Goal: Information Seeking & Learning: Learn about a topic

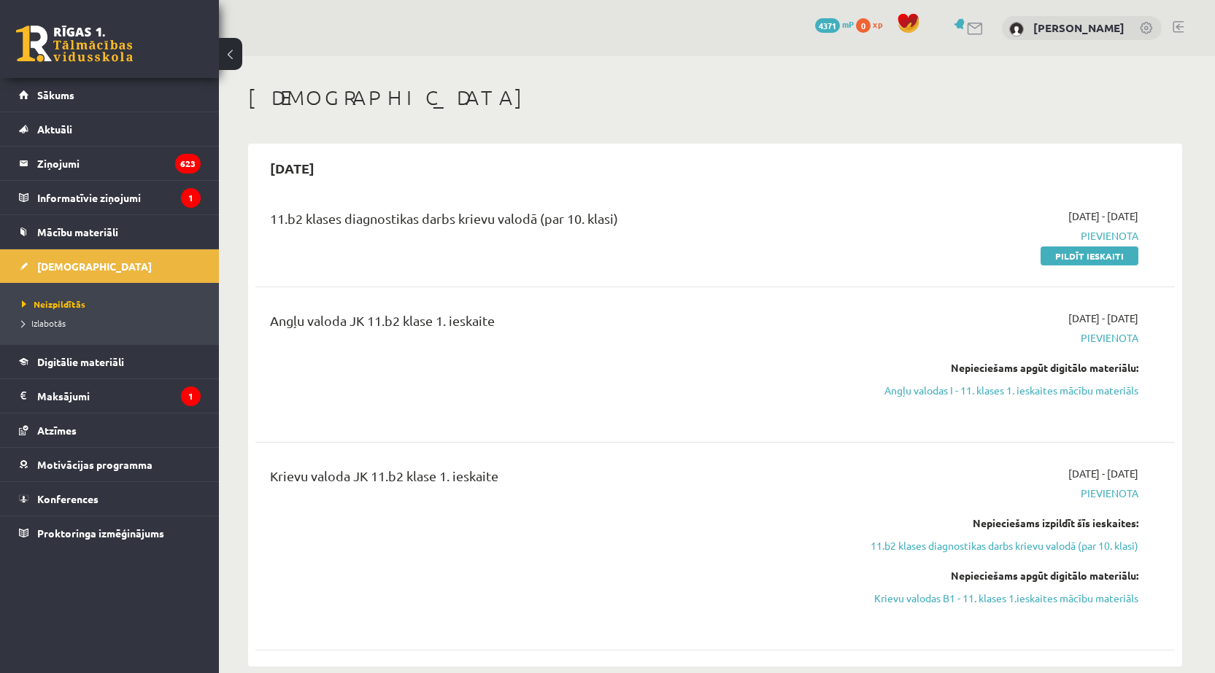
click at [1101, 336] on span "Pievienota" at bounding box center [1000, 338] width 275 height 15
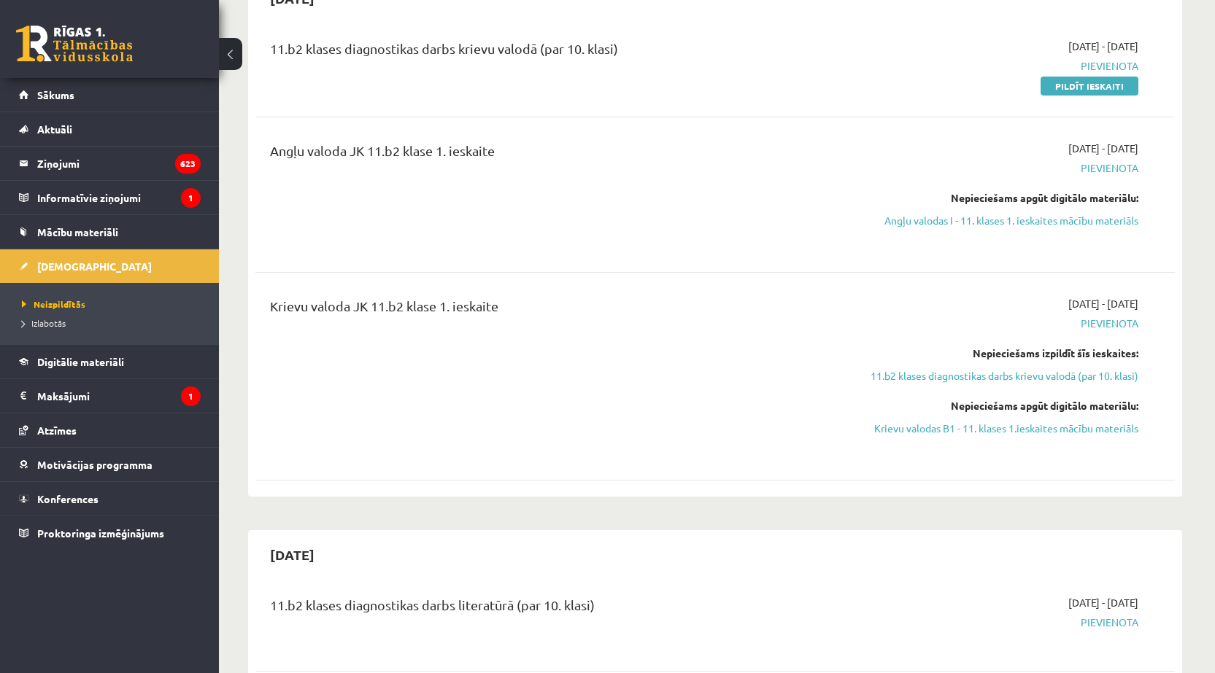
scroll to position [146, 0]
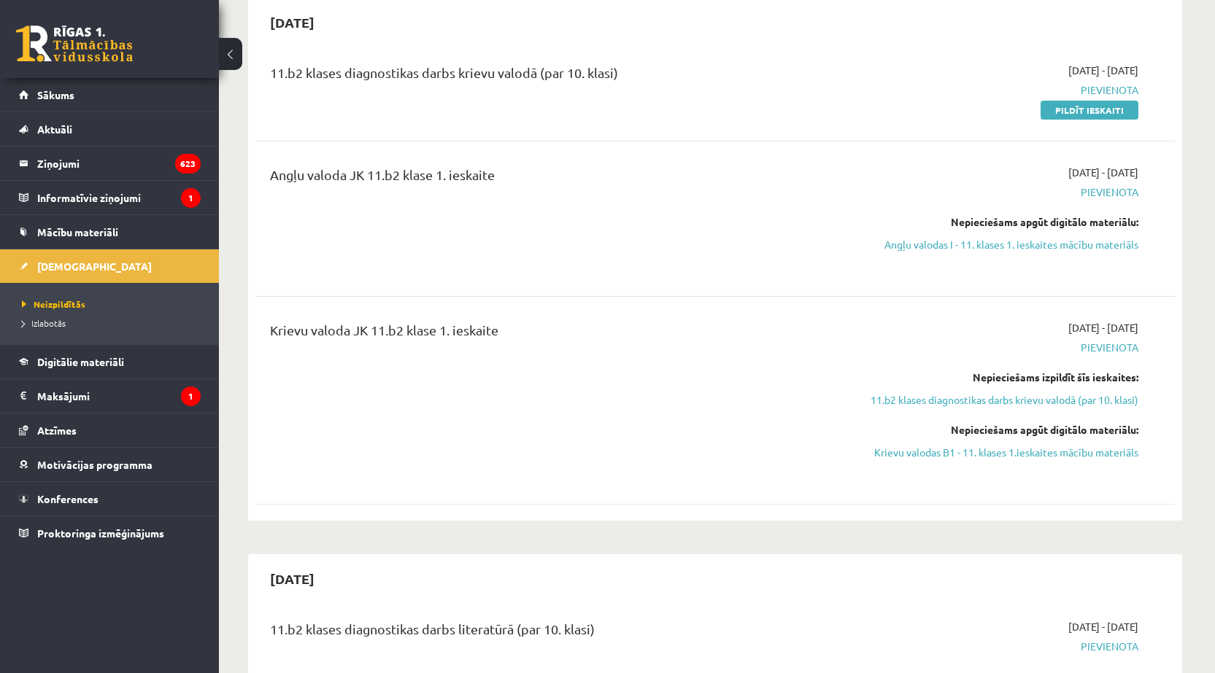
click at [1119, 187] on span "Pievienota" at bounding box center [1000, 192] width 275 height 15
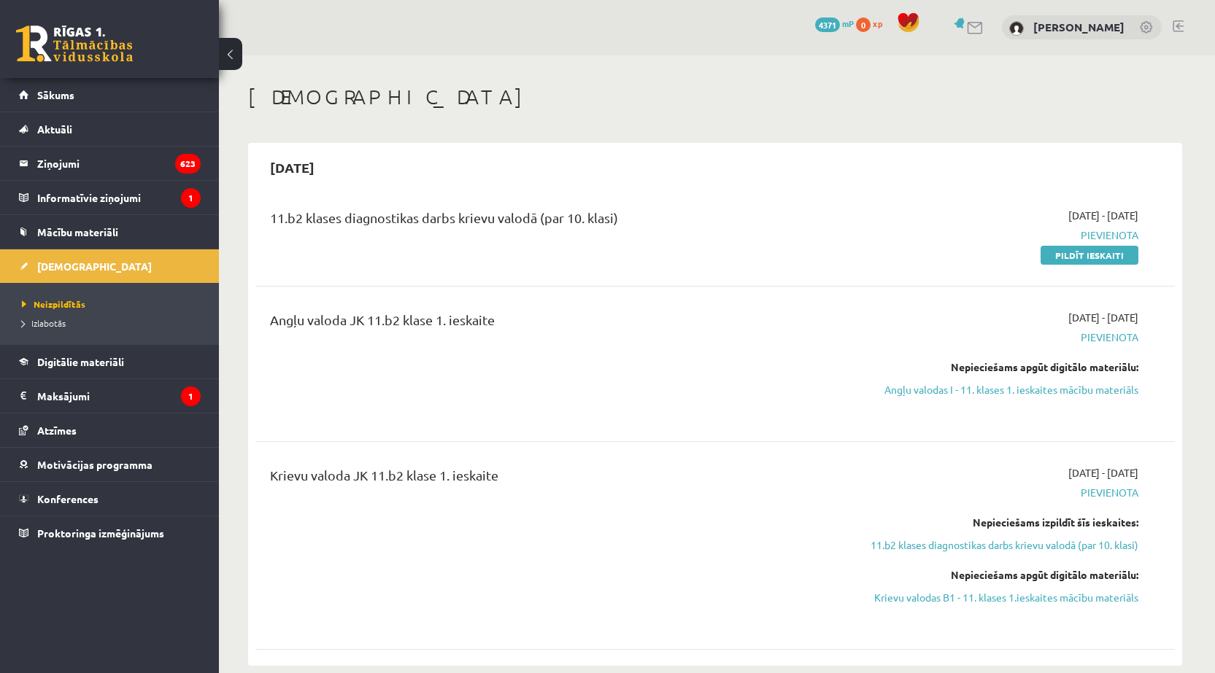
scroll to position [0, 0]
click at [1073, 393] on link "Angļu valodas I - 11. klases 1. ieskaites mācību materiāls" at bounding box center [1000, 390] width 275 height 15
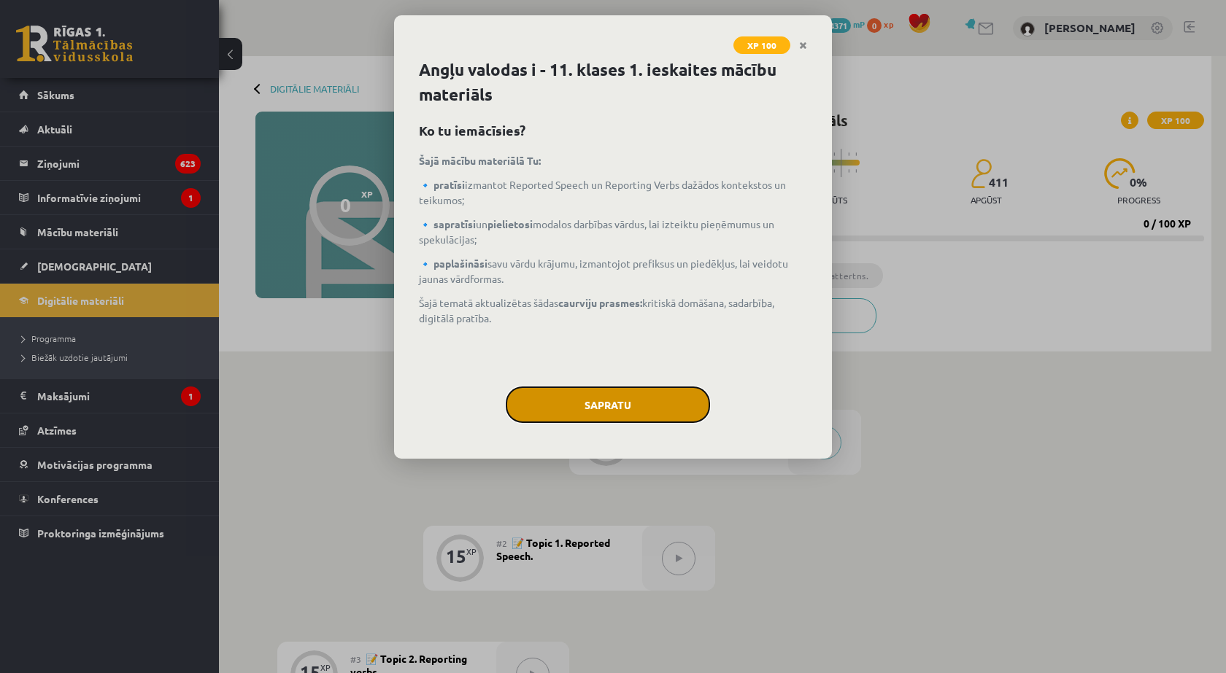
click at [634, 393] on button "Sapratu" at bounding box center [608, 405] width 204 height 36
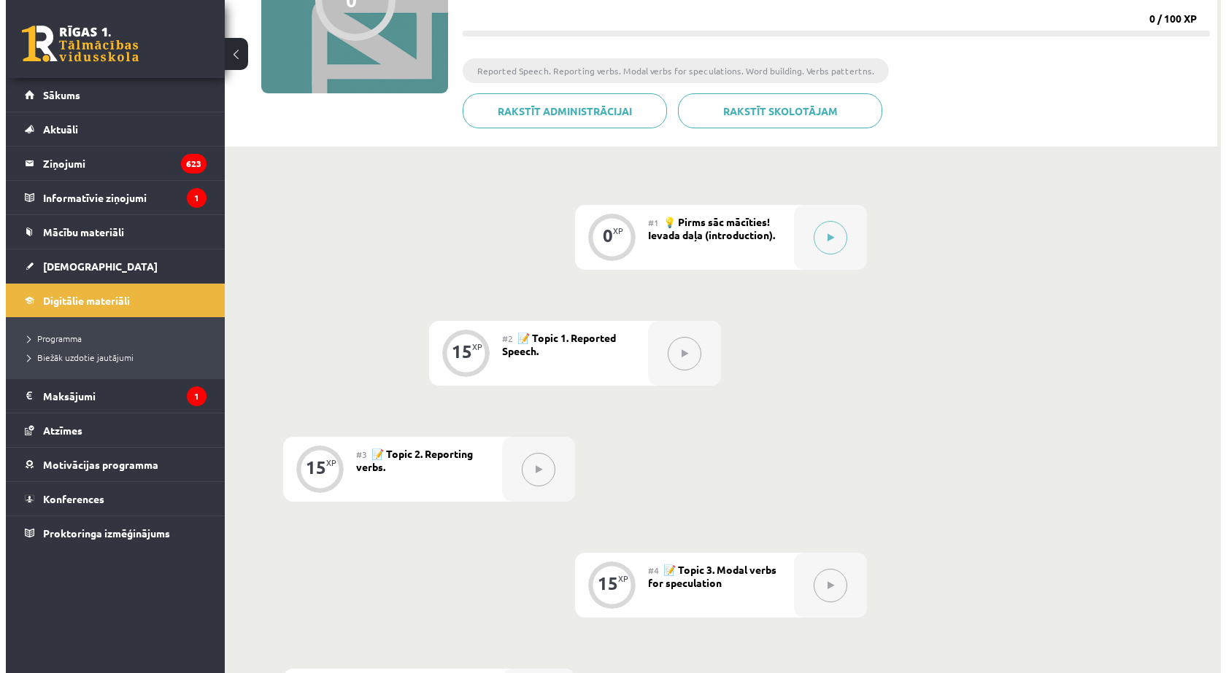
scroll to position [182, 0]
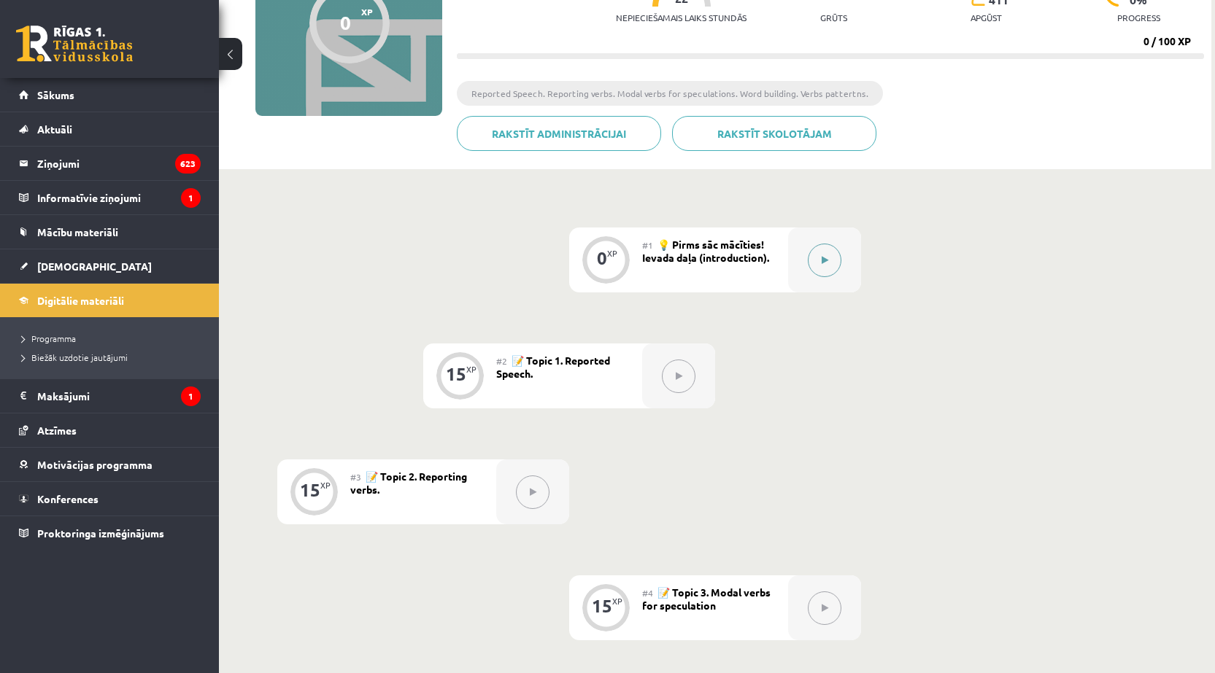
click at [825, 266] on button at bounding box center [825, 261] width 34 height 34
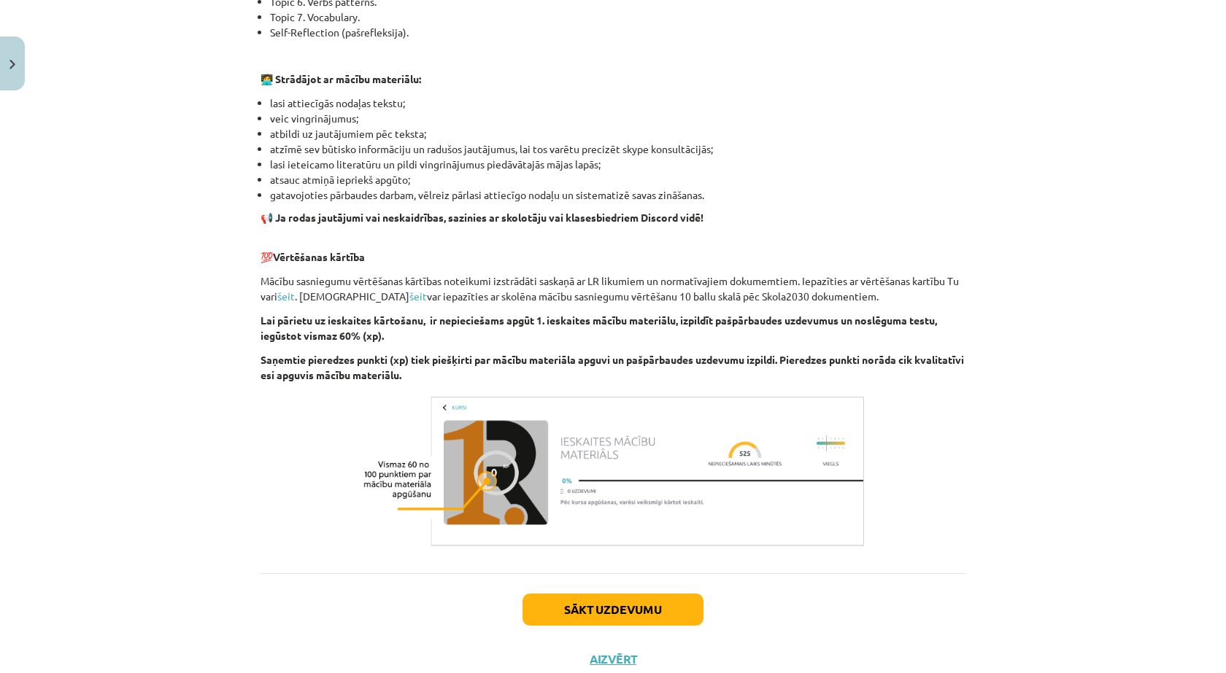
scroll to position [861, 0]
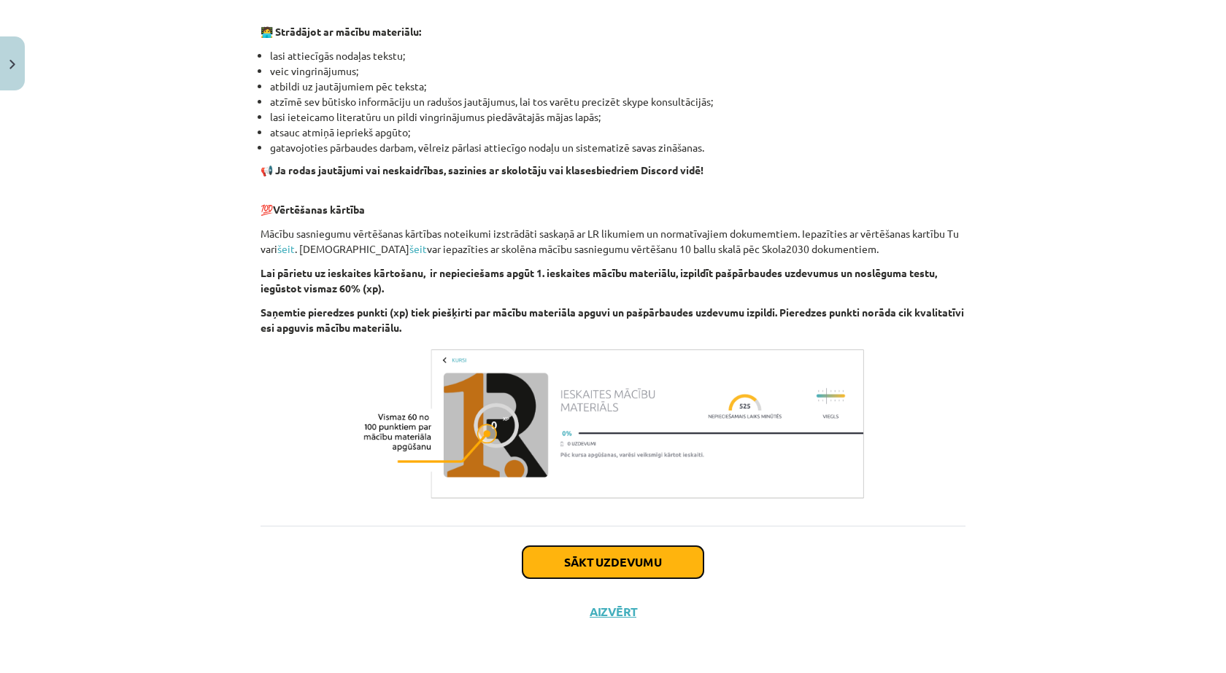
click at [651, 556] on button "Sākt uzdevumu" at bounding box center [612, 563] width 181 height 32
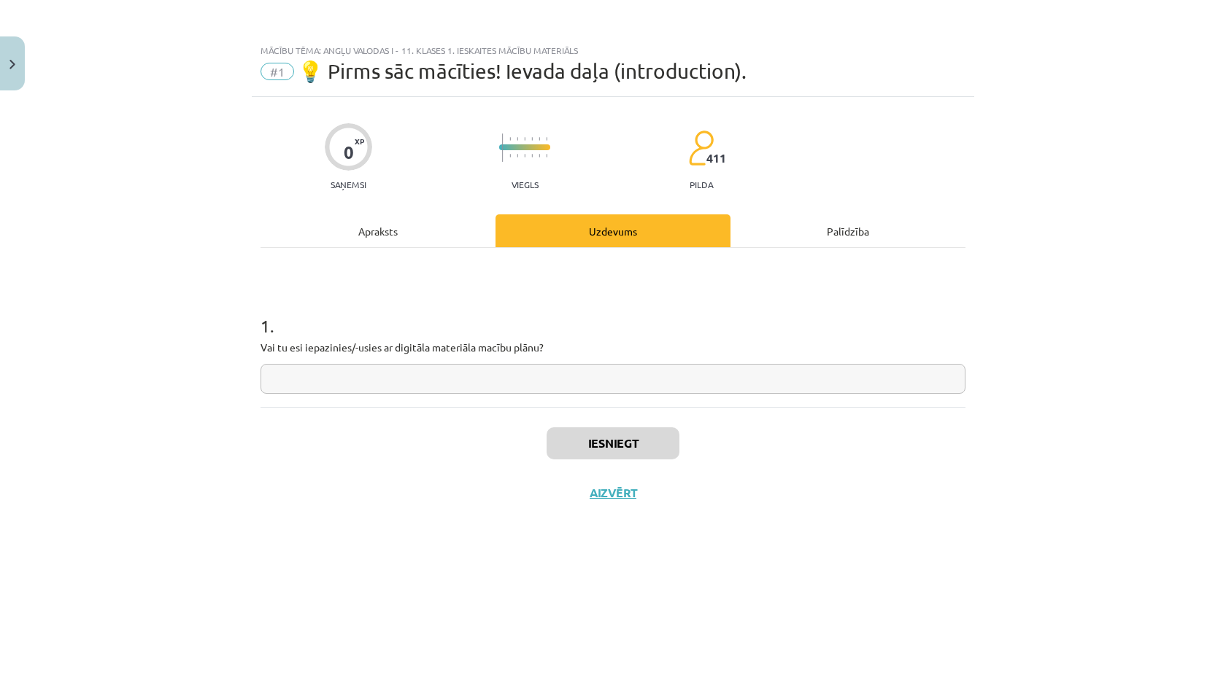
click at [471, 374] on input "text" at bounding box center [612, 379] width 705 height 30
type input "**"
click at [617, 441] on button "Iesniegt" at bounding box center [613, 444] width 133 height 32
click at [606, 498] on button "Nākamā nodarbība" at bounding box center [612, 503] width 143 height 34
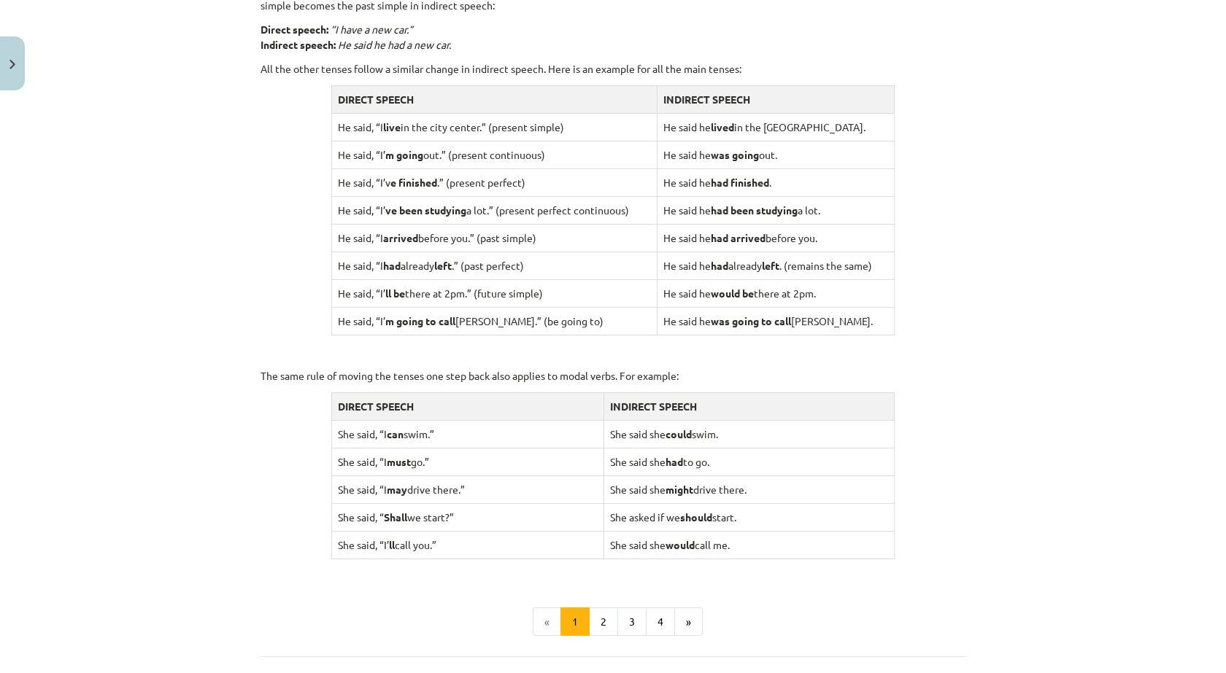
scroll to position [1299, 0]
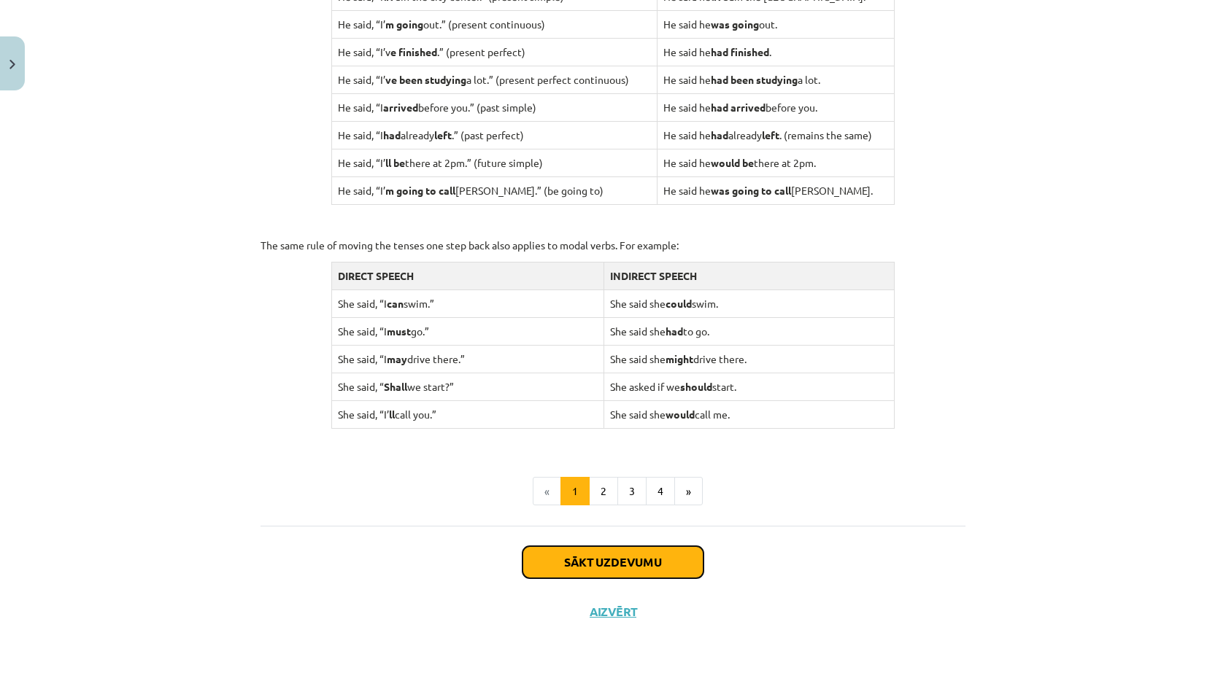
click at [622, 559] on button "Sākt uzdevumu" at bounding box center [612, 563] width 181 height 32
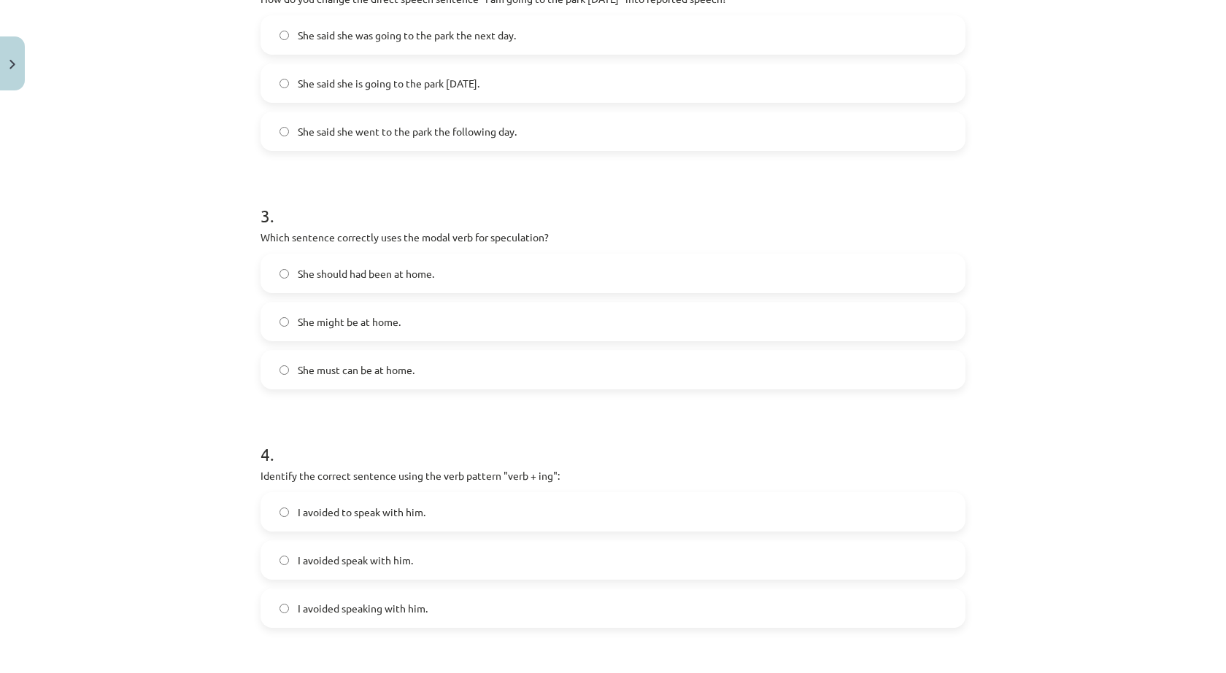
scroll to position [950, 0]
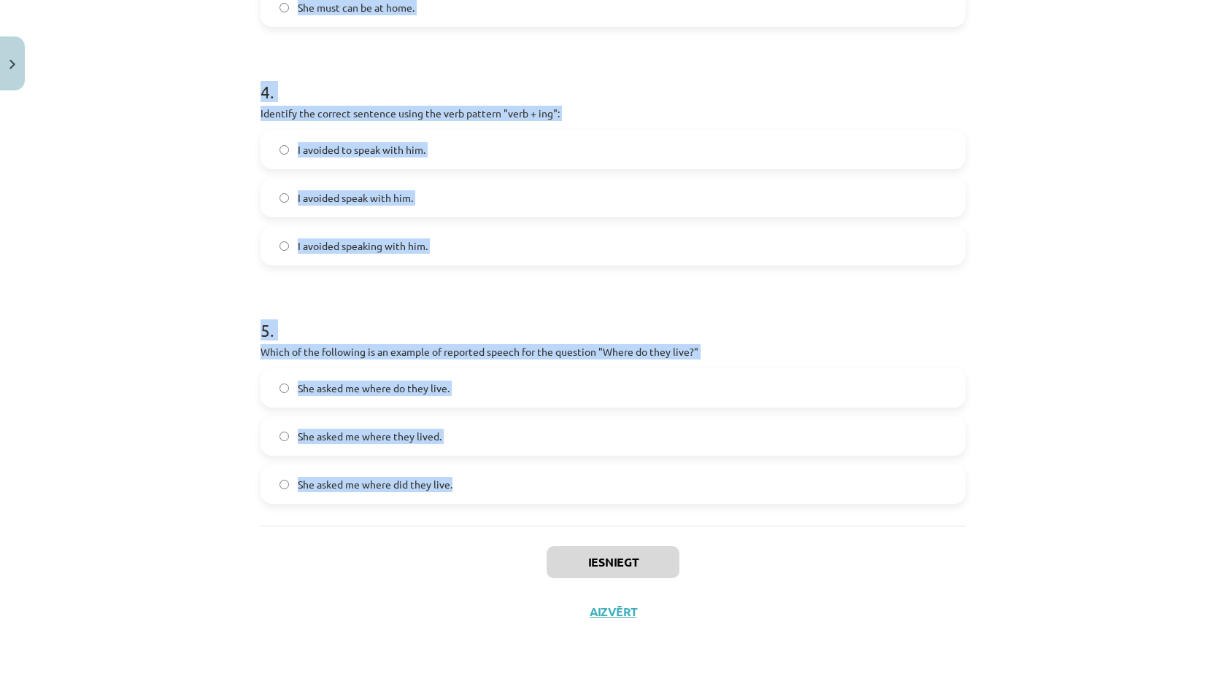
drag, startPoint x: 252, startPoint y: 325, endPoint x: 760, endPoint y: 496, distance: 536.7
click at [760, 496] on div "Mācību tēma: Angļu valodas i - 11. klases 1. ieskaites mācību materiāls #2 📝 To…" at bounding box center [613, 336] width 1226 height 673
copy form "1 . Which of the following sentences correctly uses reported speech? He said th…"
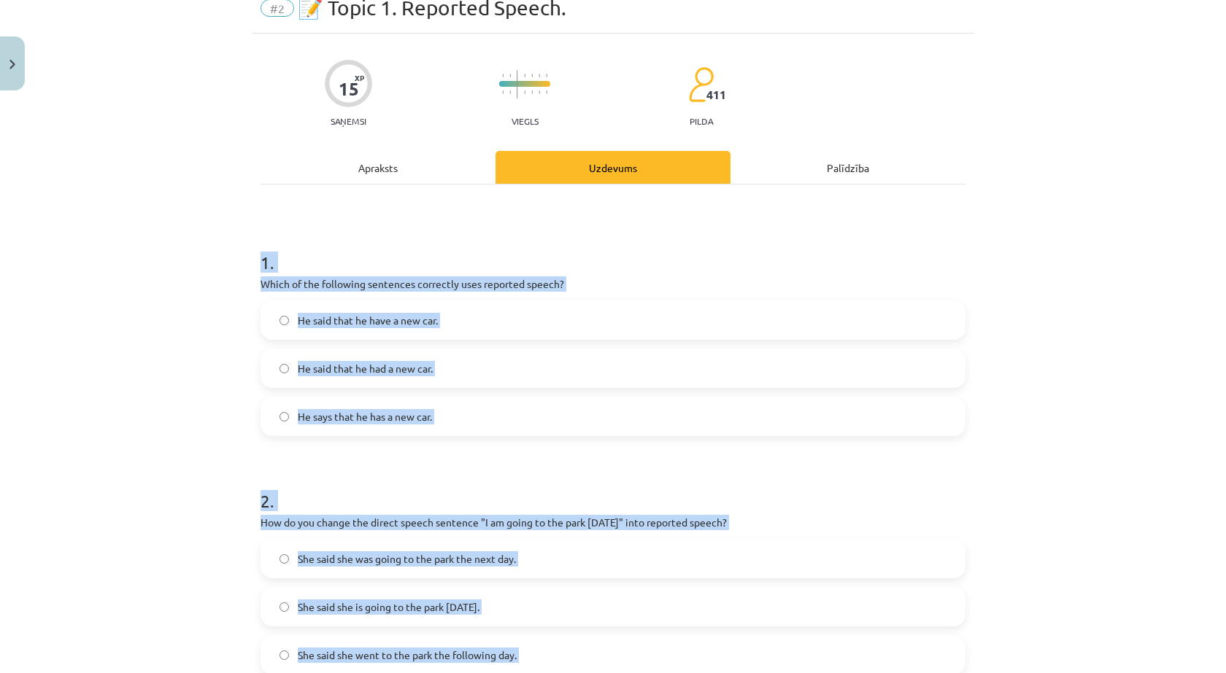
scroll to position [0, 0]
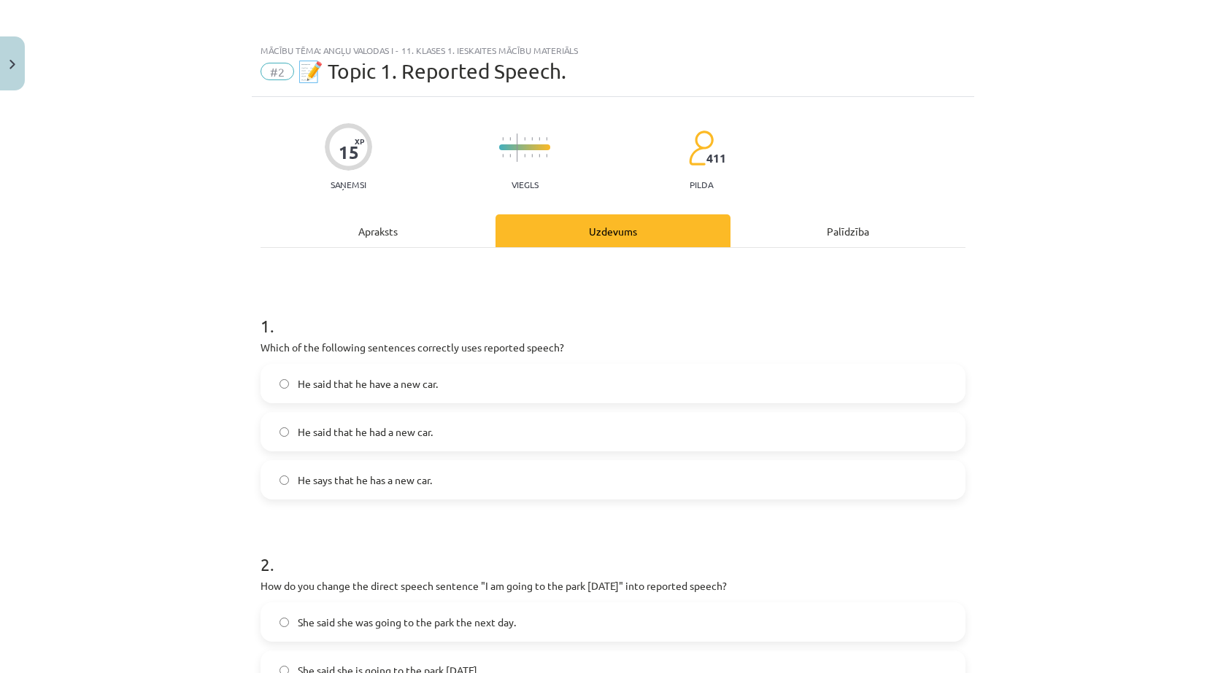
click at [349, 228] on div "Apraksts" at bounding box center [377, 231] width 235 height 33
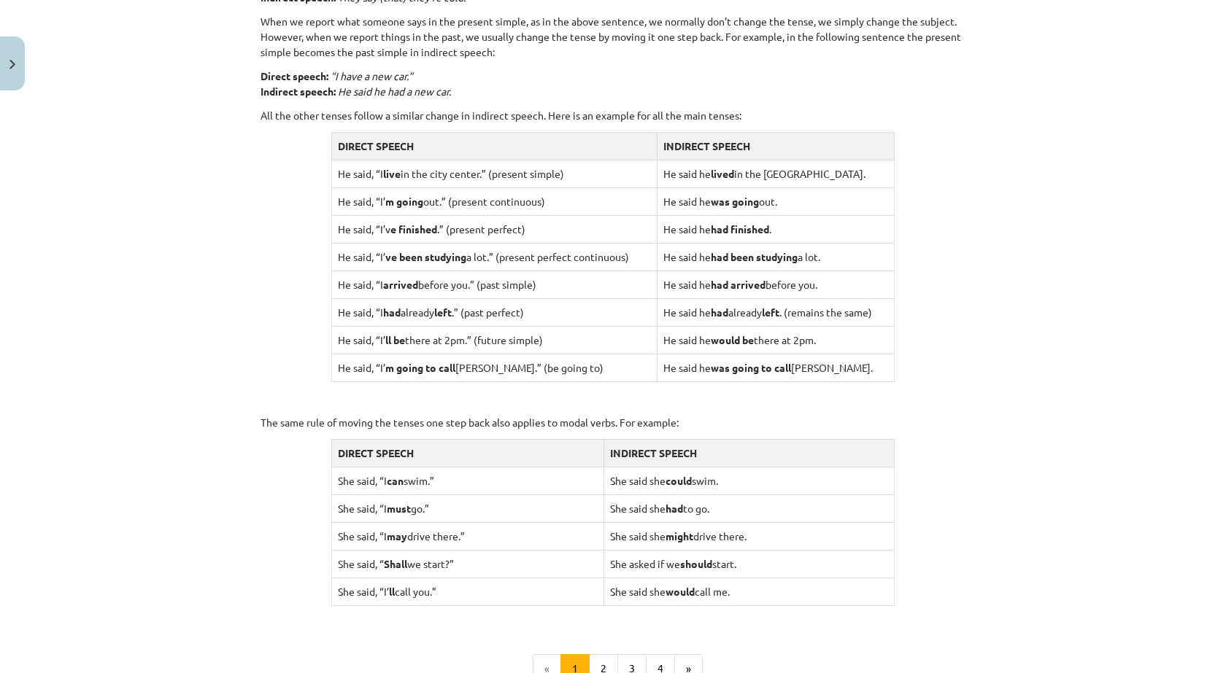
scroll to position [1299, 0]
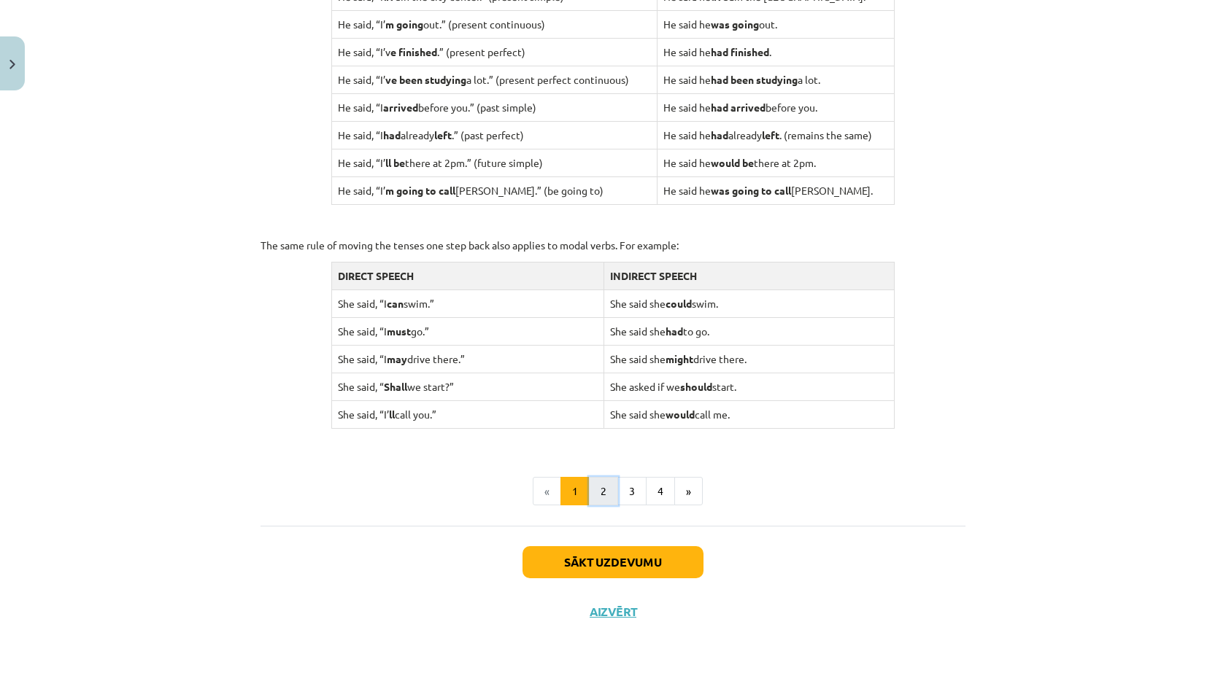
click at [609, 490] on button "2" at bounding box center [603, 491] width 29 height 29
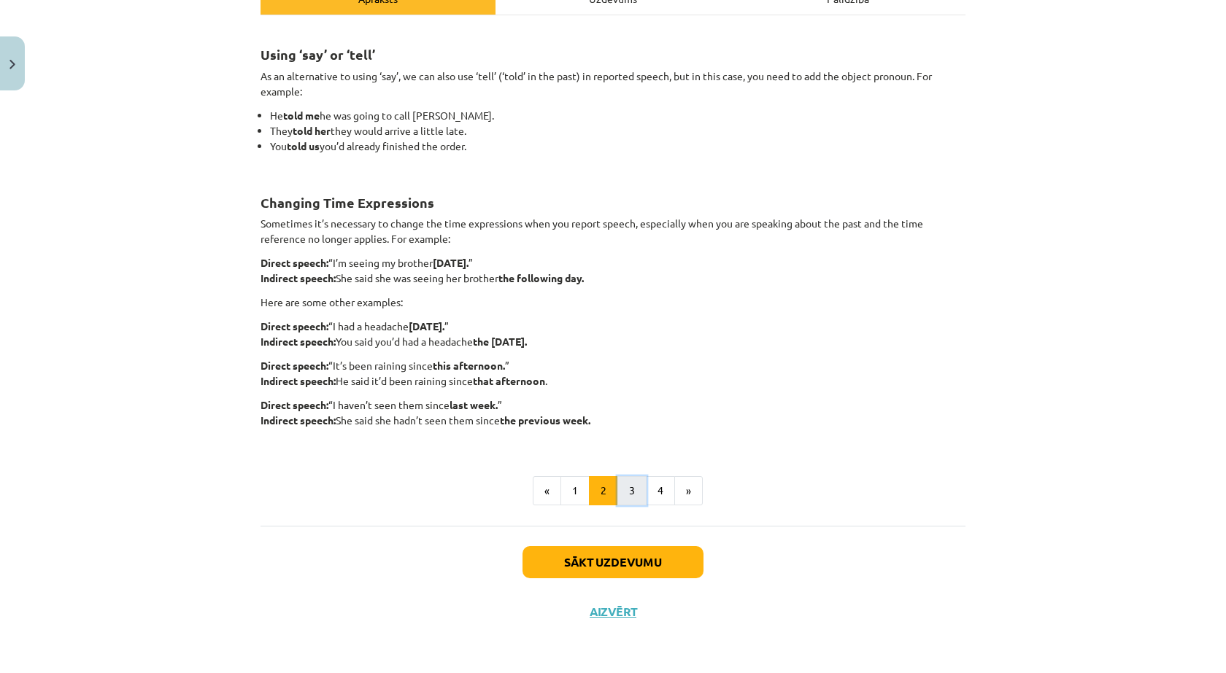
click at [624, 495] on button "3" at bounding box center [631, 490] width 29 height 29
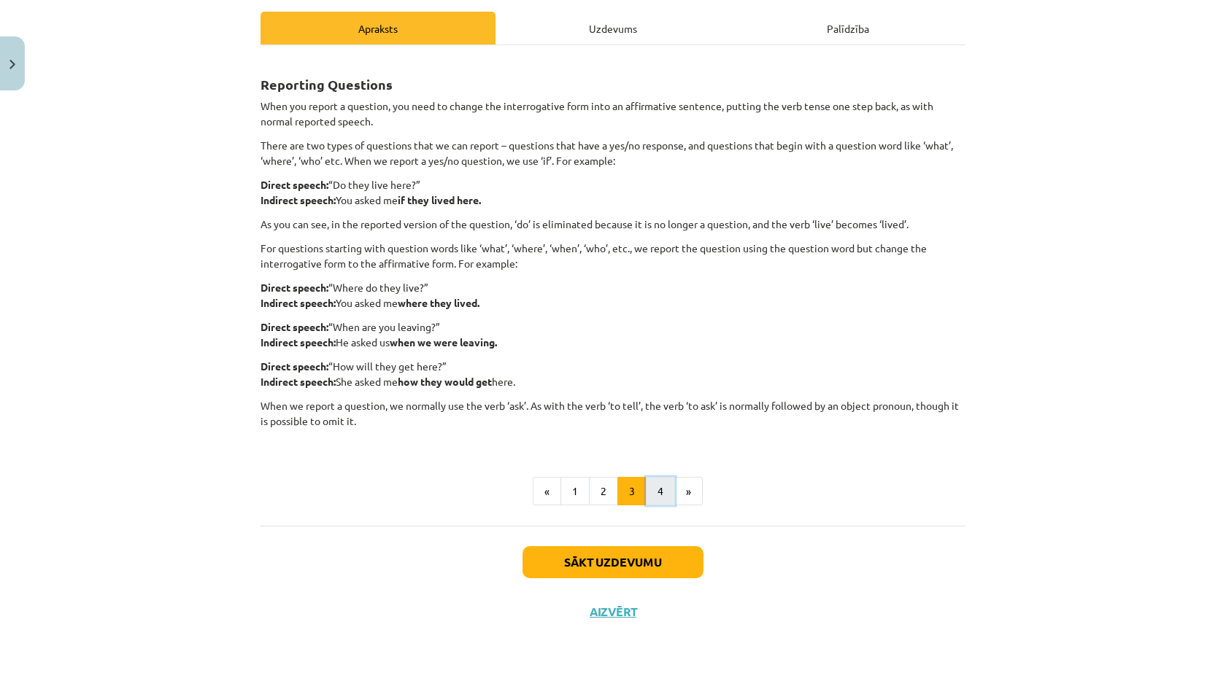
click at [647, 495] on button "4" at bounding box center [660, 491] width 29 height 29
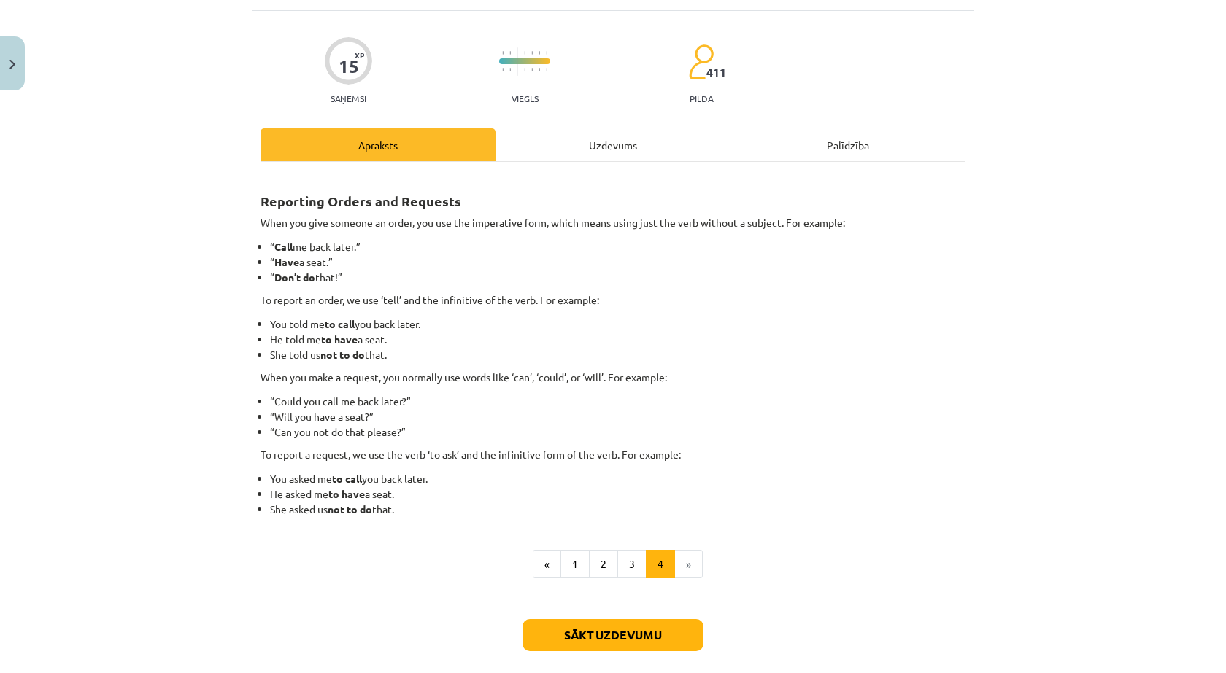
click at [687, 565] on li "»" at bounding box center [689, 564] width 28 height 29
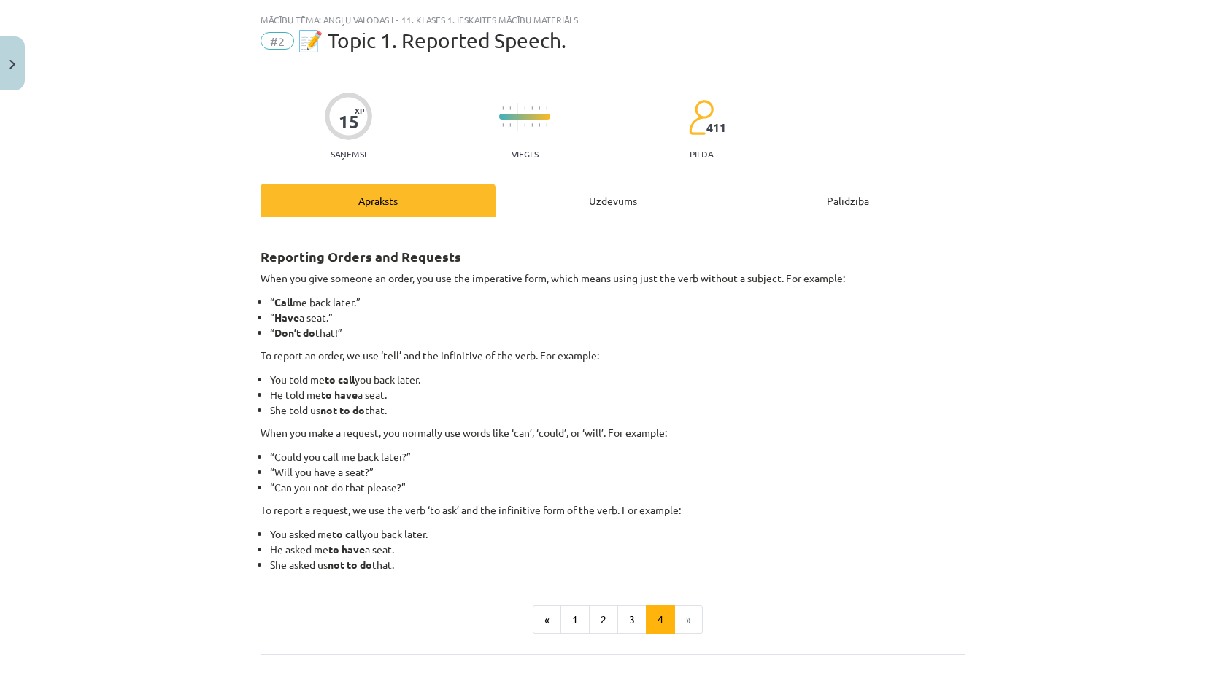
scroll to position [0, 0]
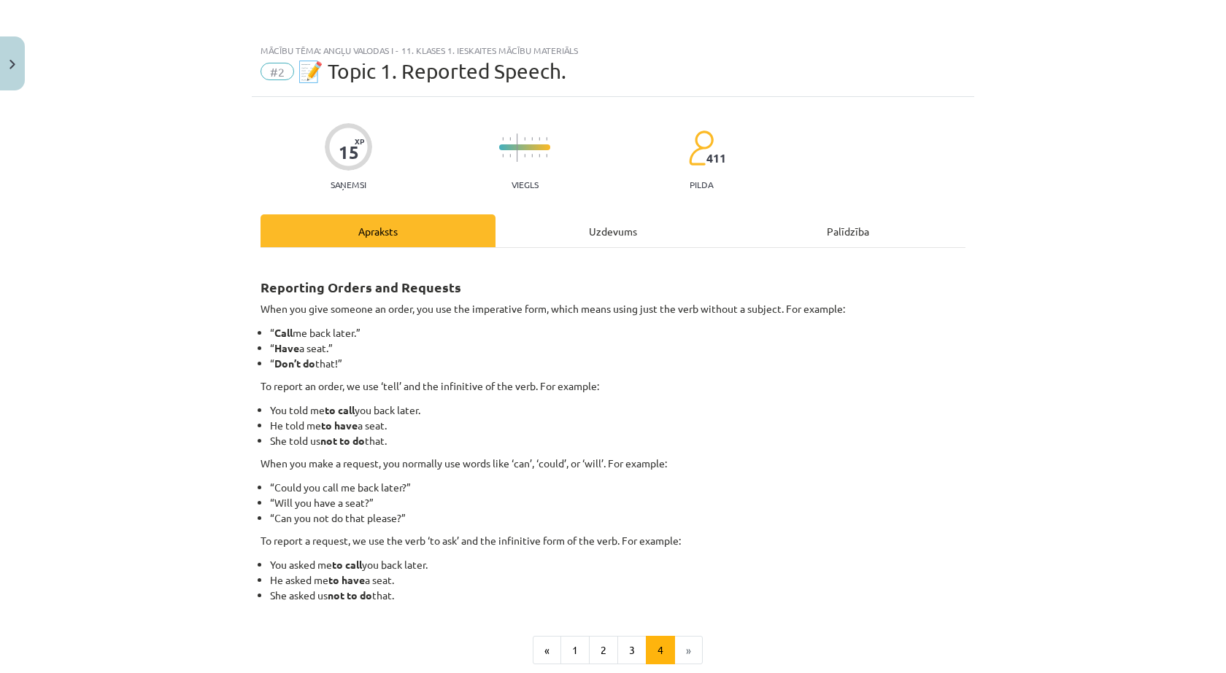
click at [657, 225] on div "Uzdevums" at bounding box center [612, 231] width 235 height 33
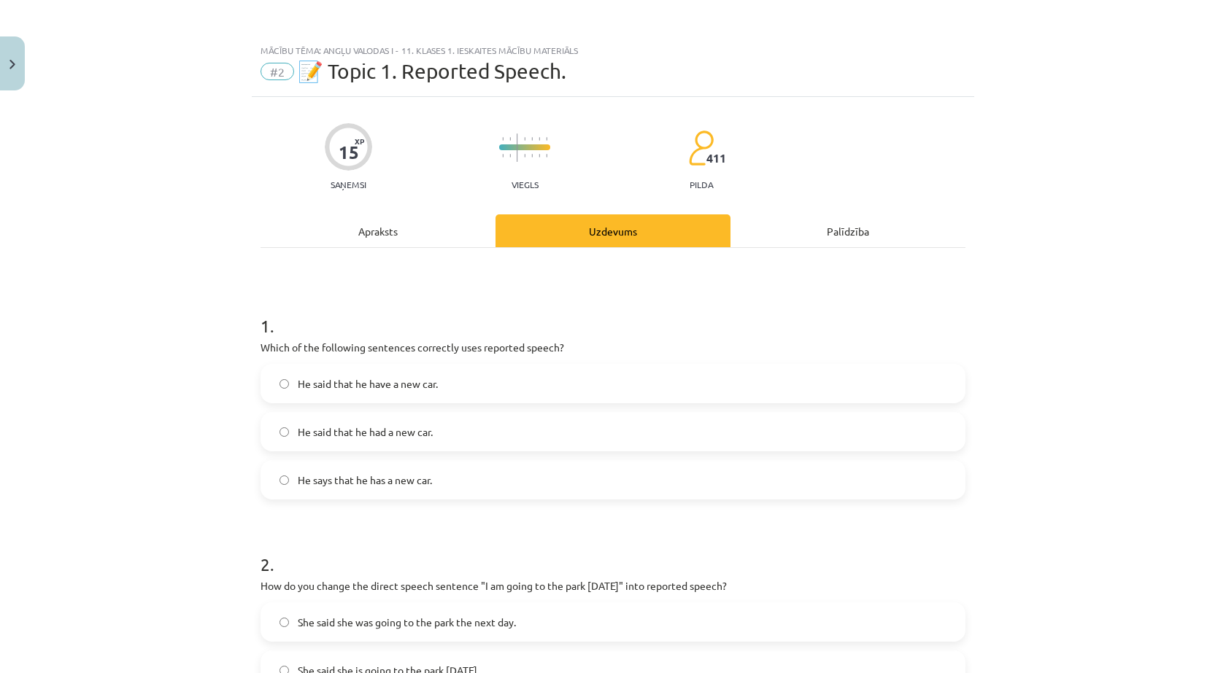
scroll to position [36, 0]
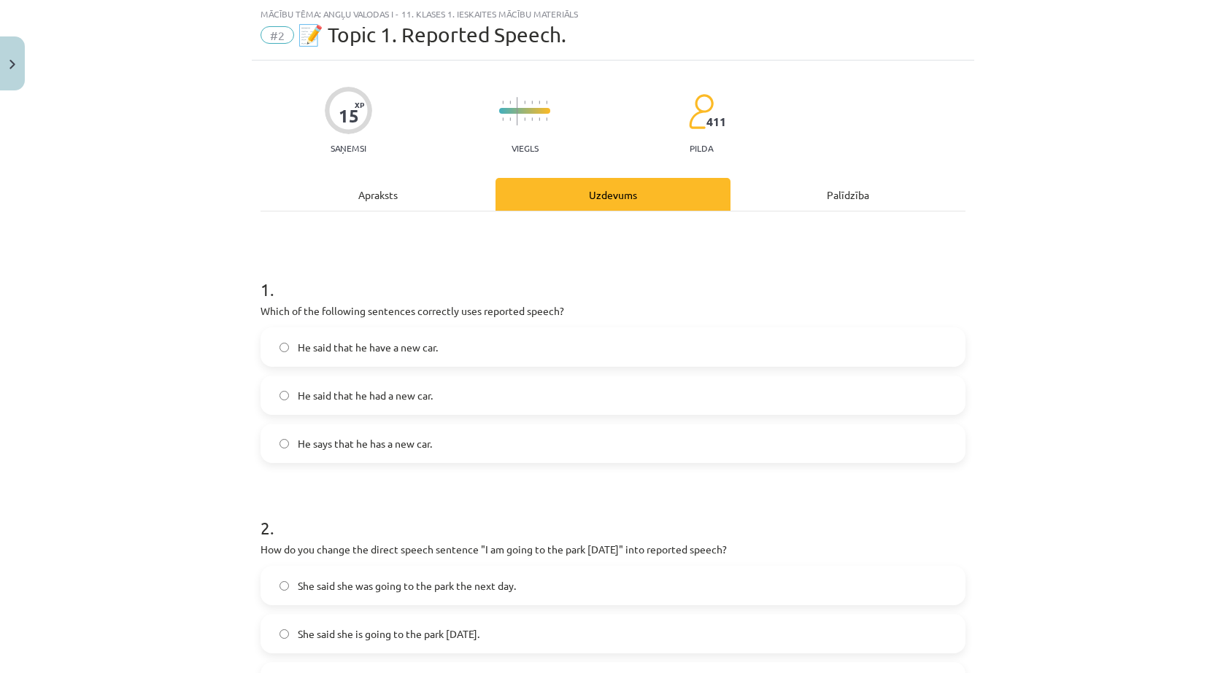
click at [427, 394] on span "He said that he had a new car." at bounding box center [365, 395] width 135 height 15
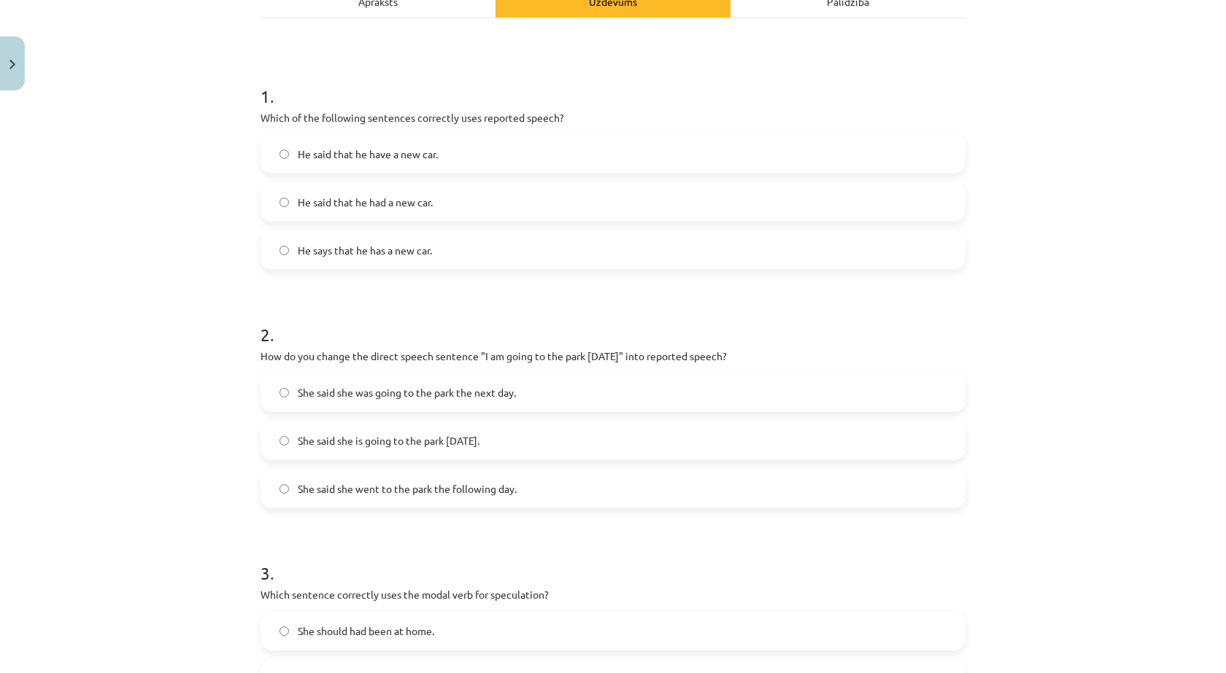
scroll to position [328, 0]
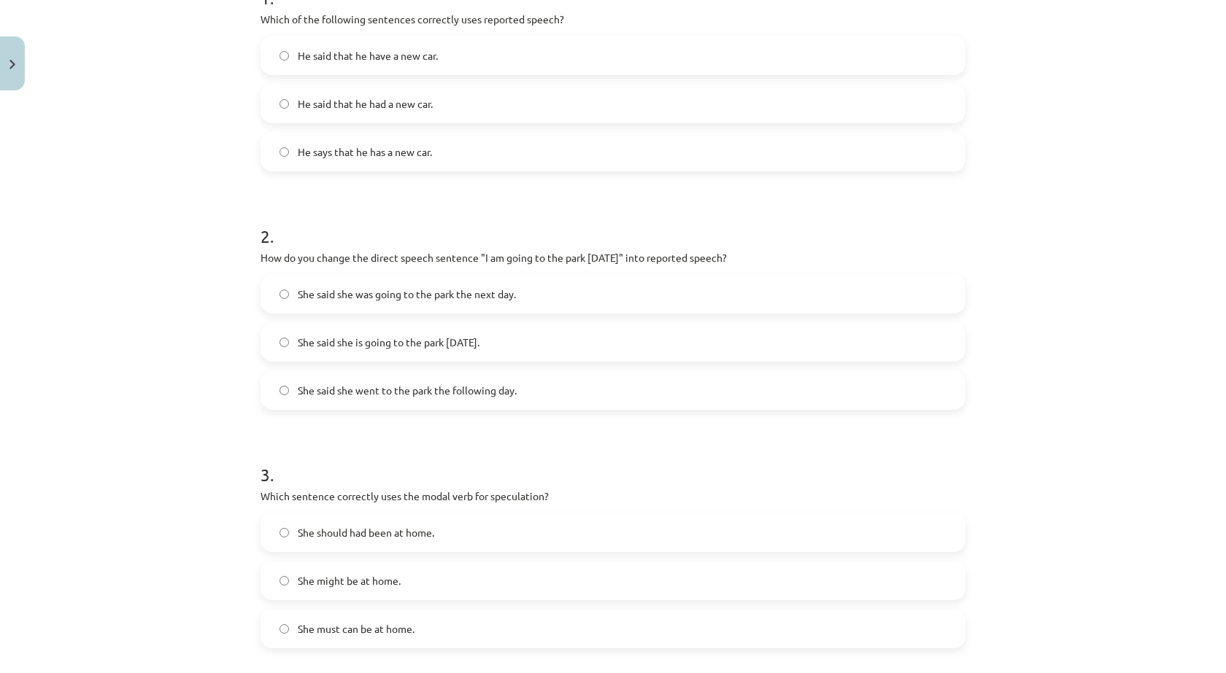
click at [466, 301] on span "She said she was going to the park the next day." at bounding box center [407, 294] width 218 height 15
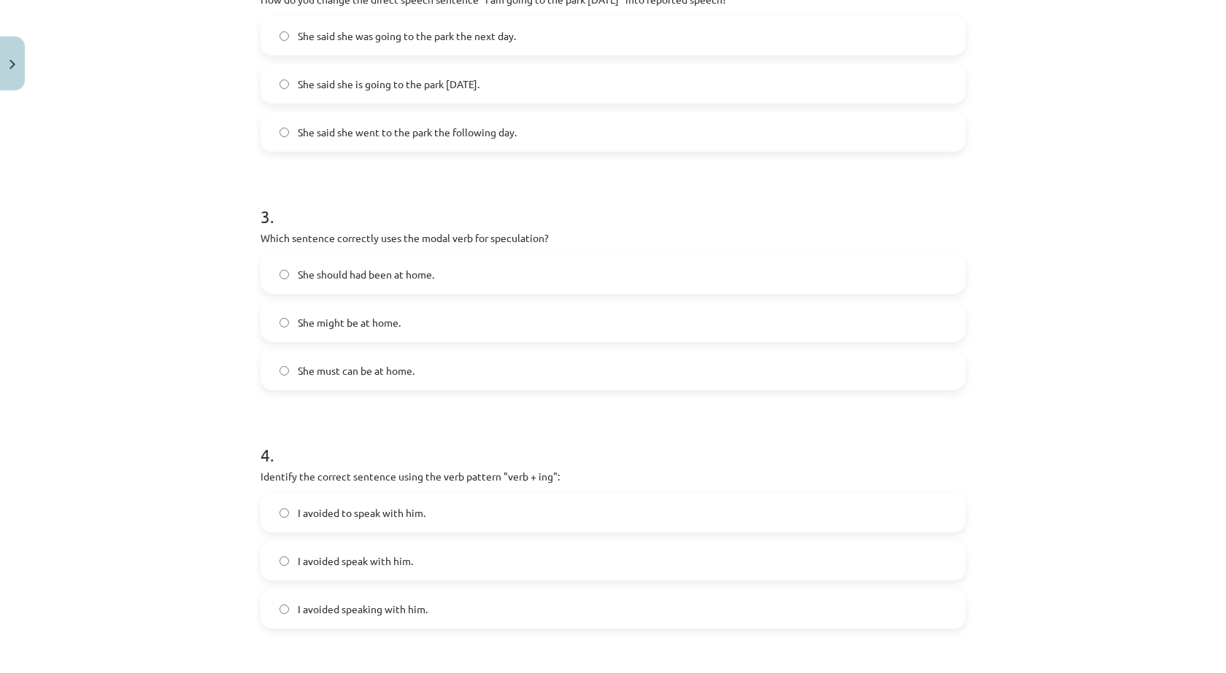
scroll to position [620, 0]
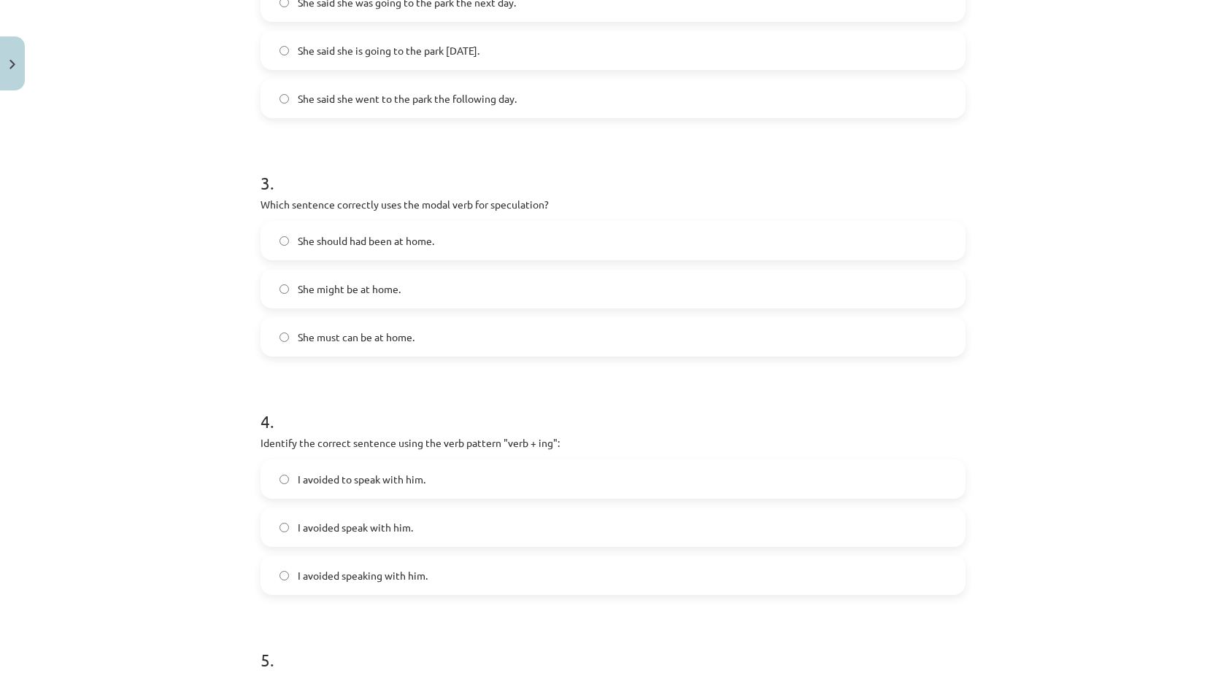
click at [374, 344] on span "She must can be at home." at bounding box center [356, 337] width 117 height 15
click at [374, 312] on div "She should had been at home. She might be at home. She must can be at home." at bounding box center [612, 289] width 705 height 136
click at [377, 295] on span "She might be at home." at bounding box center [349, 289] width 103 height 15
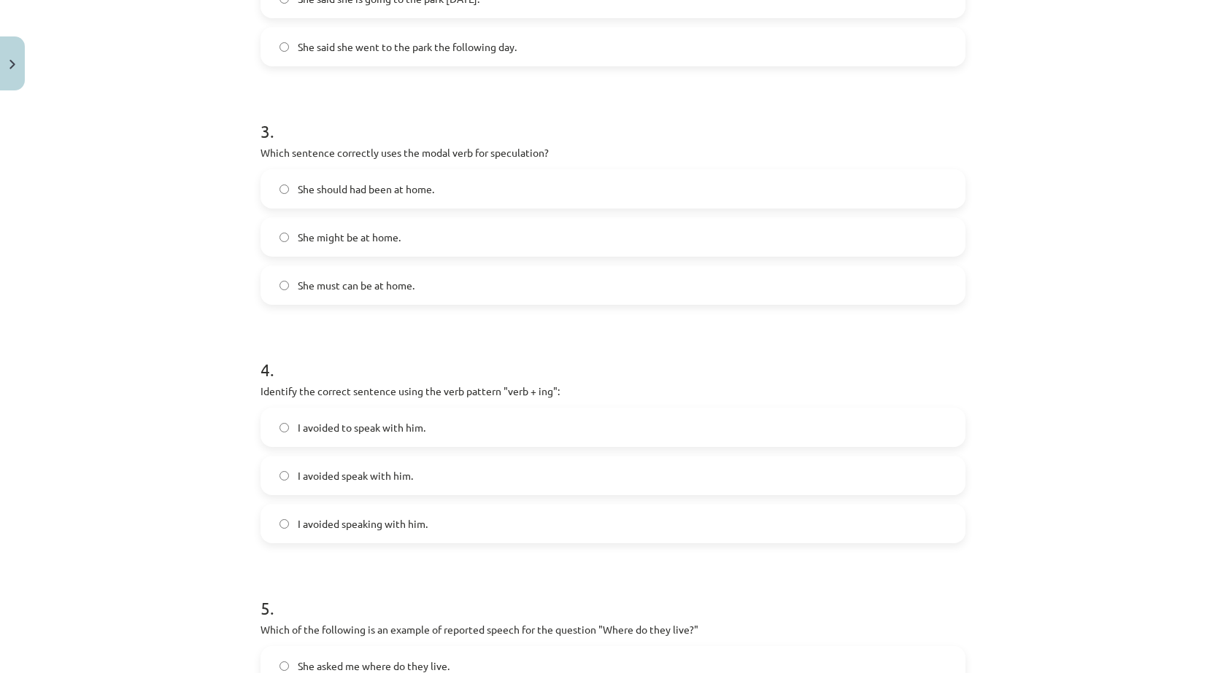
scroll to position [839, 0]
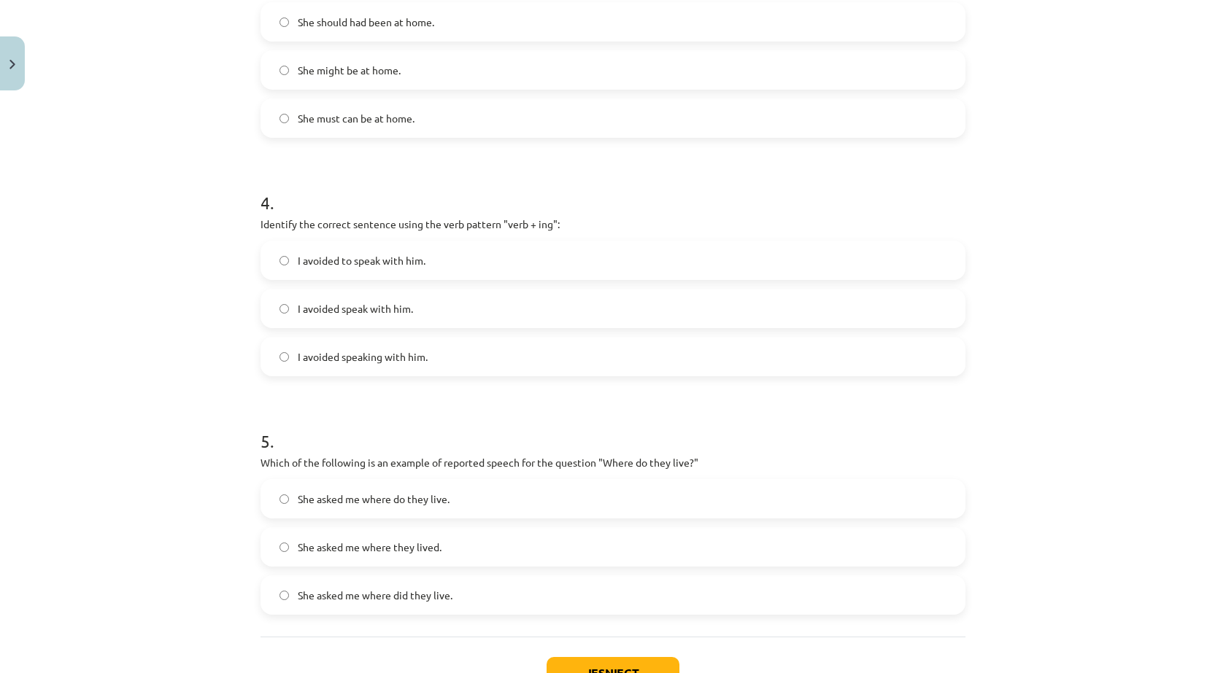
click at [403, 355] on span "I avoided speaking with him." at bounding box center [363, 357] width 130 height 15
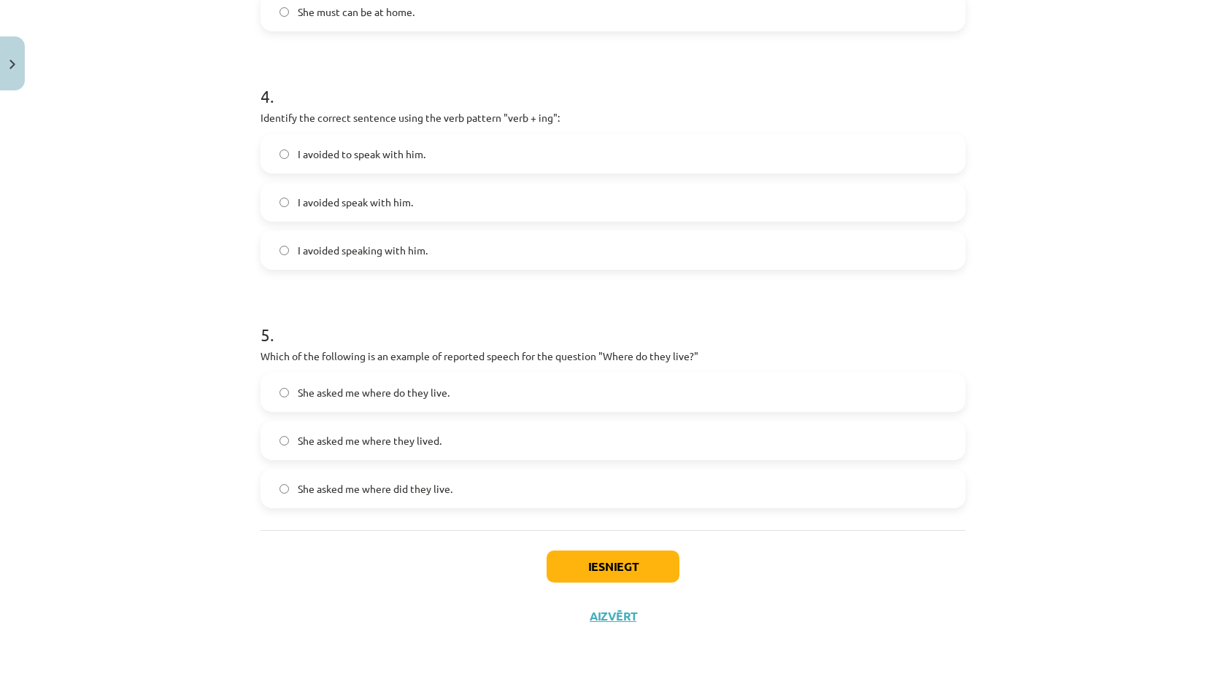
scroll to position [950, 0]
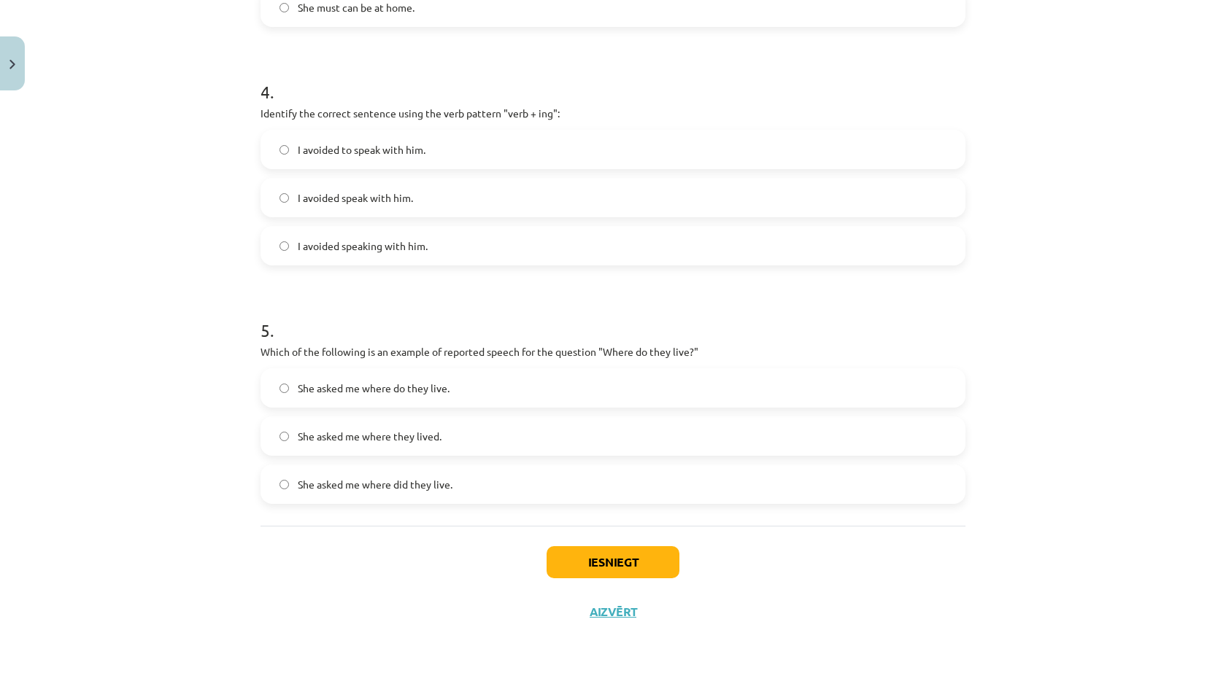
click at [478, 436] on label "She asked me where they lived." at bounding box center [613, 436] width 702 height 36
click at [626, 558] on button "Iesniegt" at bounding box center [613, 563] width 133 height 32
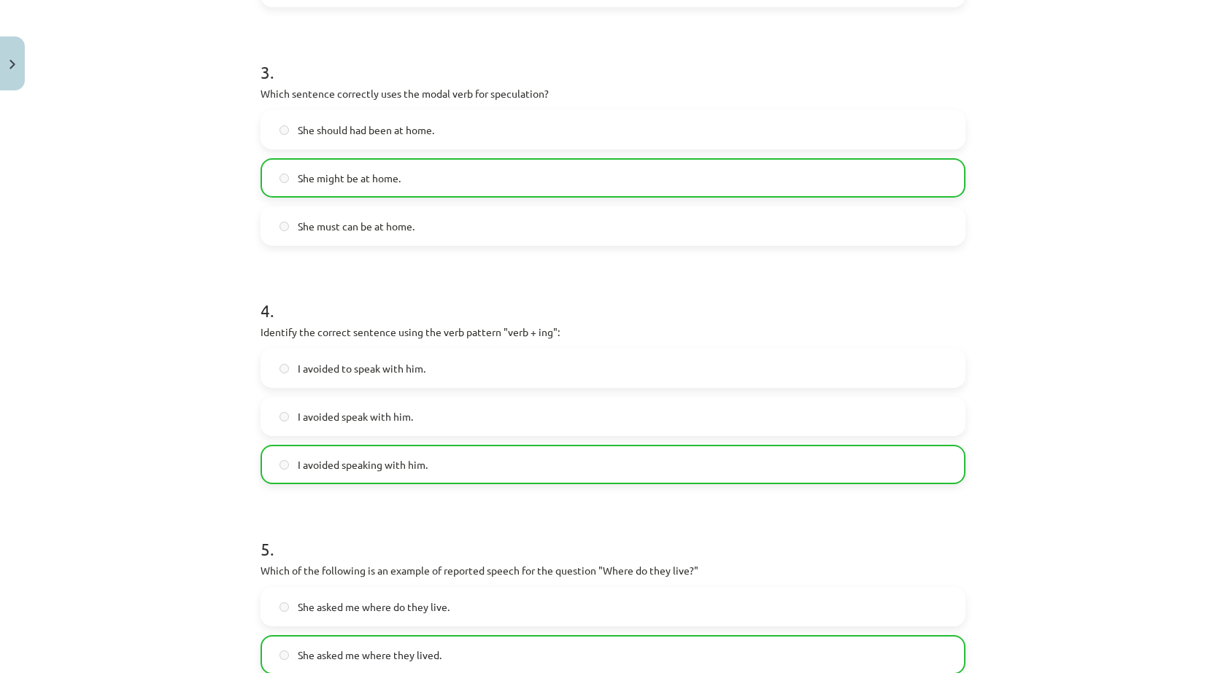
scroll to position [997, 0]
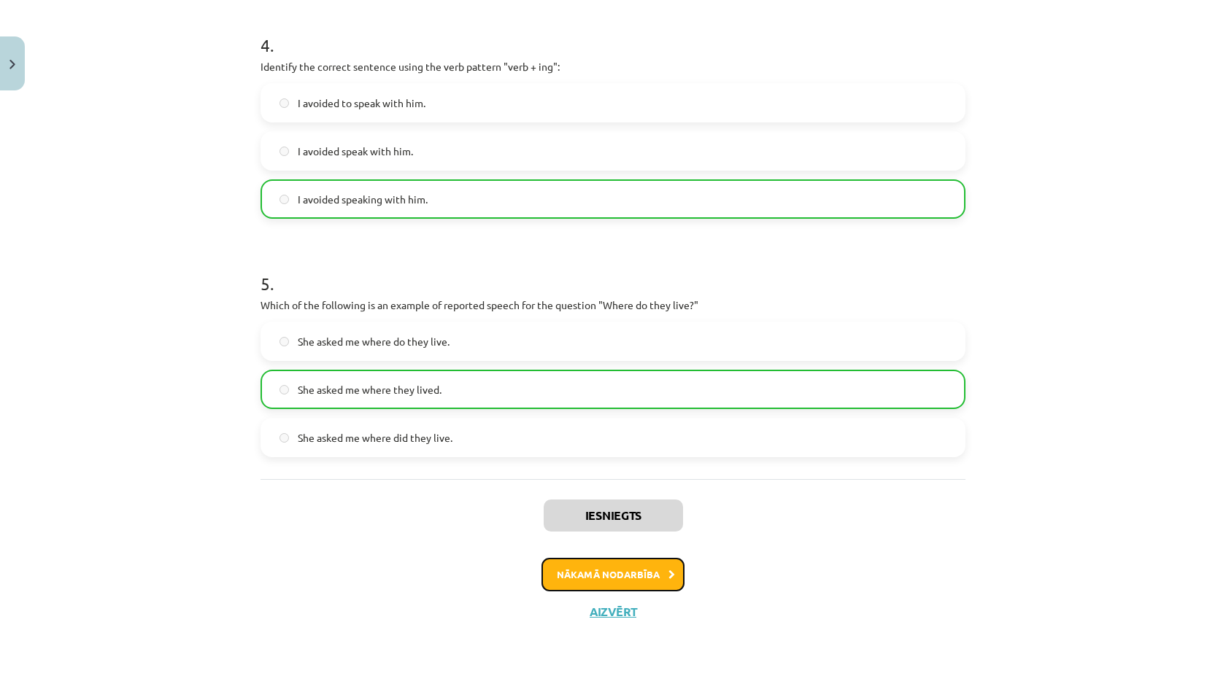
click at [625, 568] on button "Nākamā nodarbība" at bounding box center [612, 575] width 143 height 34
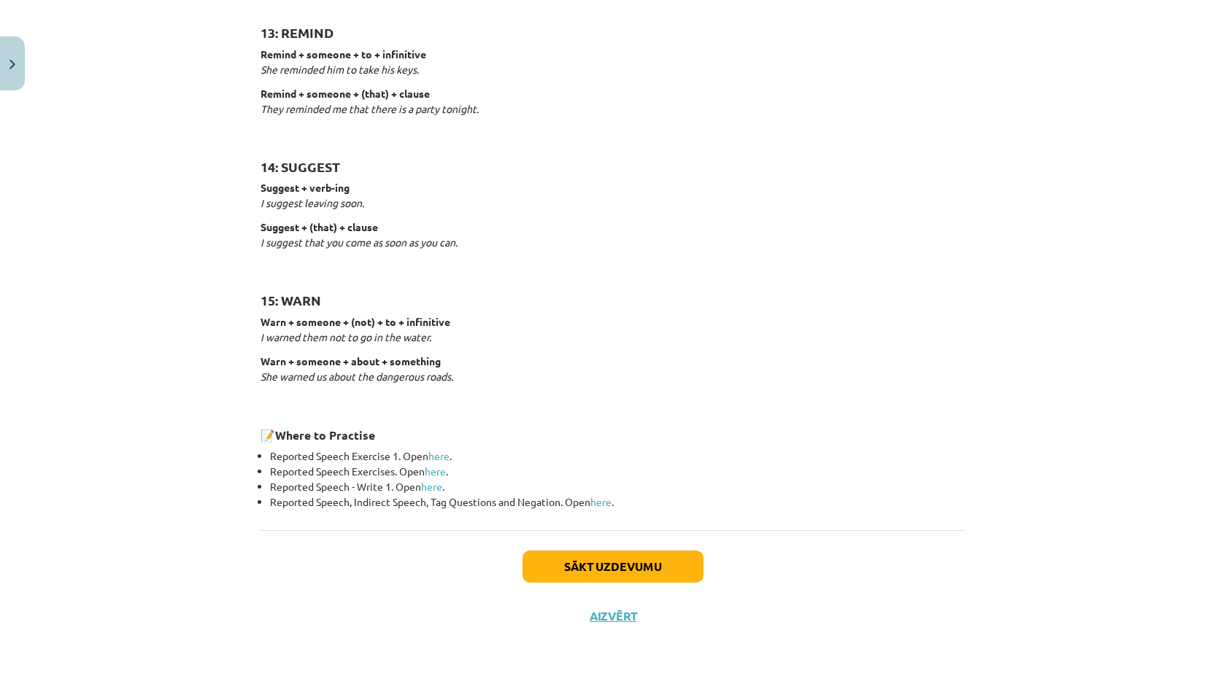
scroll to position [2143, 0]
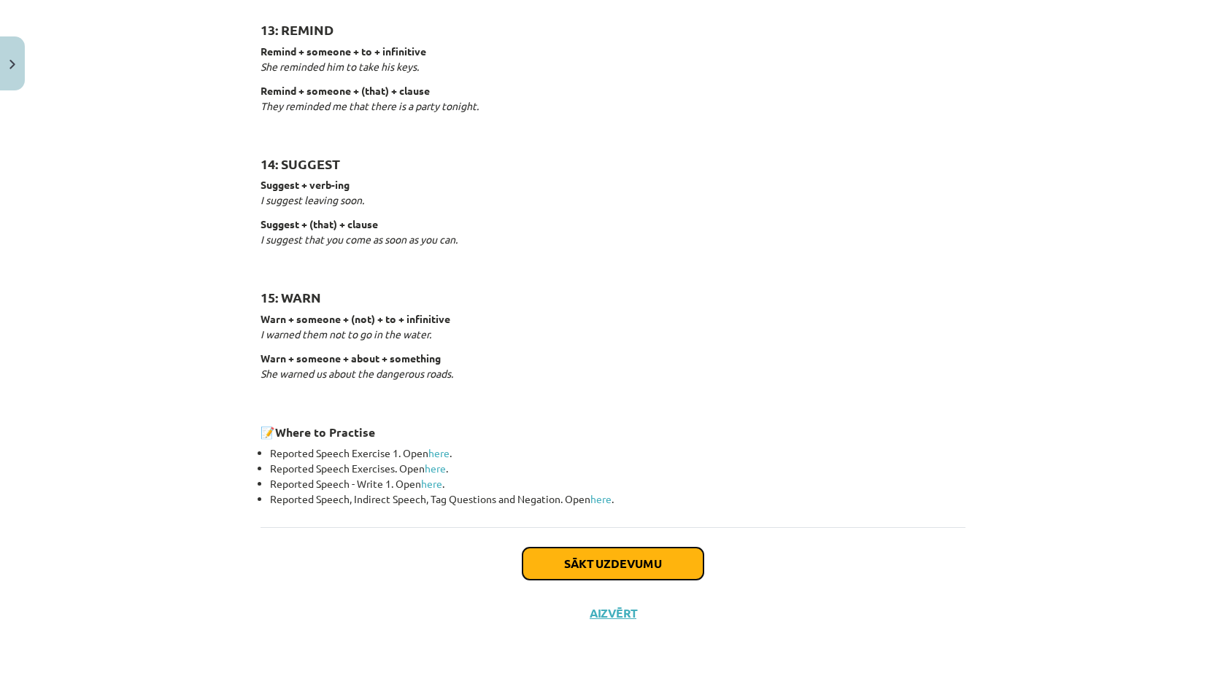
click at [560, 567] on button "Sākt uzdevumu" at bounding box center [612, 564] width 181 height 32
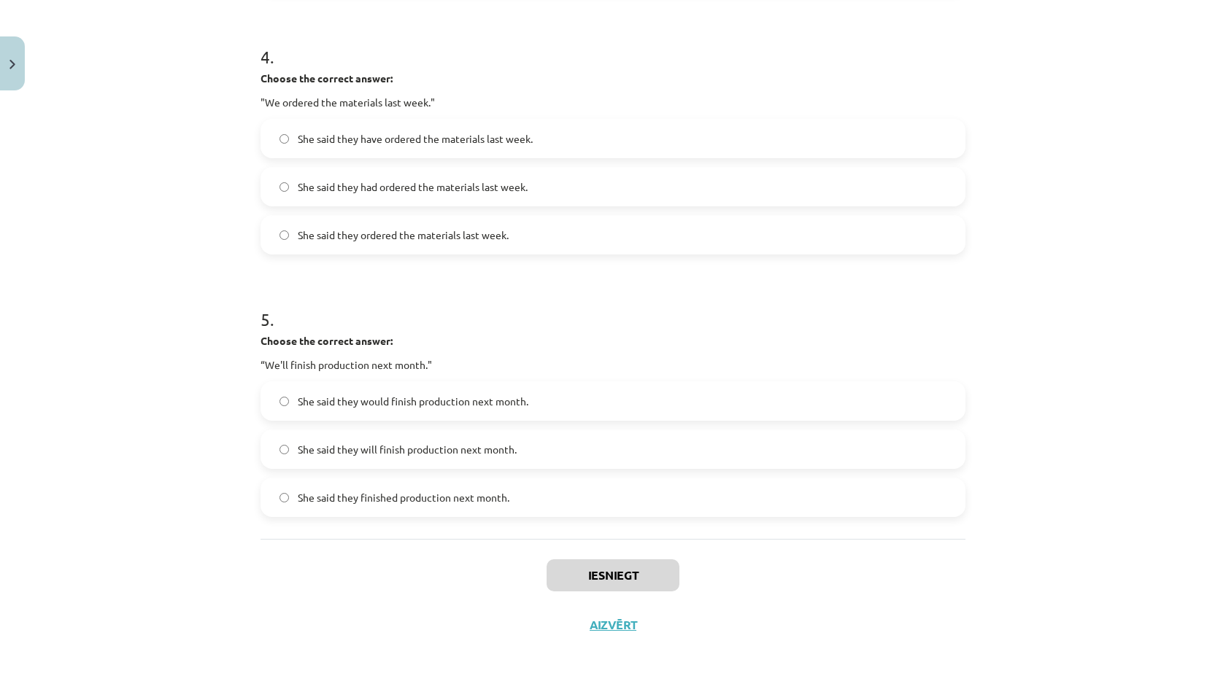
scroll to position [1070, 0]
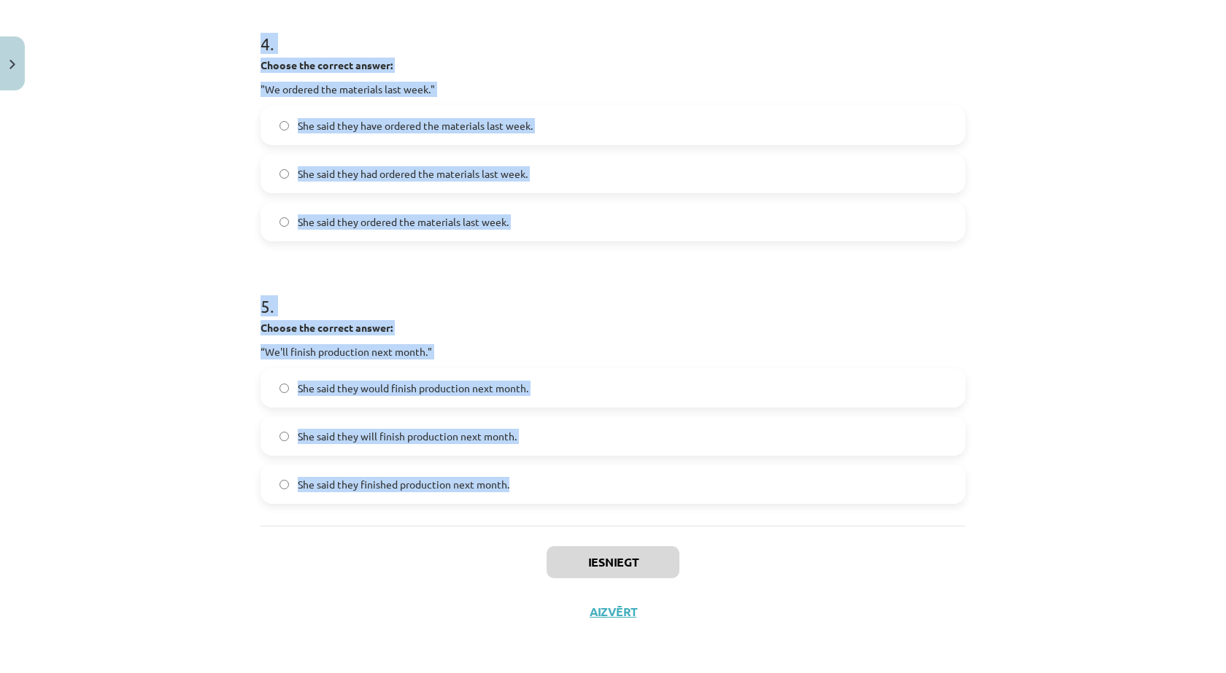
drag, startPoint x: 246, startPoint y: 285, endPoint x: 590, endPoint y: 518, distance: 415.5
copy form "1 . Choose the correct answer: "I'm ready for the meeting." He said he was read…"
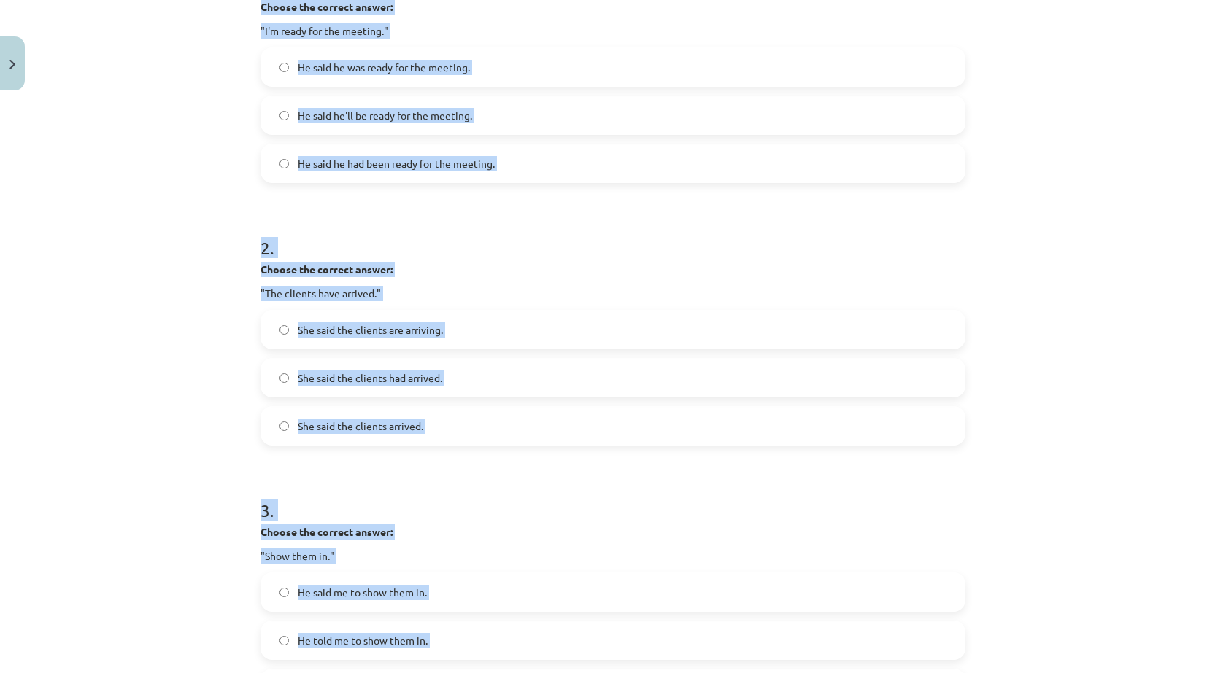
scroll to position [49, 0]
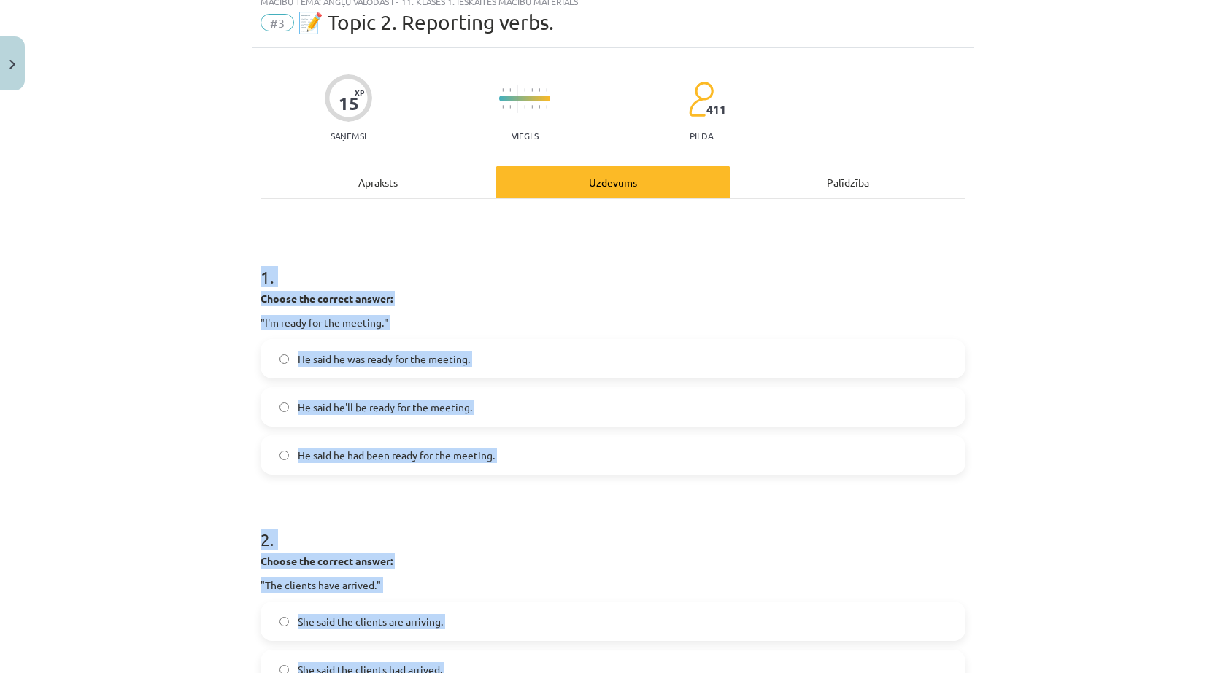
click at [173, 380] on div "Mācību tēma: Angļu valodas i - 11. klases 1. ieskaites mācību materiāls #3 📝 To…" at bounding box center [613, 336] width 1226 height 673
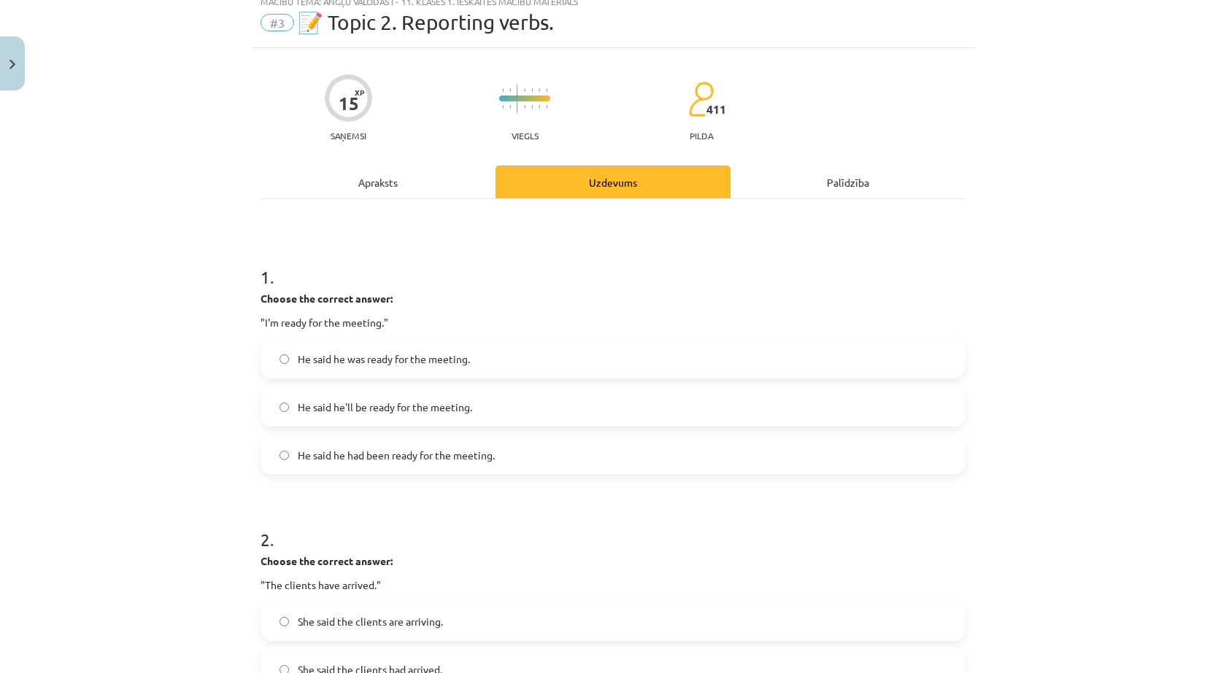
click at [437, 365] on span "He said he was ready for the meeting." at bounding box center [384, 359] width 172 height 15
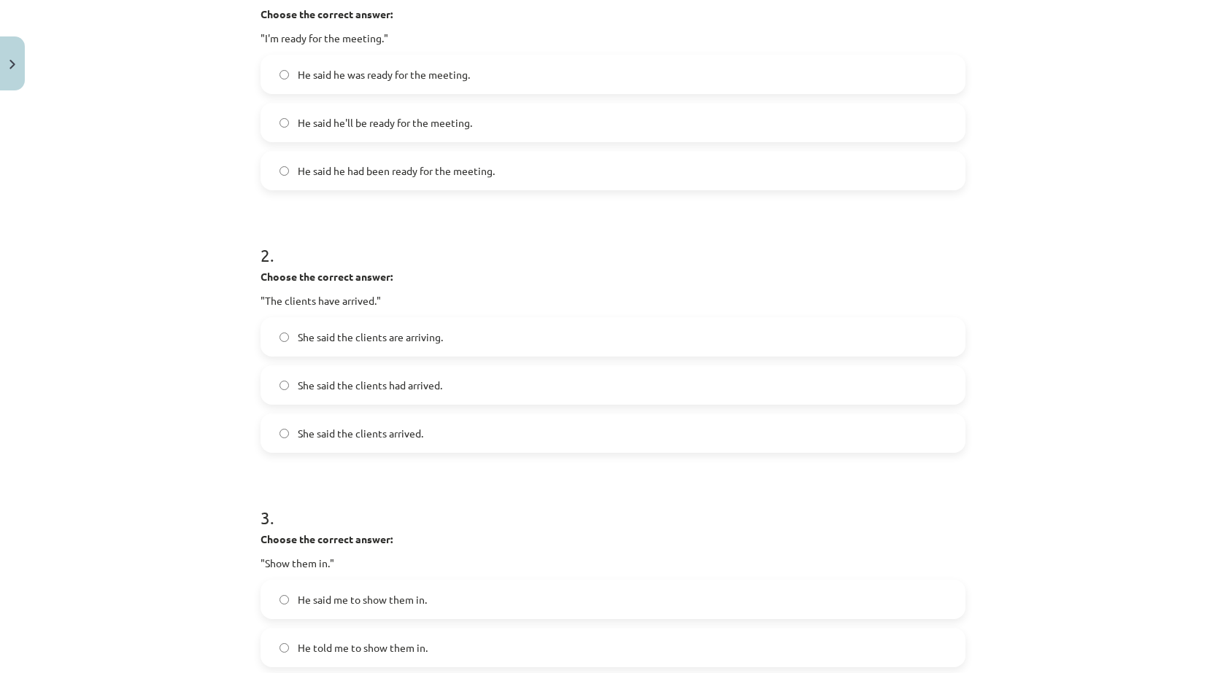
scroll to position [341, 0]
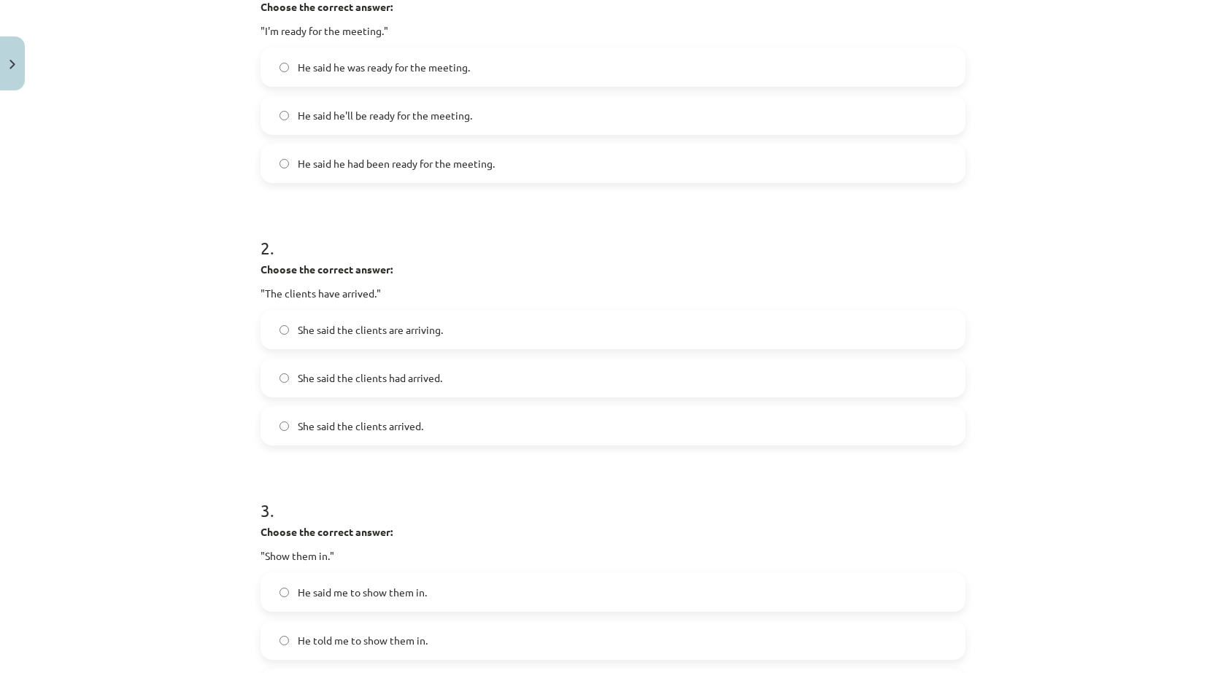
click at [433, 382] on span "She said the clients had arrived." at bounding box center [370, 378] width 144 height 15
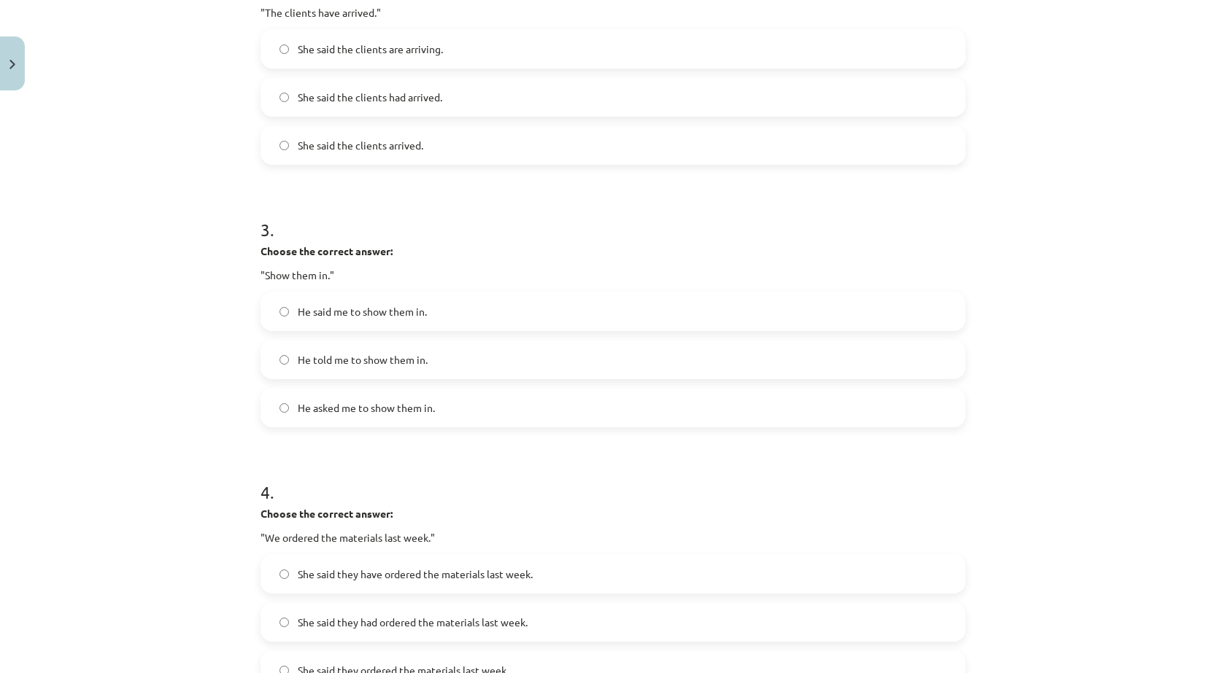
scroll to position [706, 0]
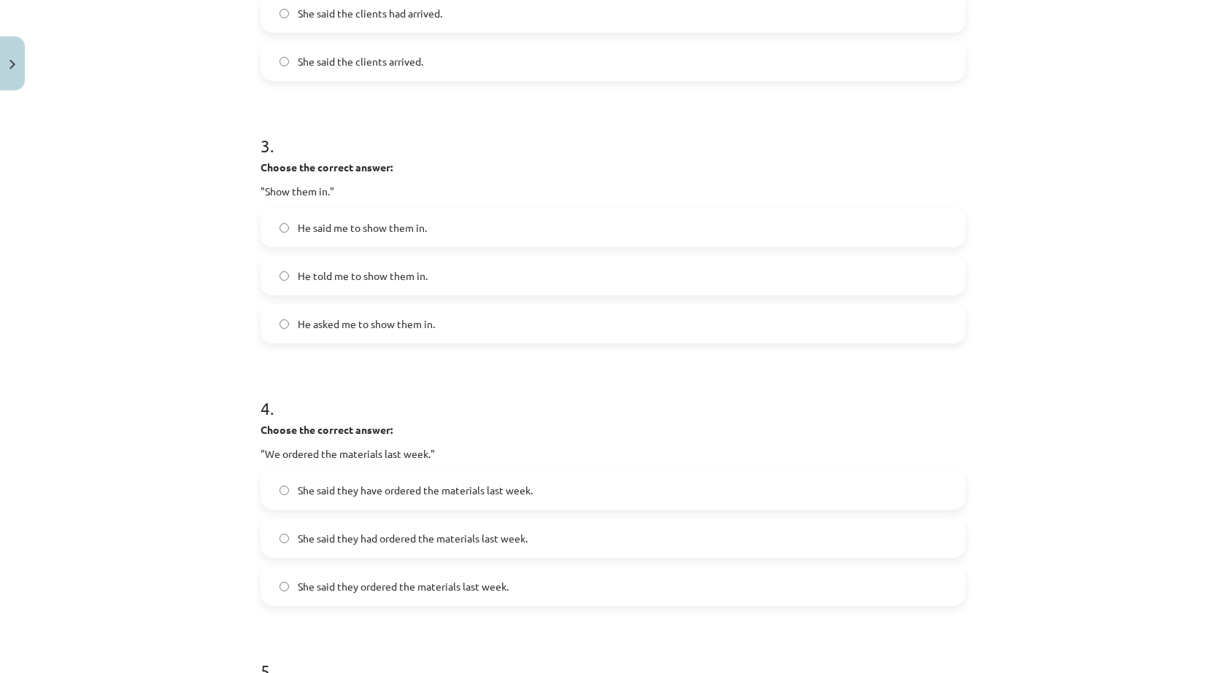
click at [444, 285] on label "He told me to show them in." at bounding box center [613, 276] width 702 height 36
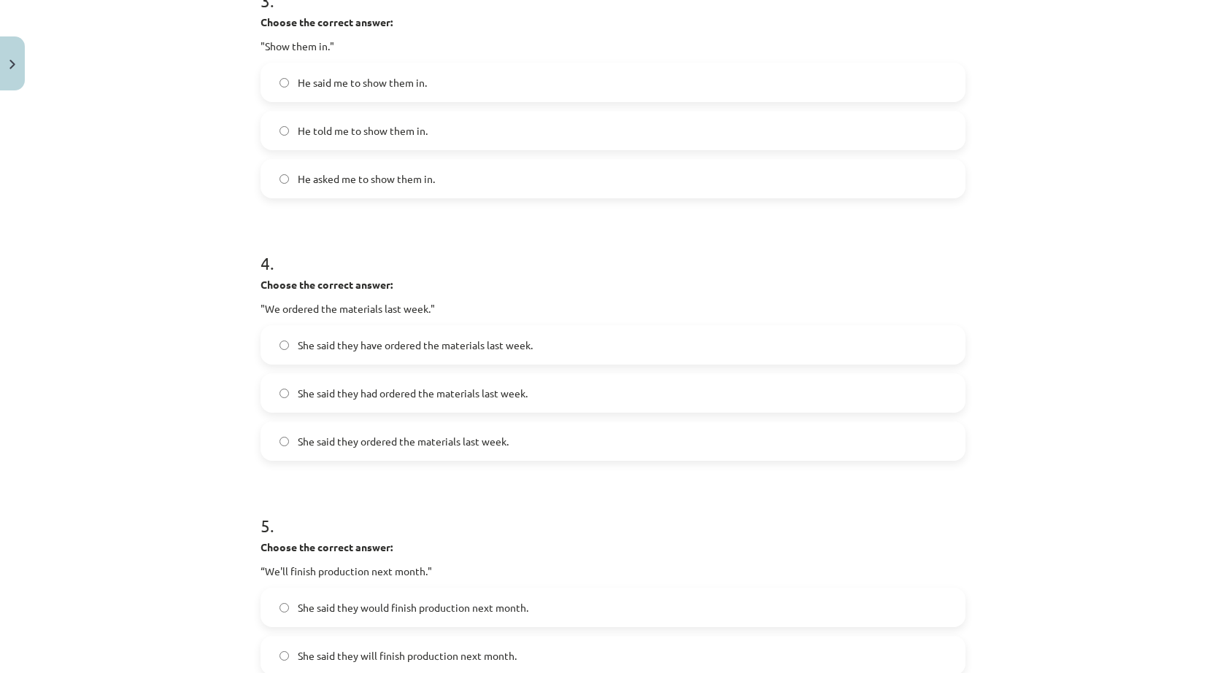
scroll to position [852, 0]
click at [543, 393] on label "She said they had ordered the materials last week." at bounding box center [613, 392] width 702 height 36
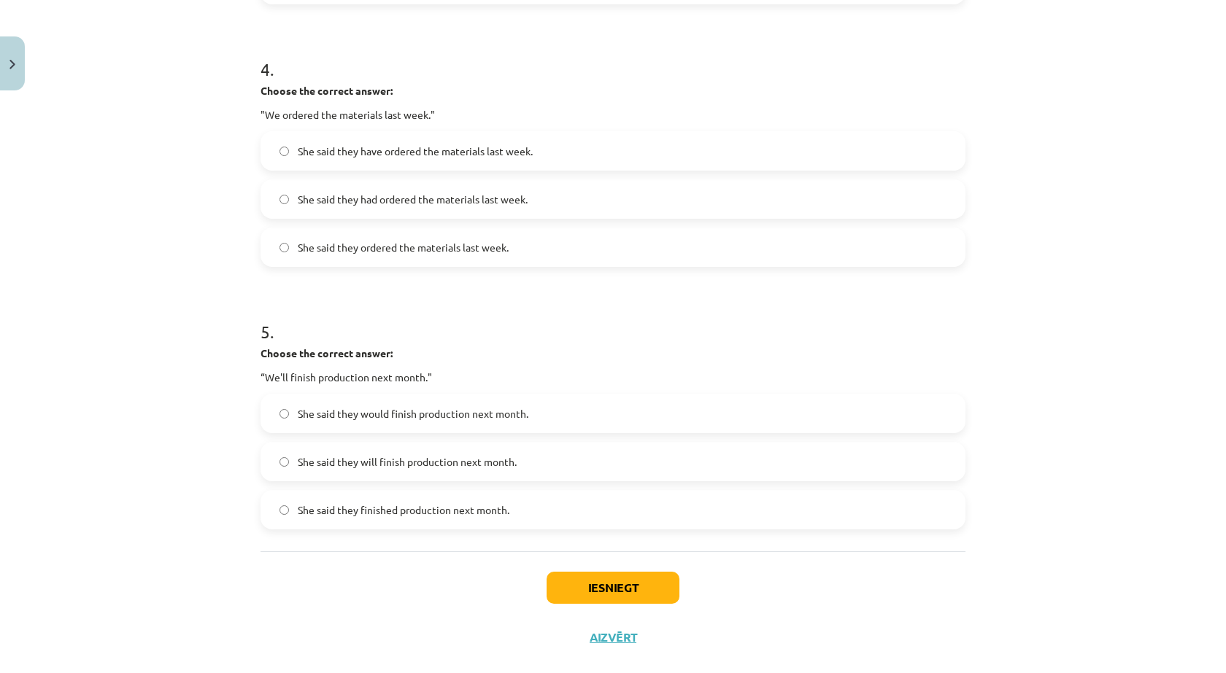
scroll to position [1070, 0]
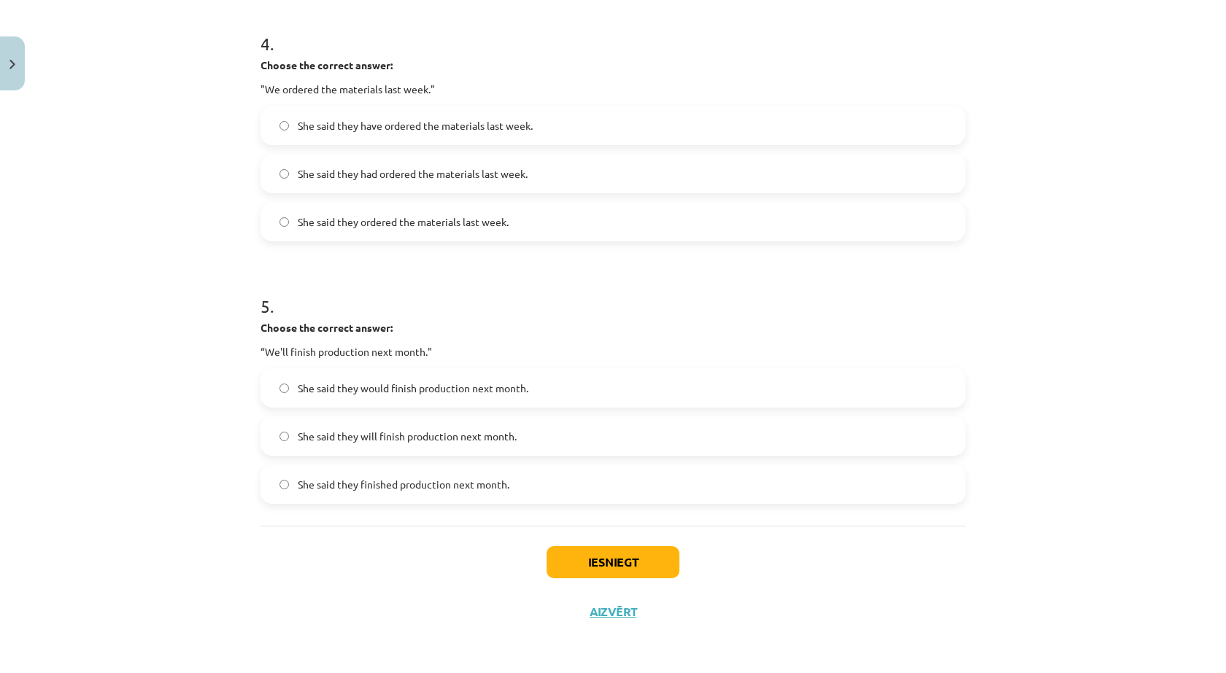
click at [441, 407] on div "She said they would finish production next month." at bounding box center [612, 387] width 705 height 39
click at [437, 400] on label "She said they would finish production next month." at bounding box center [613, 388] width 702 height 36
click at [587, 561] on button "Iesniegt" at bounding box center [613, 563] width 133 height 32
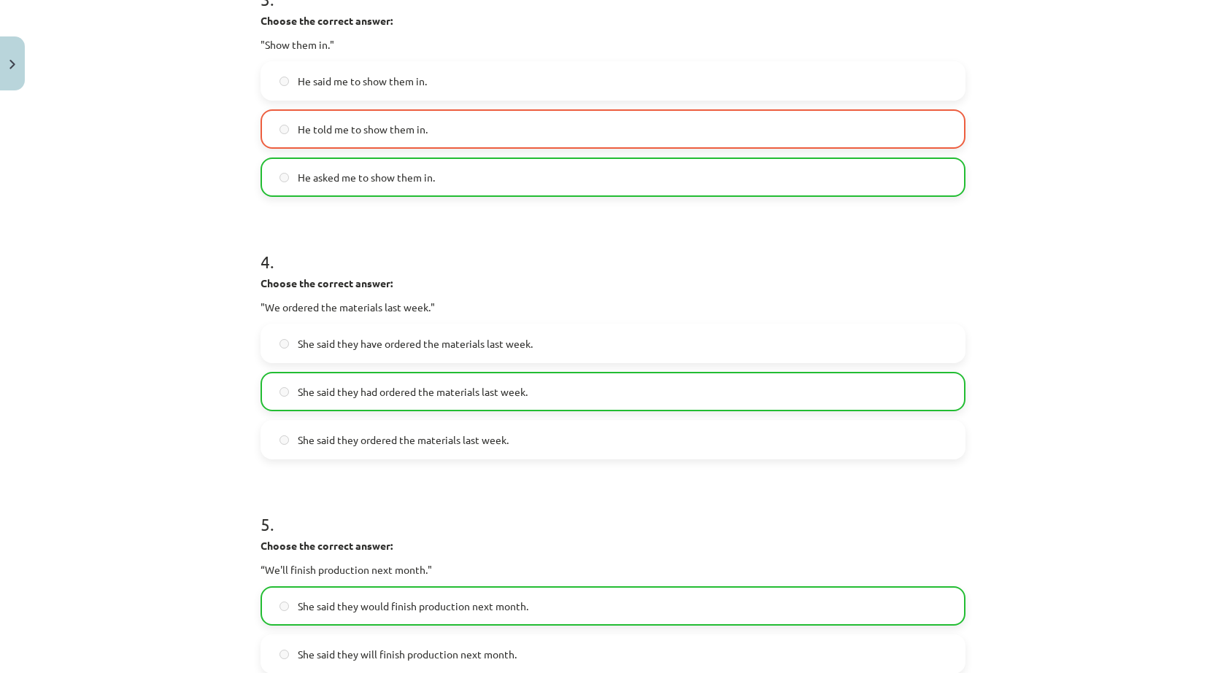
scroll to position [1117, 0]
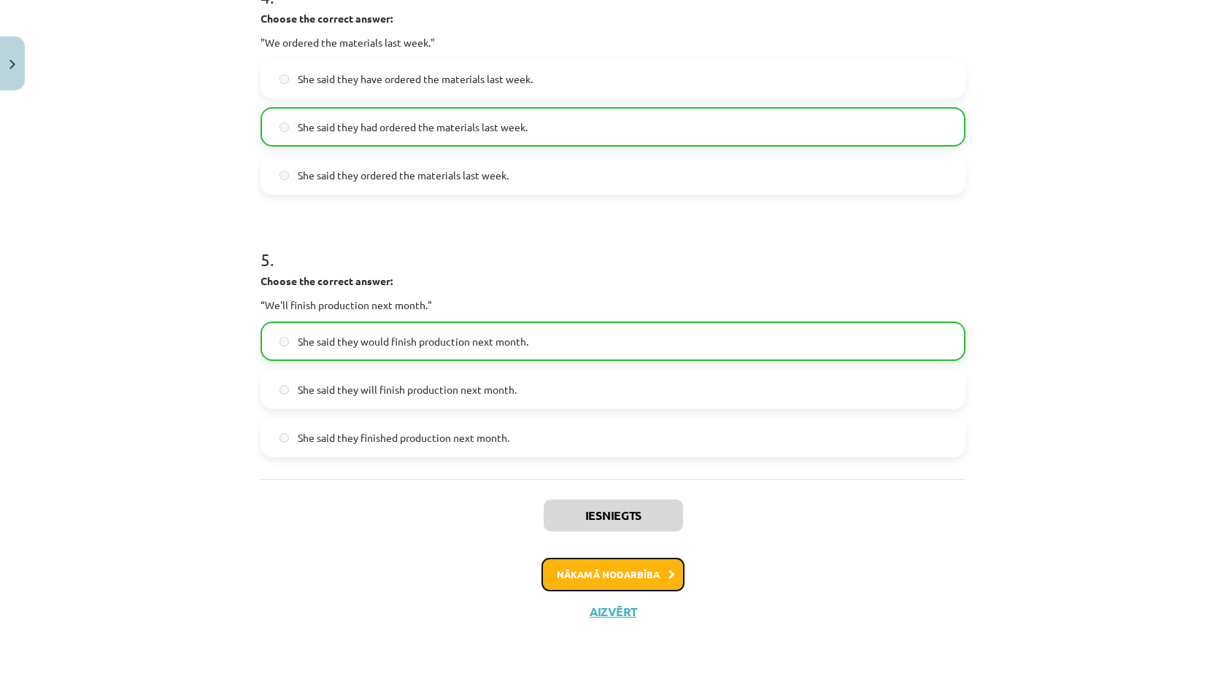
click at [638, 572] on button "Nākamā nodarbība" at bounding box center [612, 575] width 143 height 34
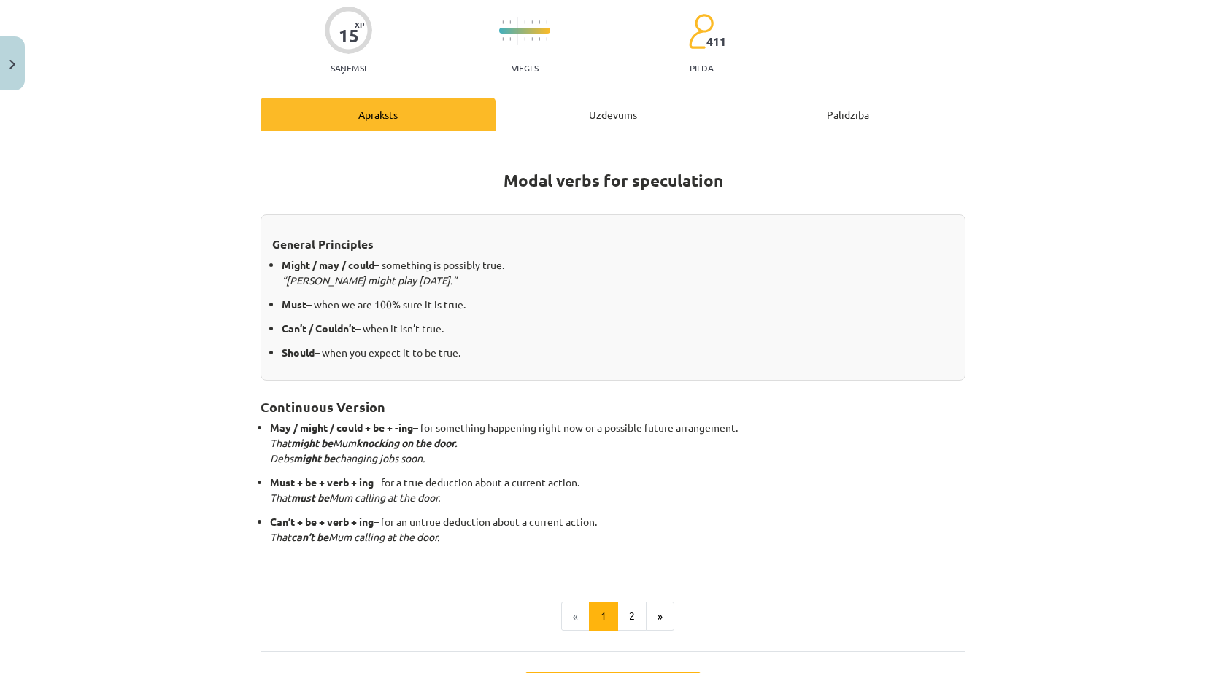
scroll to position [241, 0]
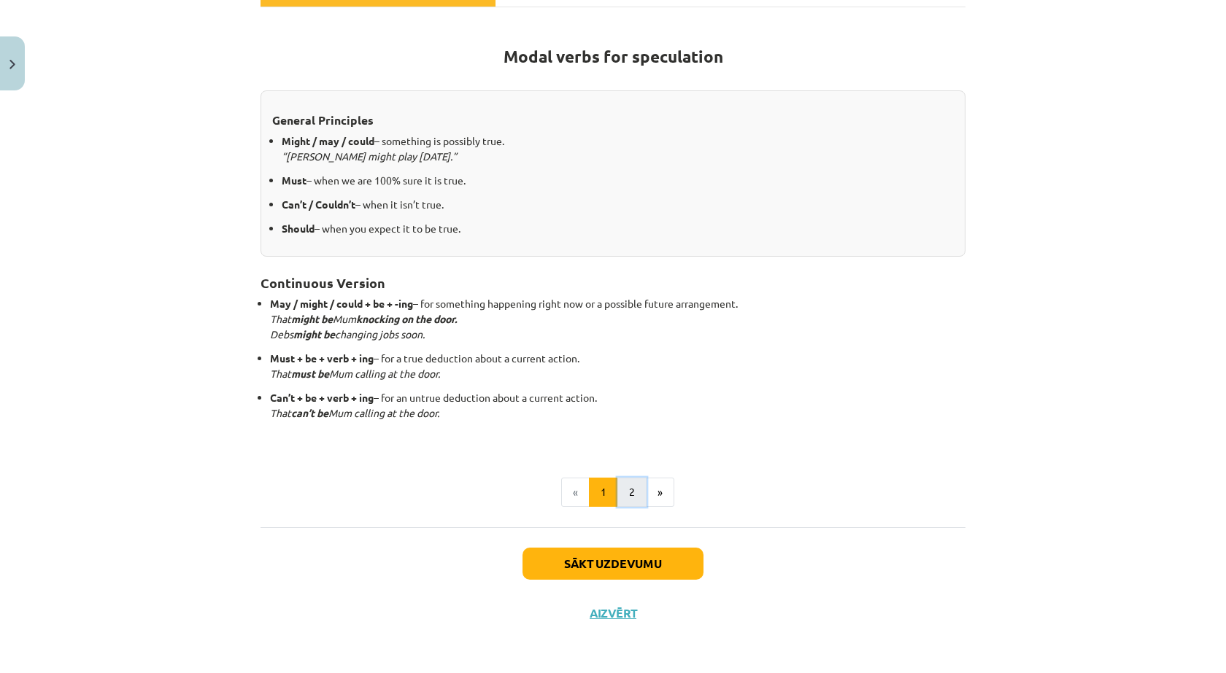
click at [630, 487] on button "2" at bounding box center [631, 492] width 29 height 29
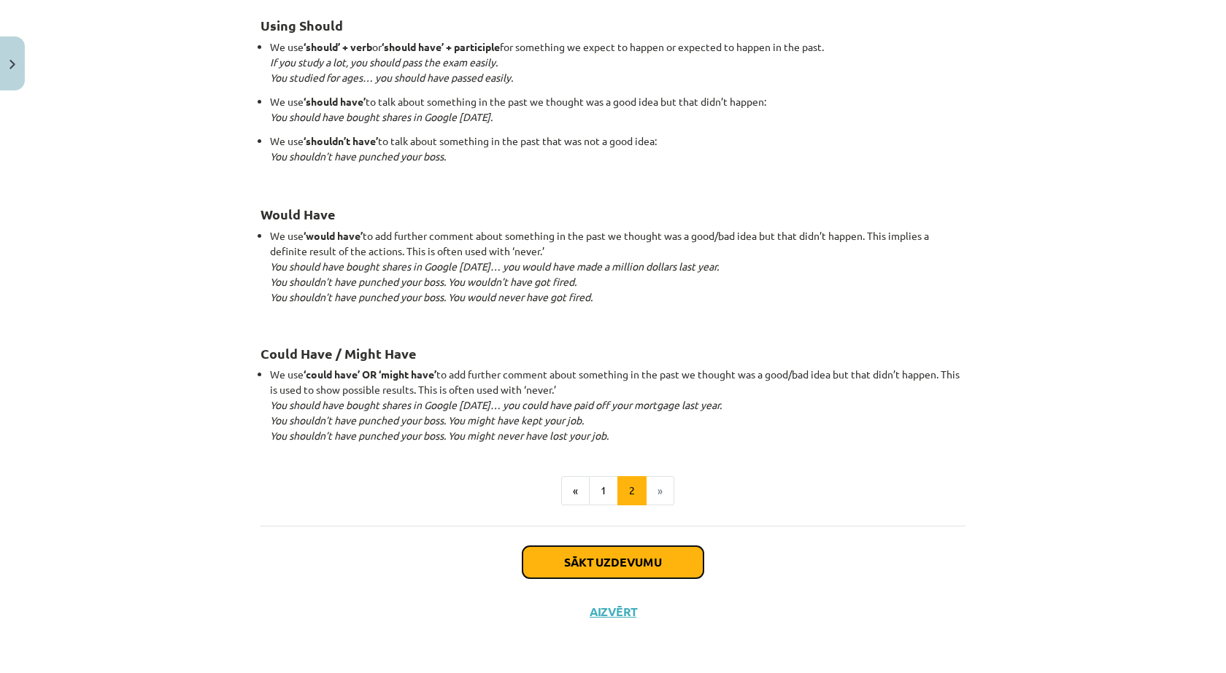
click at [651, 559] on button "Sākt uzdevumu" at bounding box center [612, 563] width 181 height 32
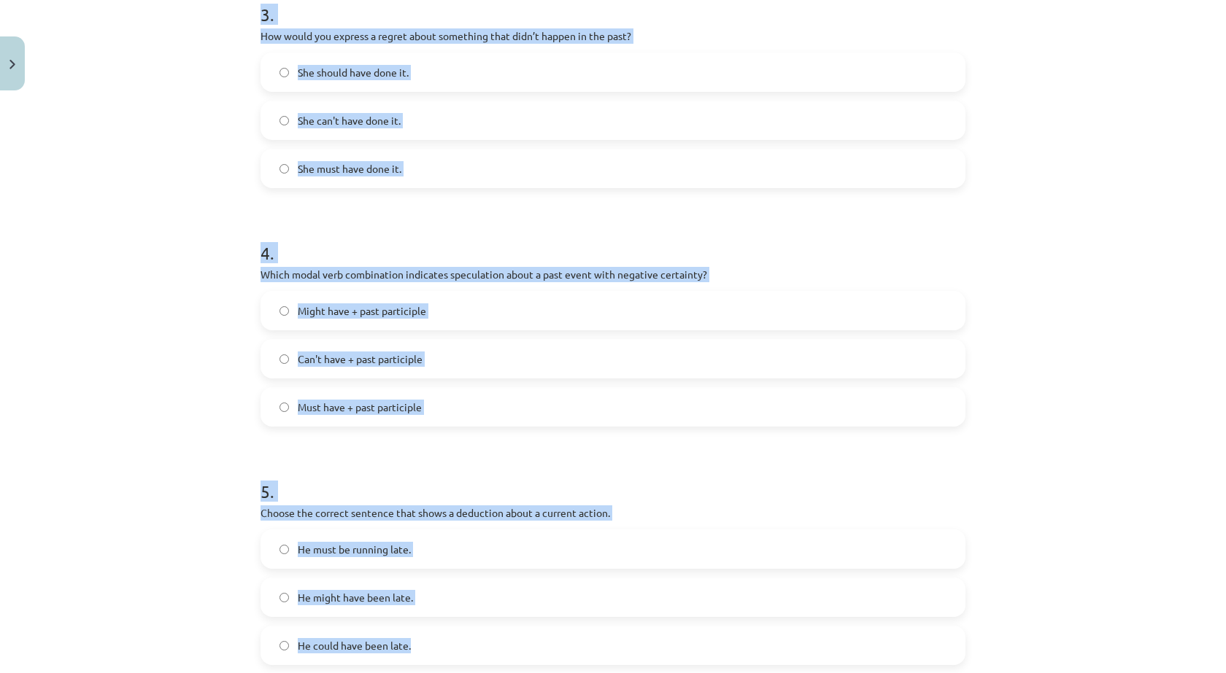
scroll to position [950, 0]
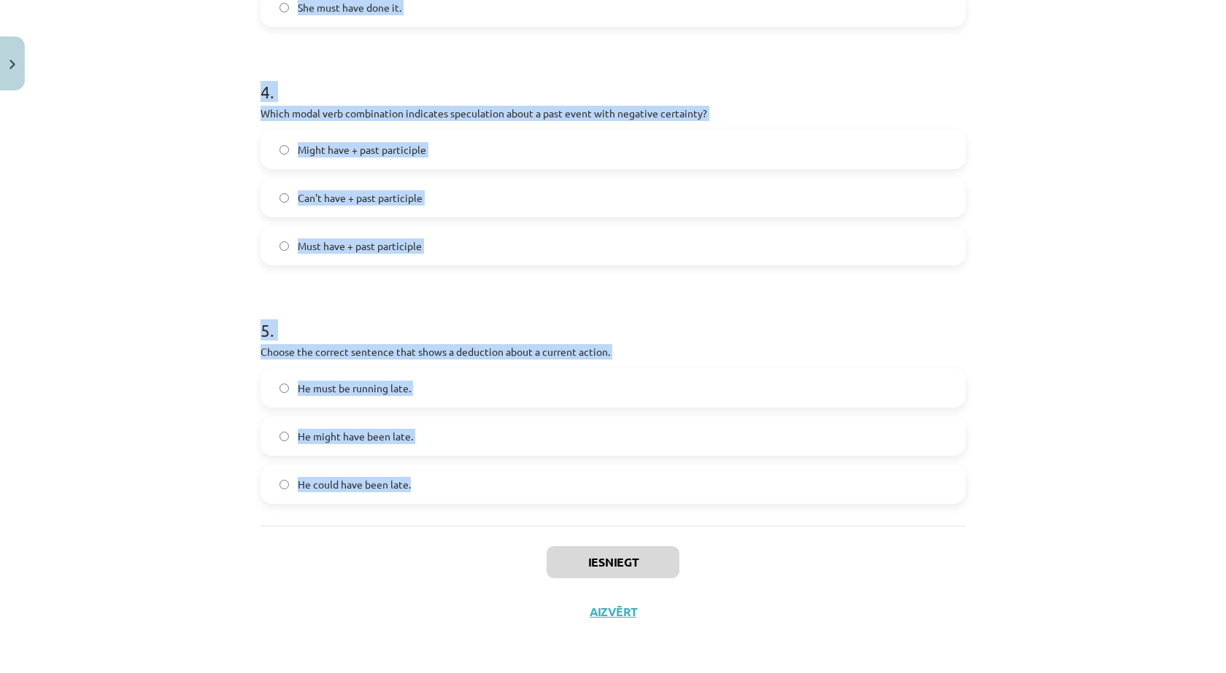
drag, startPoint x: 288, startPoint y: 293, endPoint x: 529, endPoint y: 443, distance: 283.5
click at [686, 493] on div "Mācību tēma: Angļu valodas i - 11. klases 1. ieskaites mācību materiāls #4 📝 To…" at bounding box center [613, 336] width 1226 height 673
copy form "1 . Which modal verb would you use to speculate about something that is possibl…"
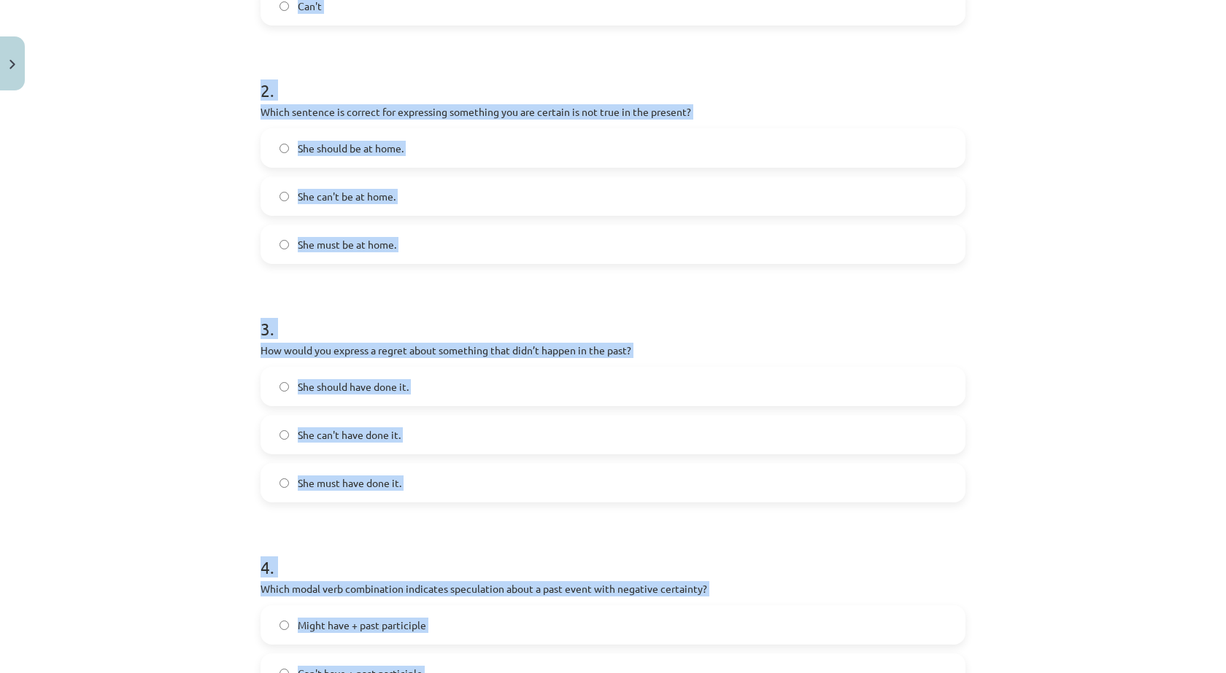
scroll to position [220, 0]
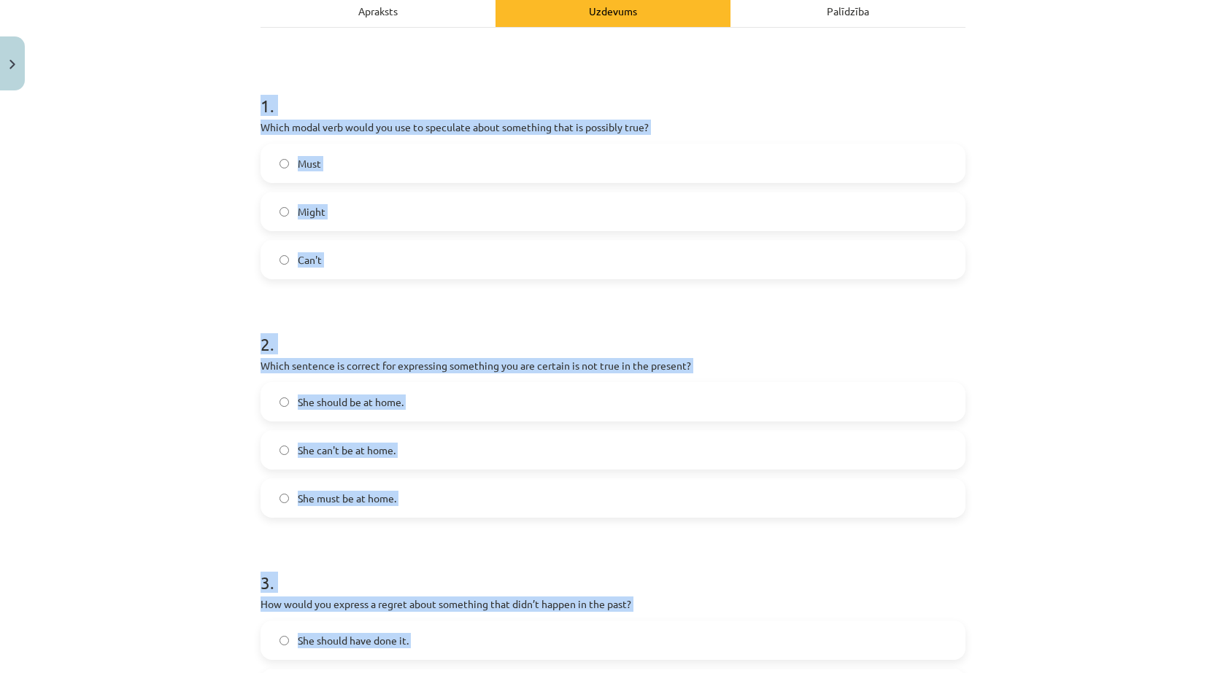
click at [339, 219] on label "Might" at bounding box center [613, 211] width 702 height 36
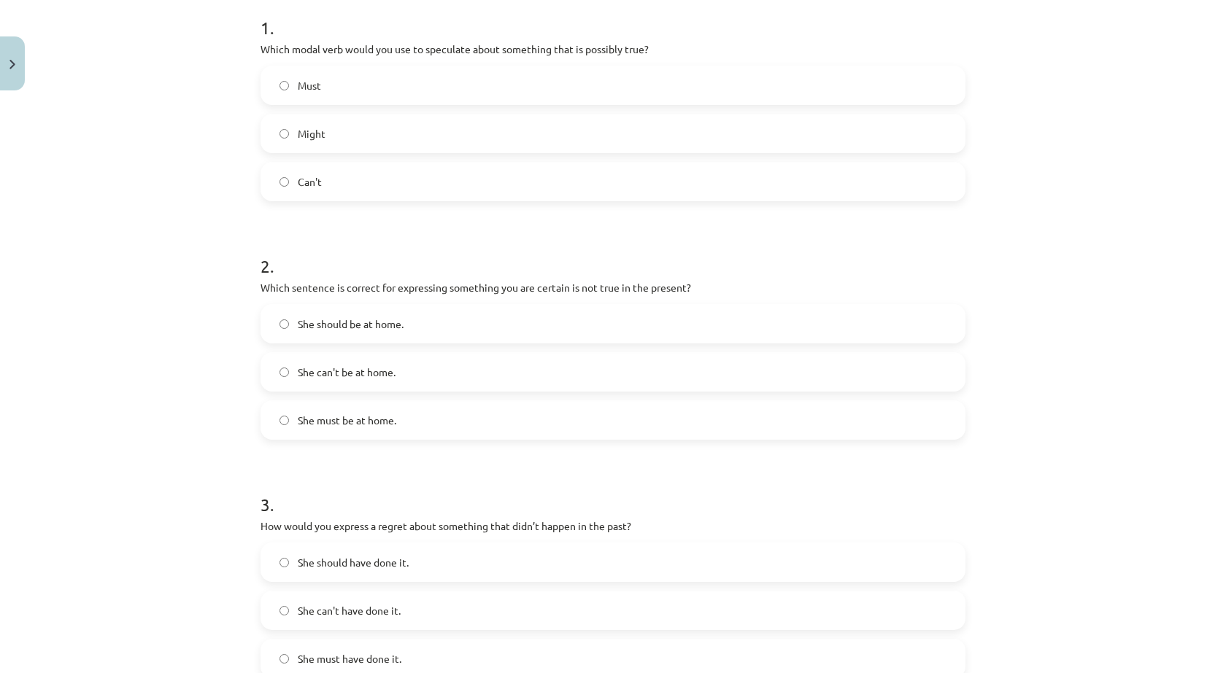
scroll to position [439, 0]
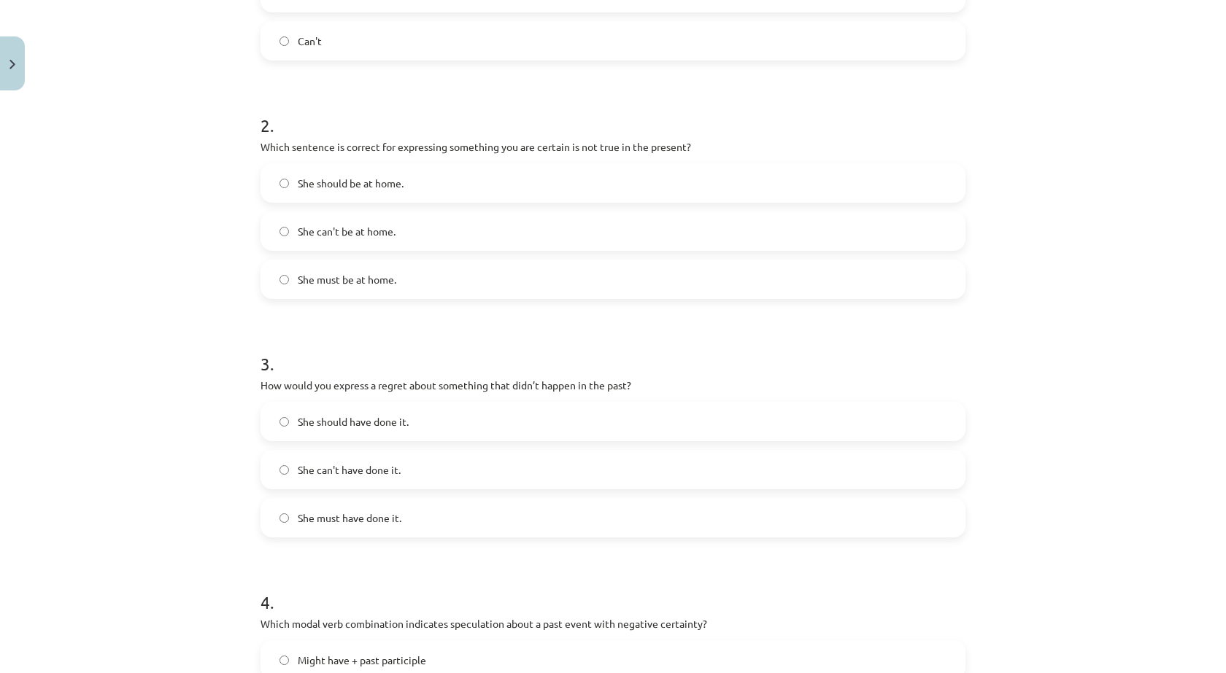
click at [400, 223] on label "She can't be at home." at bounding box center [613, 231] width 702 height 36
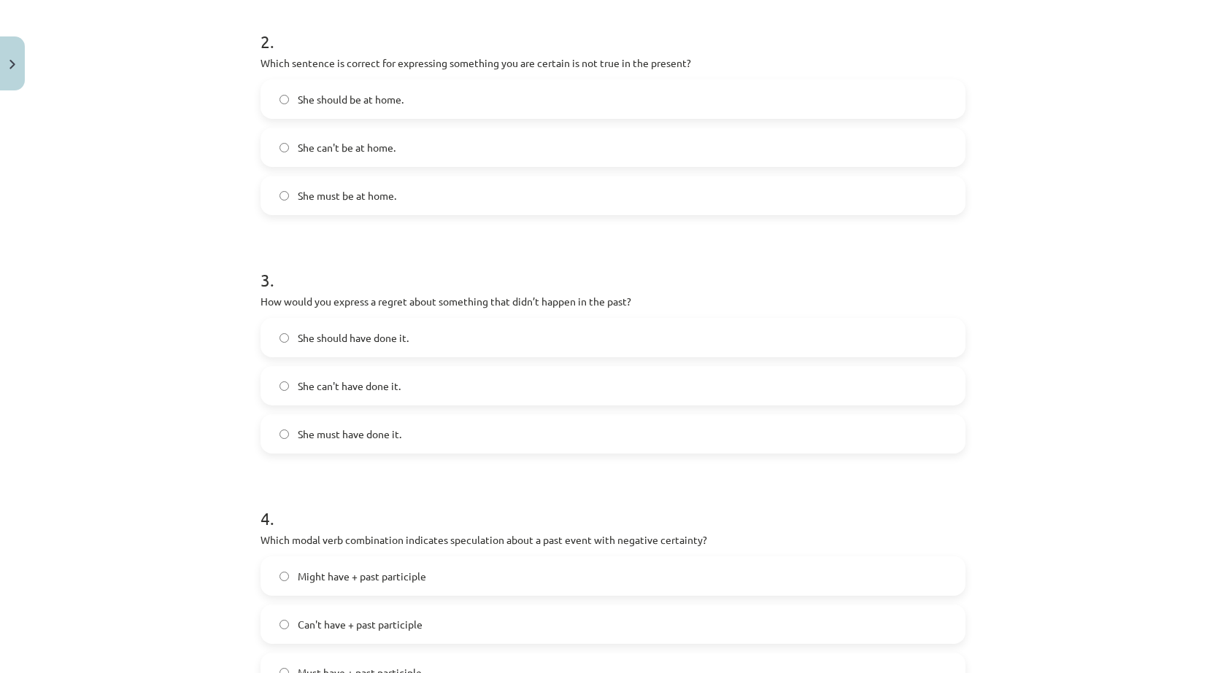
scroll to position [585, 0]
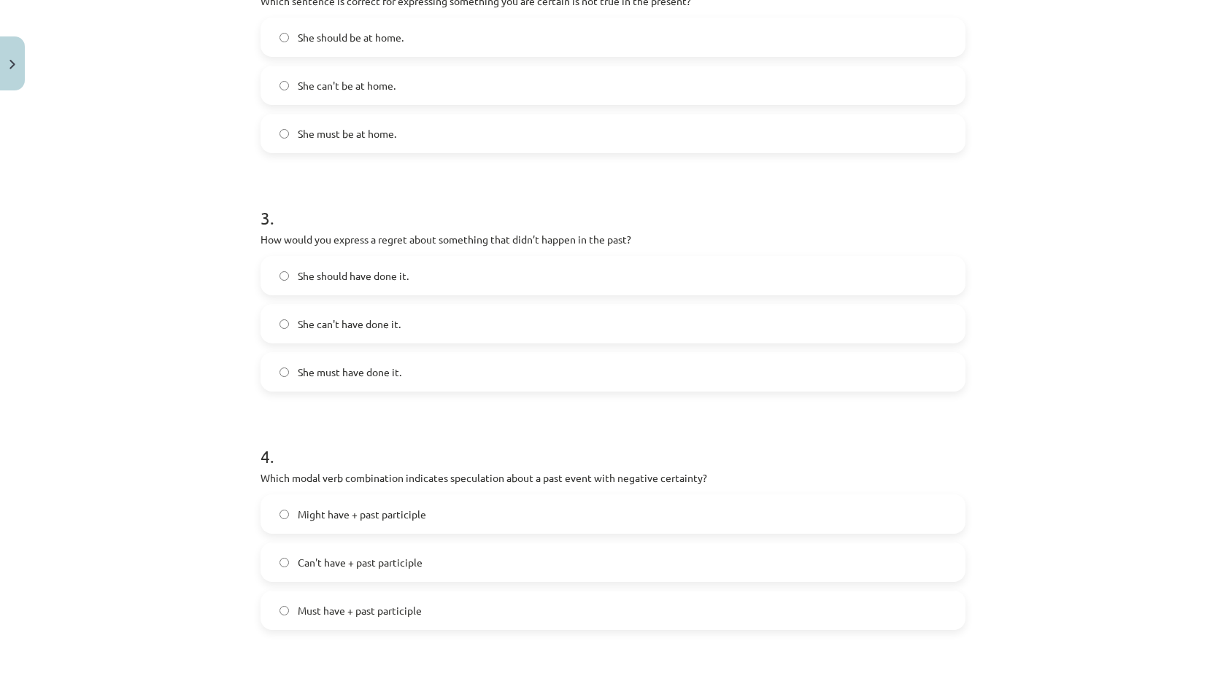
click at [385, 269] on span "She should have done it." at bounding box center [353, 276] width 111 height 15
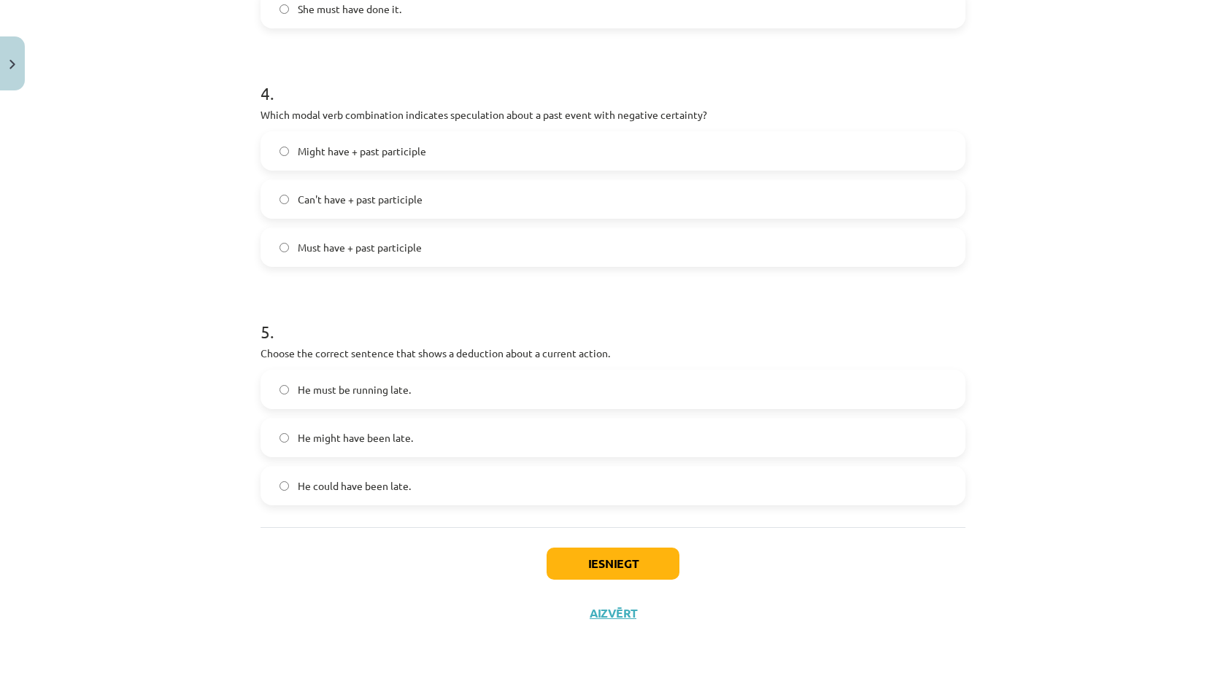
scroll to position [950, 0]
click at [407, 199] on span "Can't have + past participle" at bounding box center [360, 197] width 125 height 15
click at [417, 393] on label "He must be running late." at bounding box center [613, 388] width 702 height 36
click at [600, 560] on button "Iesniegt" at bounding box center [613, 563] width 133 height 32
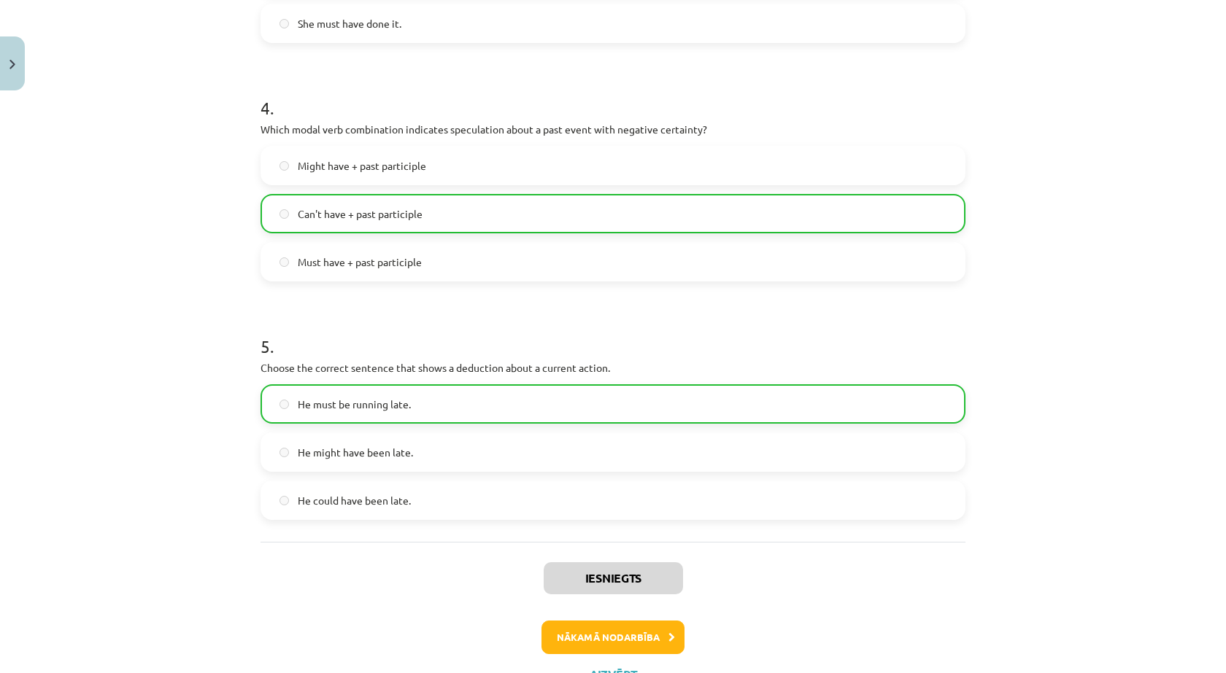
scroll to position [997, 0]
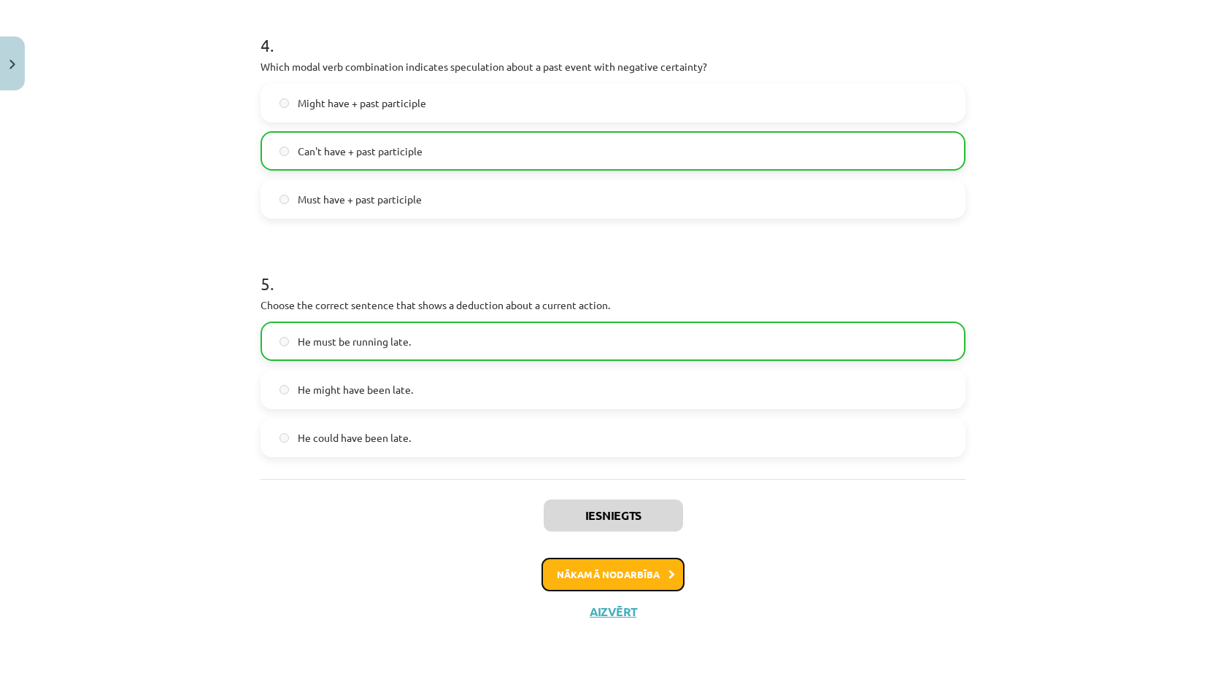
click at [622, 578] on button "Nākamā nodarbība" at bounding box center [612, 575] width 143 height 34
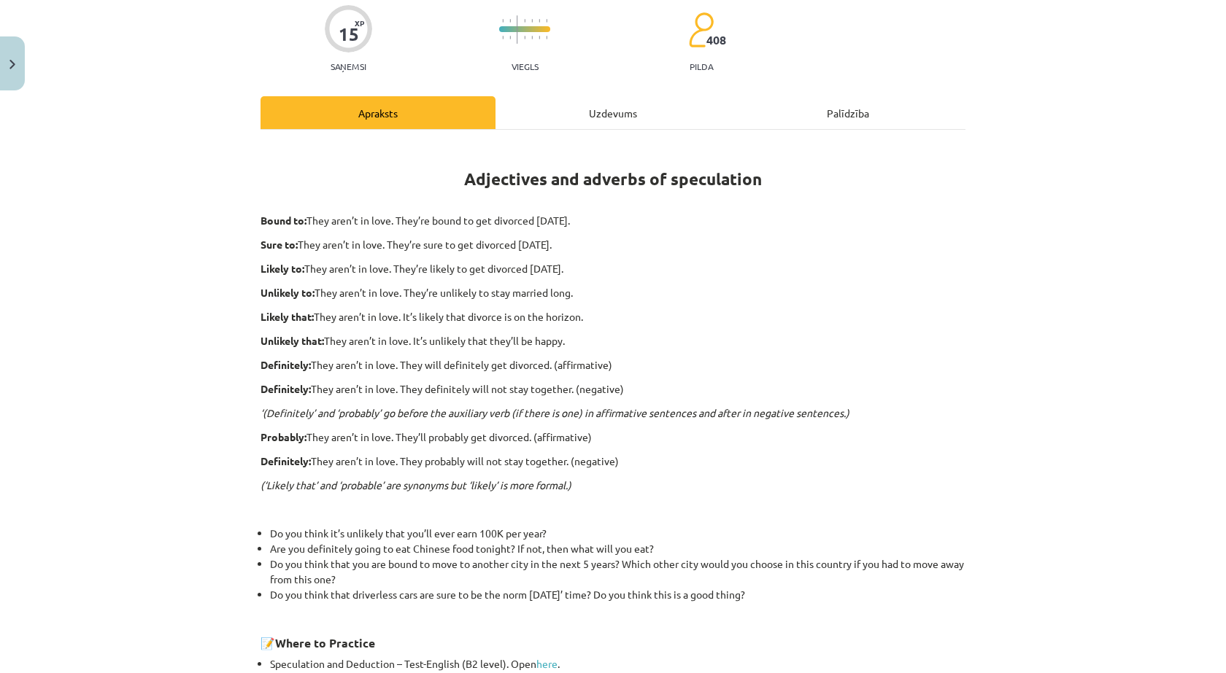
scroll to position [333, 0]
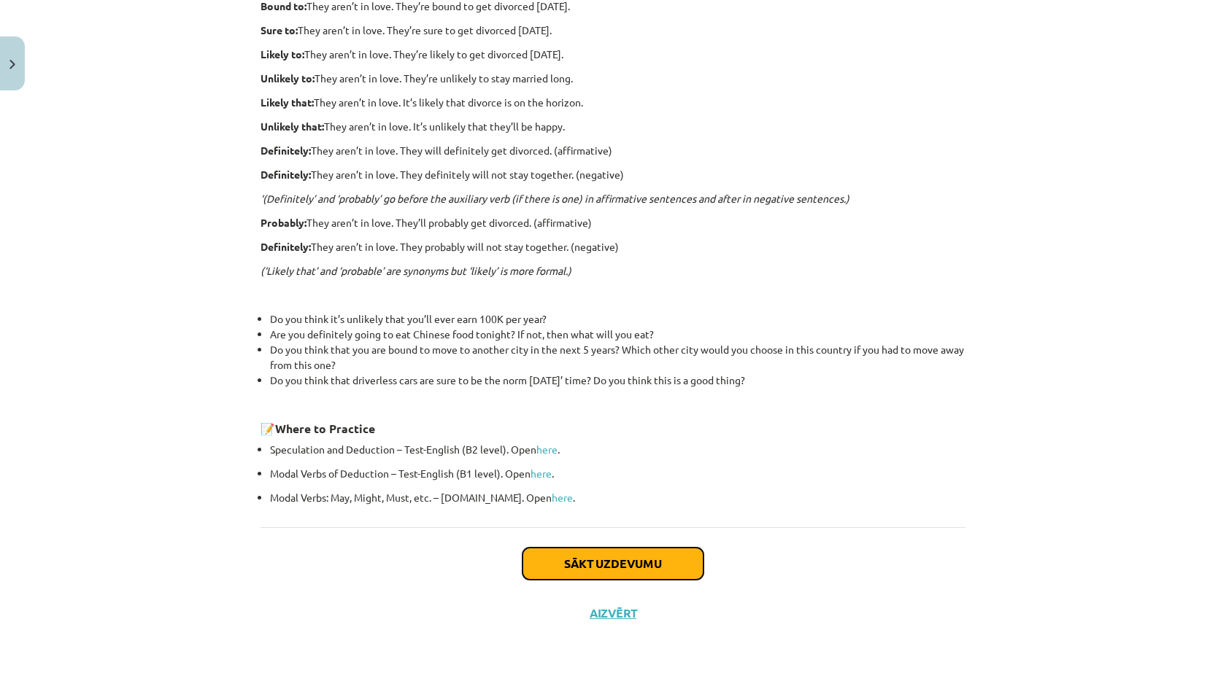
click at [627, 560] on button "Sākt uzdevumu" at bounding box center [612, 564] width 181 height 32
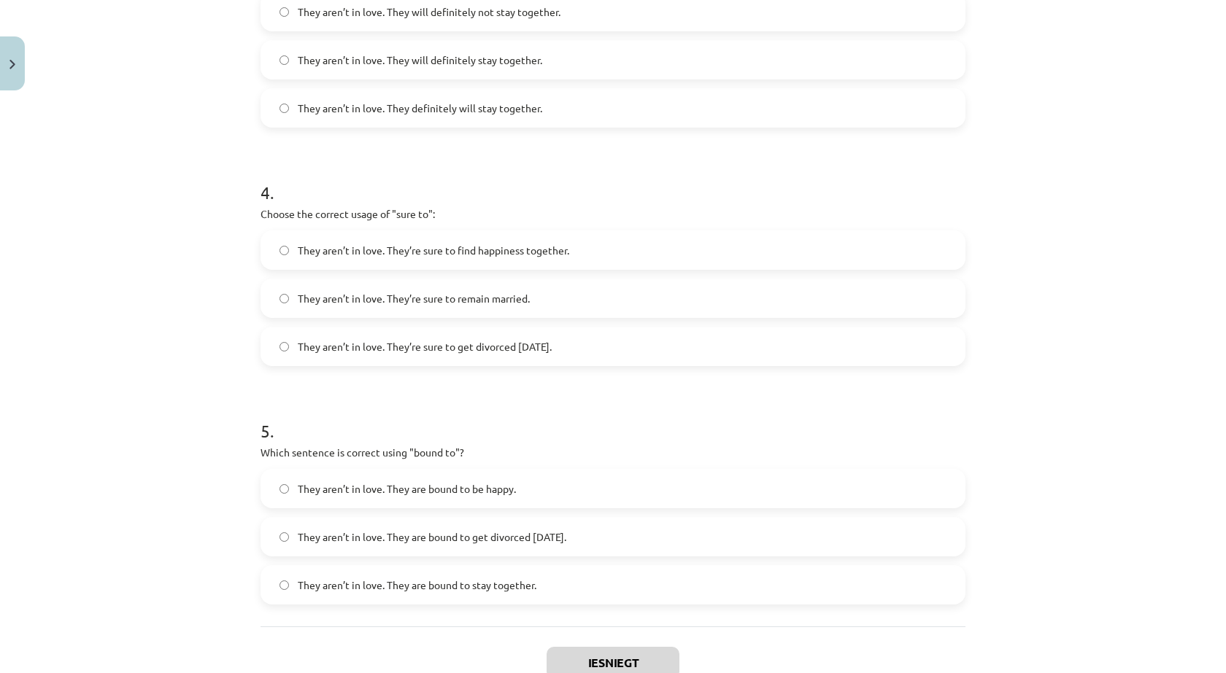
scroll to position [974, 0]
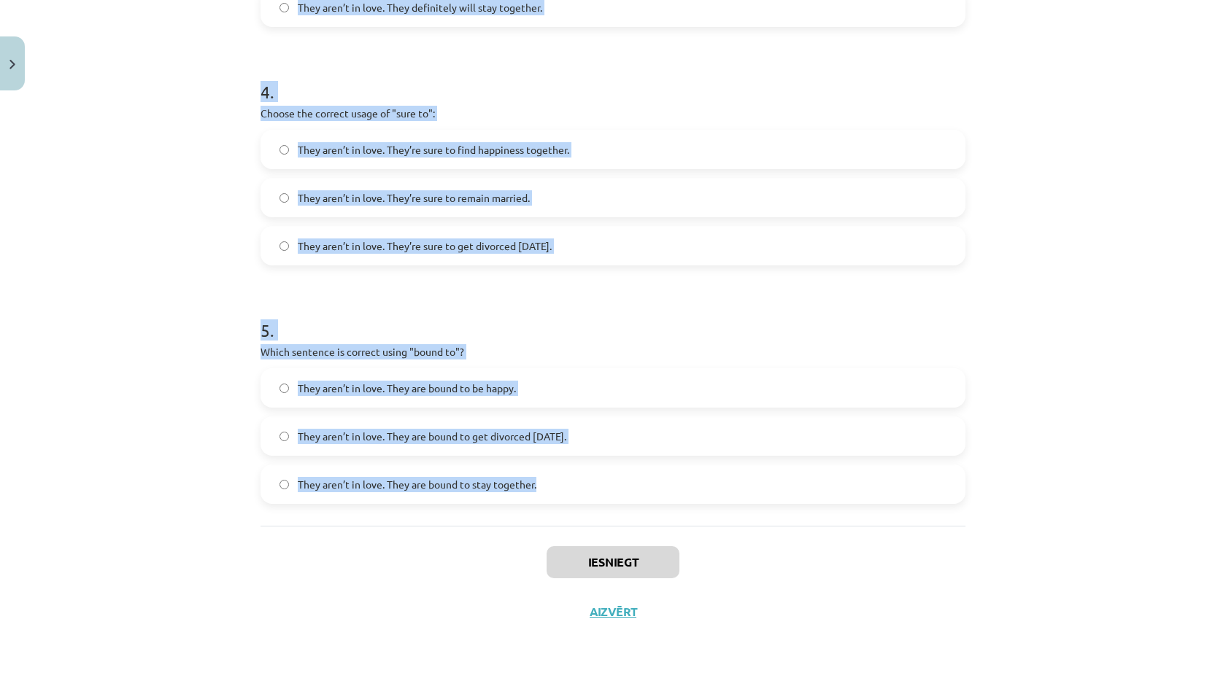
drag, startPoint x: 306, startPoint y: 320, endPoint x: 655, endPoint y: 477, distance: 382.4
click at [655, 477] on div "Mācību tēma: Angļu valodas i - 11. klases 1. ieskaites mācību materiāls #5 📝 To…" at bounding box center [613, 336] width 1226 height 673
copy form "1 . Loremi dol sitamet consecte adipi "elitsedd" ei te incididuntu laboree: Dol…"
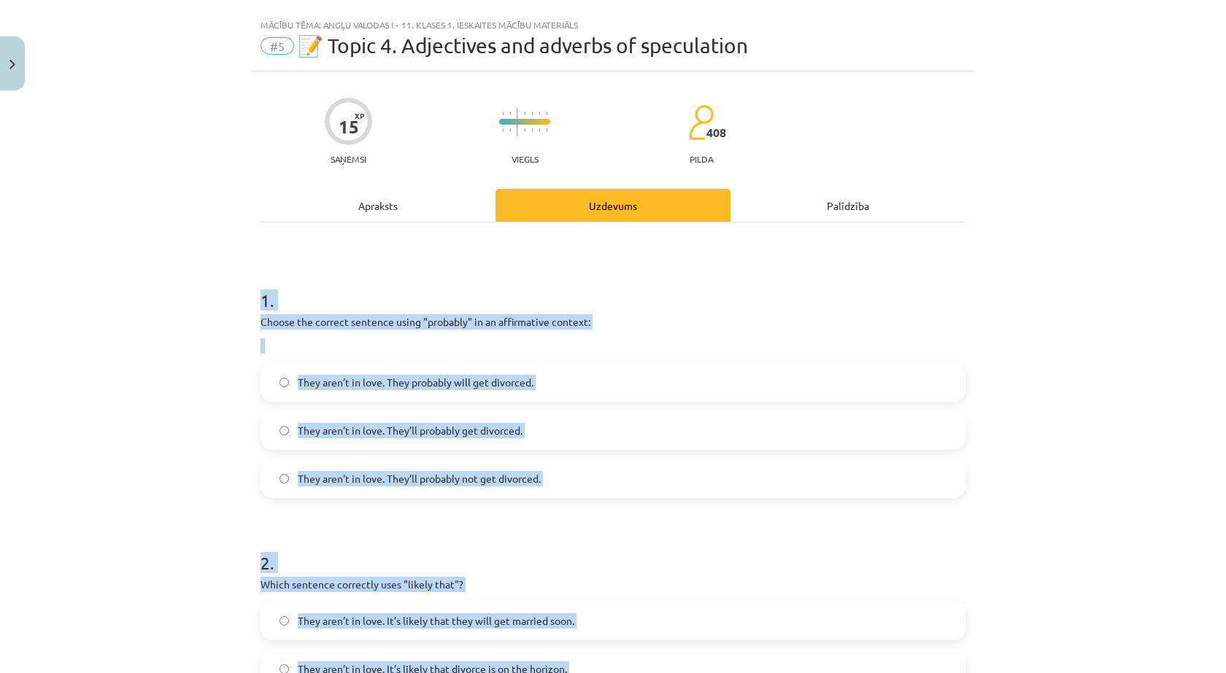
click at [176, 273] on div "Mācību tēma: Angļu valodas i - 11. klases 1. ieskaites mācību materiāls #5 📝 To…" at bounding box center [613, 336] width 1226 height 673
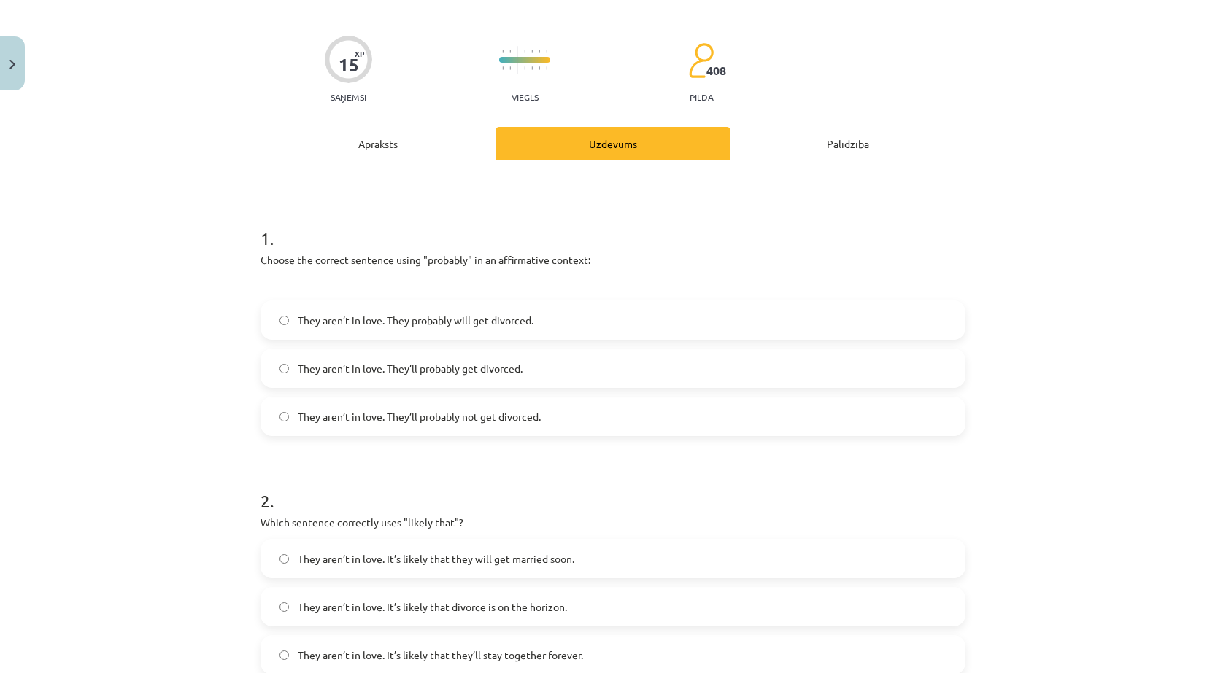
scroll to position [171, 0]
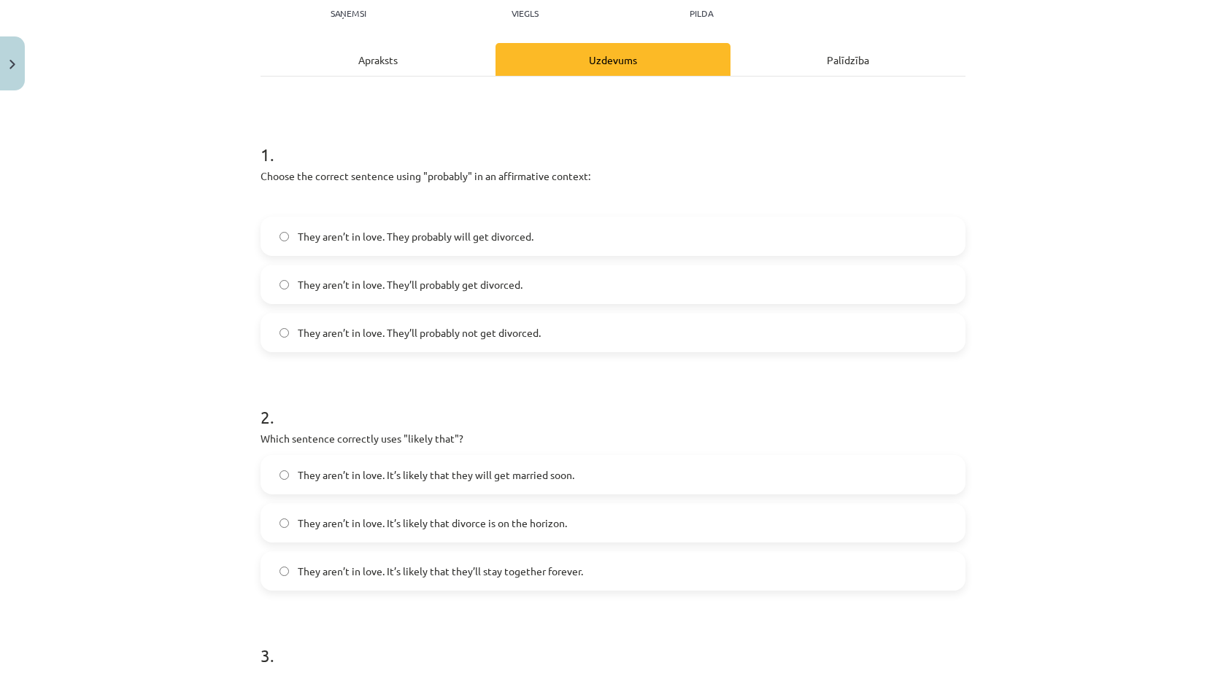
click at [455, 282] on span "They aren’t in love. They’ll probably get divorced." at bounding box center [410, 284] width 225 height 15
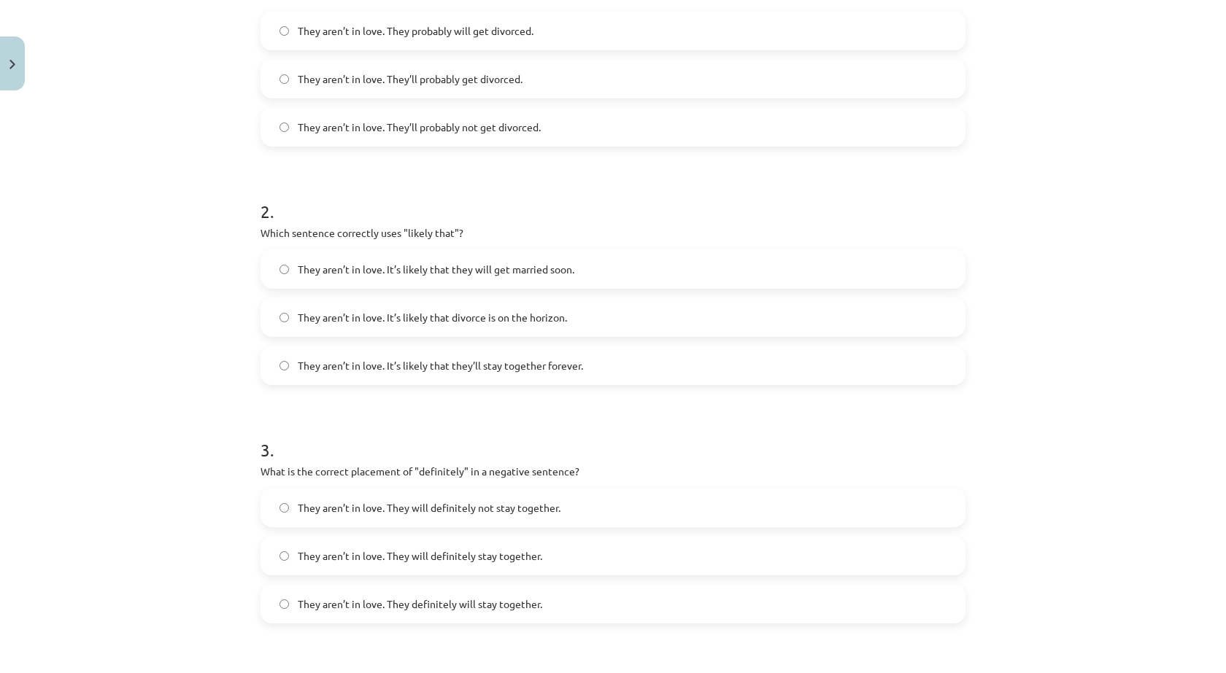
scroll to position [390, 0]
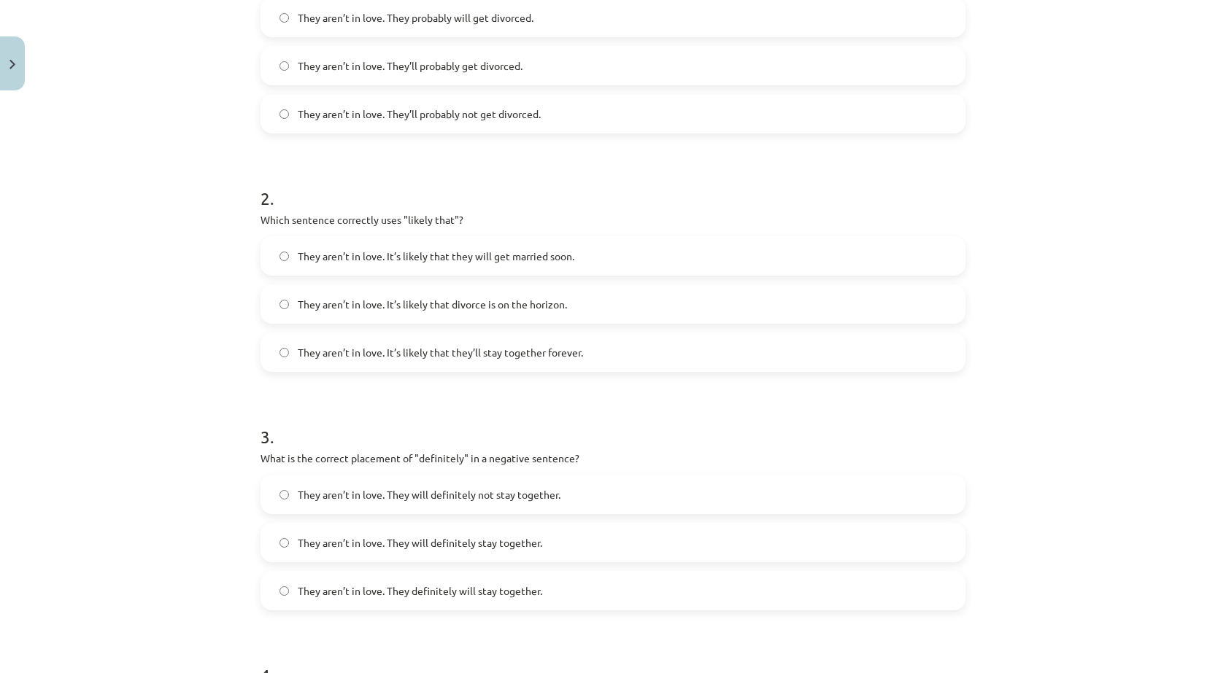
click at [339, 293] on label "They aren’t in love. It’s likely that divorce is on the horizon." at bounding box center [613, 304] width 702 height 36
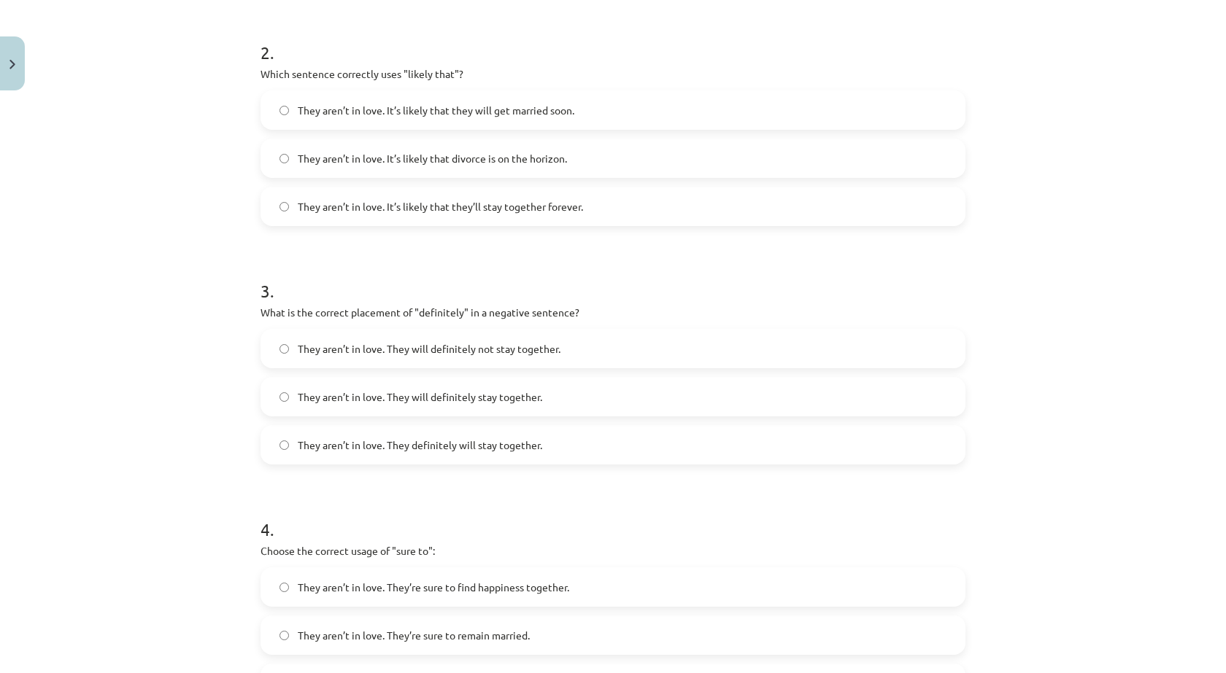
scroll to position [609, 0]
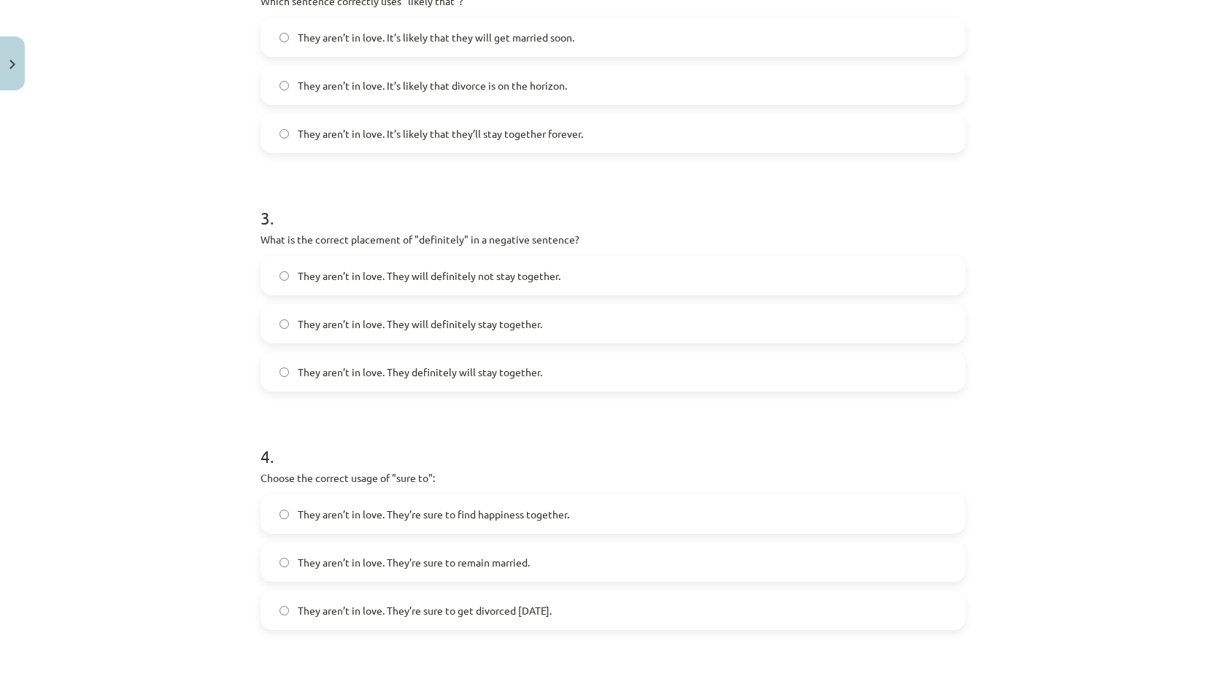
click at [409, 252] on div "3 . What is the correct placement of "definitely" in a negative sentence? They …" at bounding box center [612, 286] width 705 height 209
click at [406, 273] on span "They aren’t in love. They will definitely not stay together." at bounding box center [429, 276] width 263 height 15
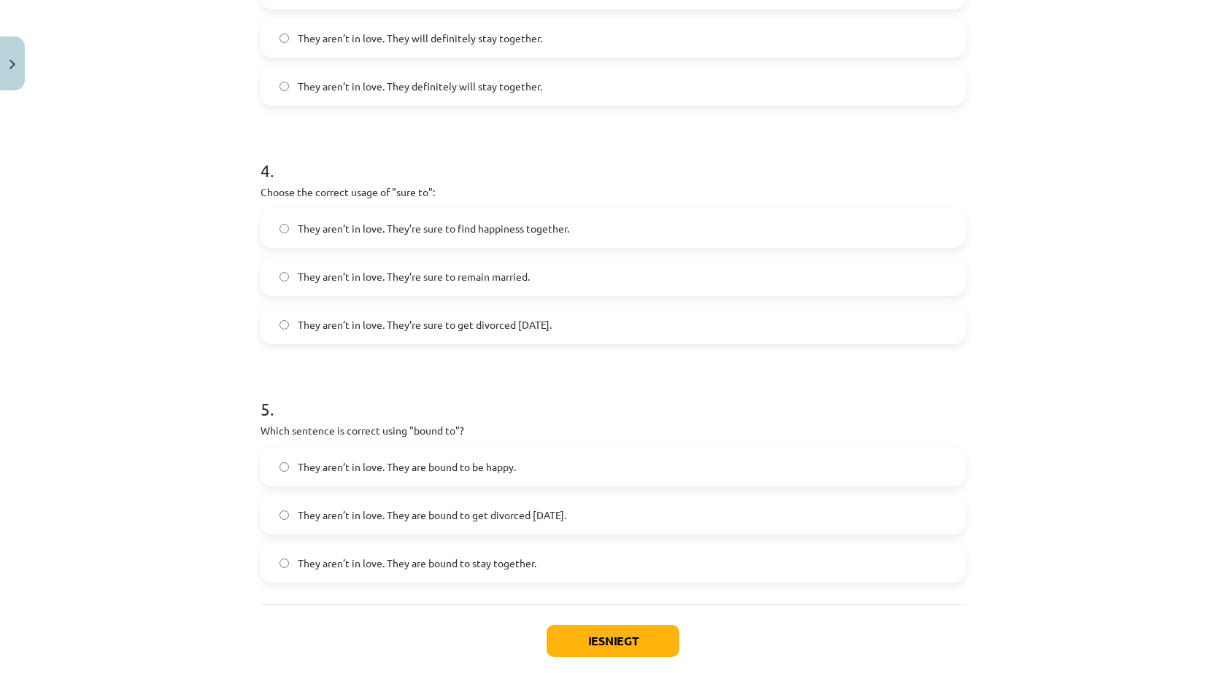
scroll to position [901, 0]
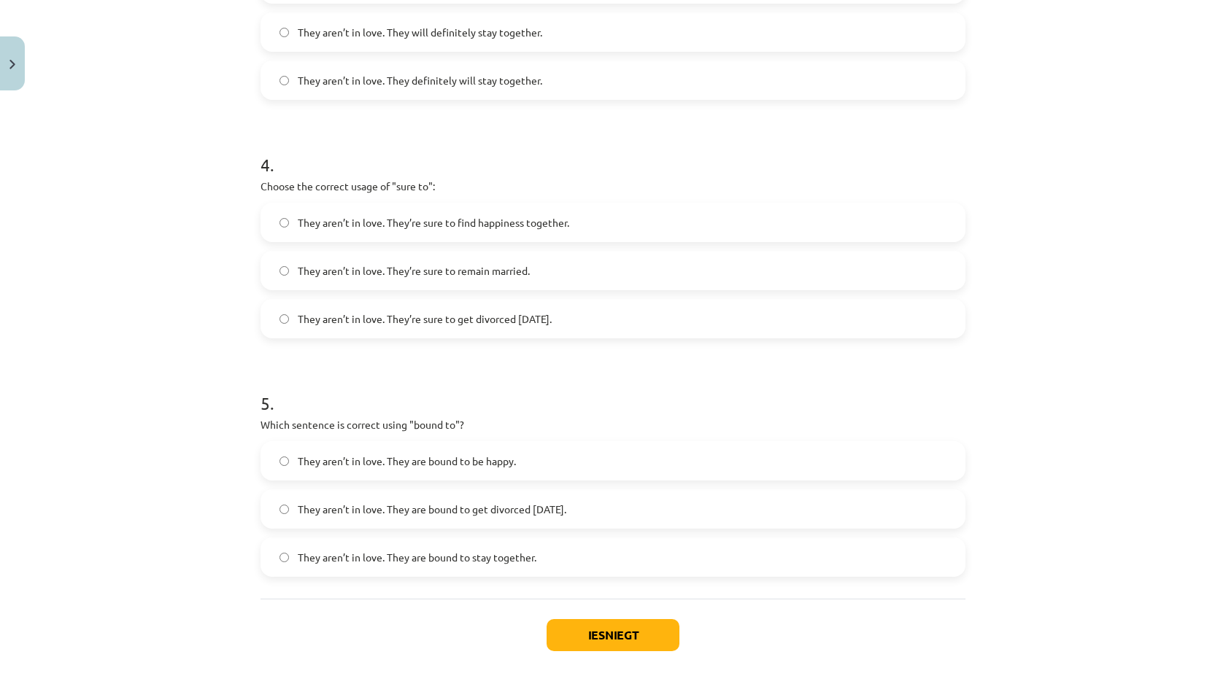
click at [405, 304] on label "They aren’t in love. They’re sure to get divorced [DATE]." at bounding box center [613, 319] width 702 height 36
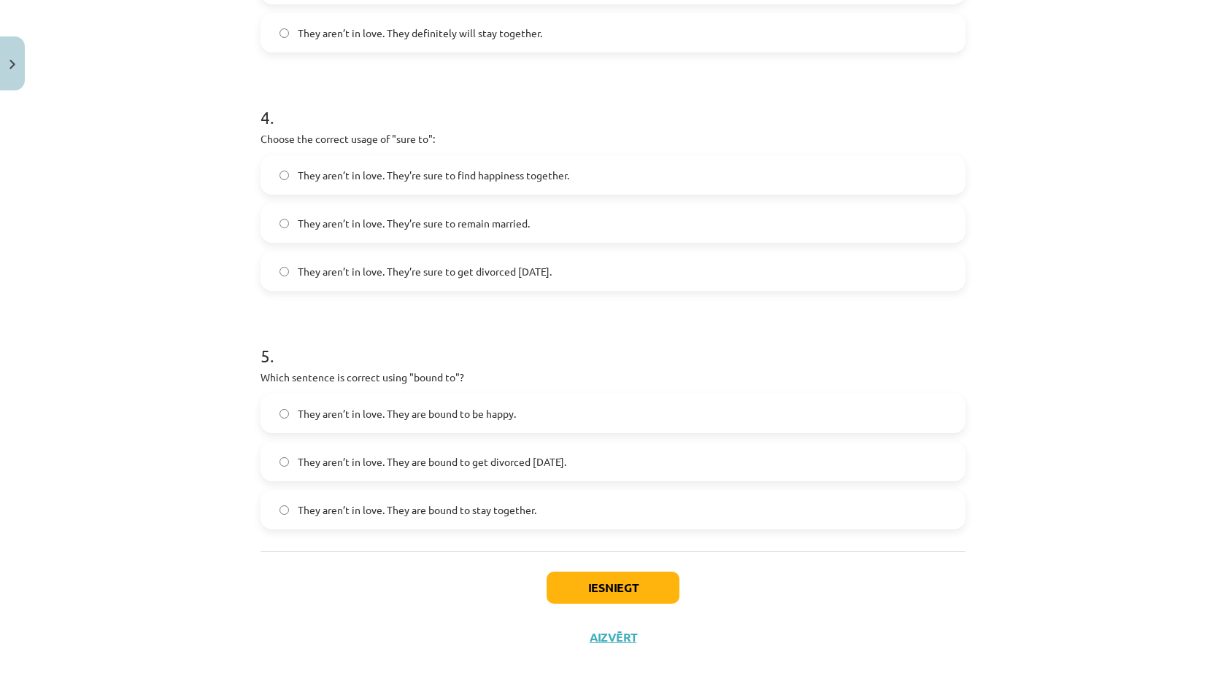
scroll to position [974, 0]
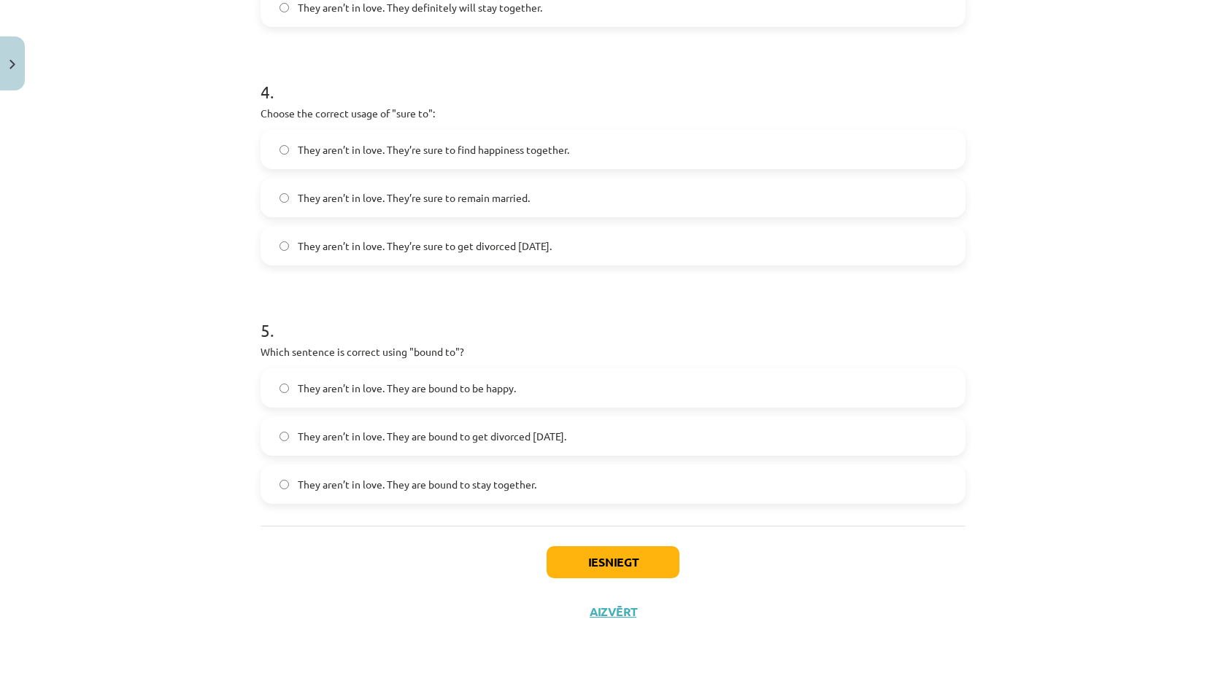
click at [498, 432] on span "They aren’t in love. They are bound to get divorced [DATE]." at bounding box center [432, 436] width 269 height 15
click at [598, 563] on button "Iesniegt" at bounding box center [613, 563] width 133 height 32
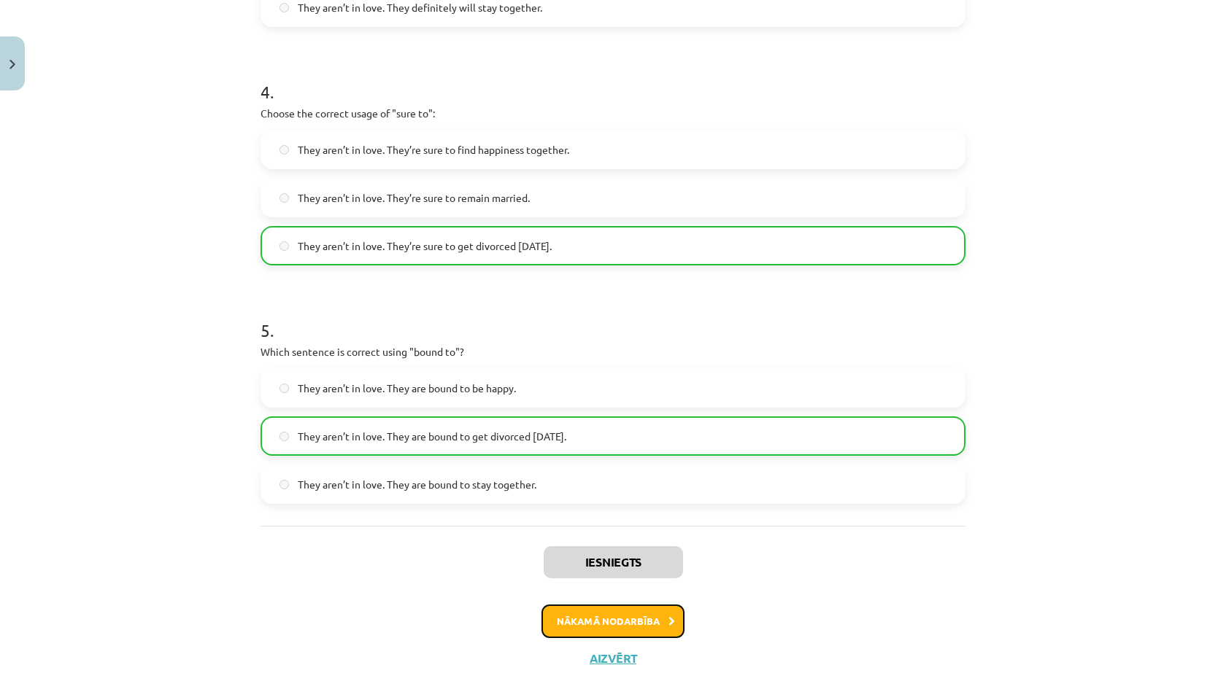
click at [601, 621] on button "Nākamā nodarbība" at bounding box center [612, 622] width 143 height 34
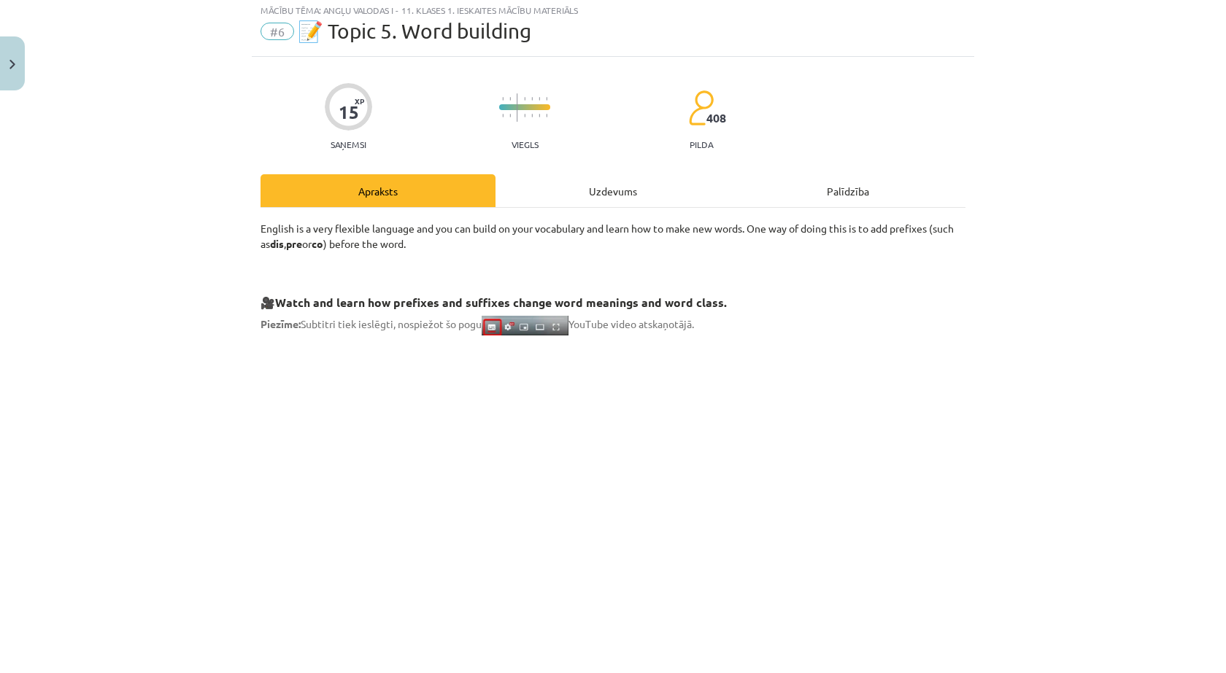
scroll to position [36, 0]
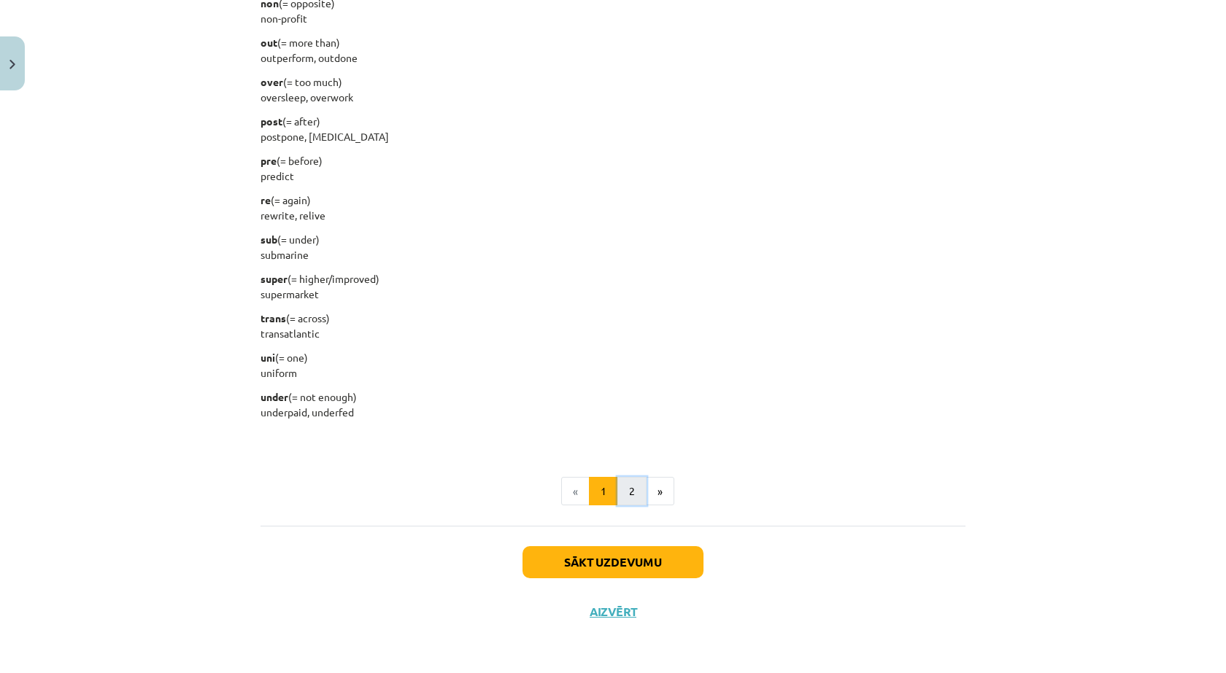
click at [628, 495] on button "2" at bounding box center [631, 491] width 29 height 29
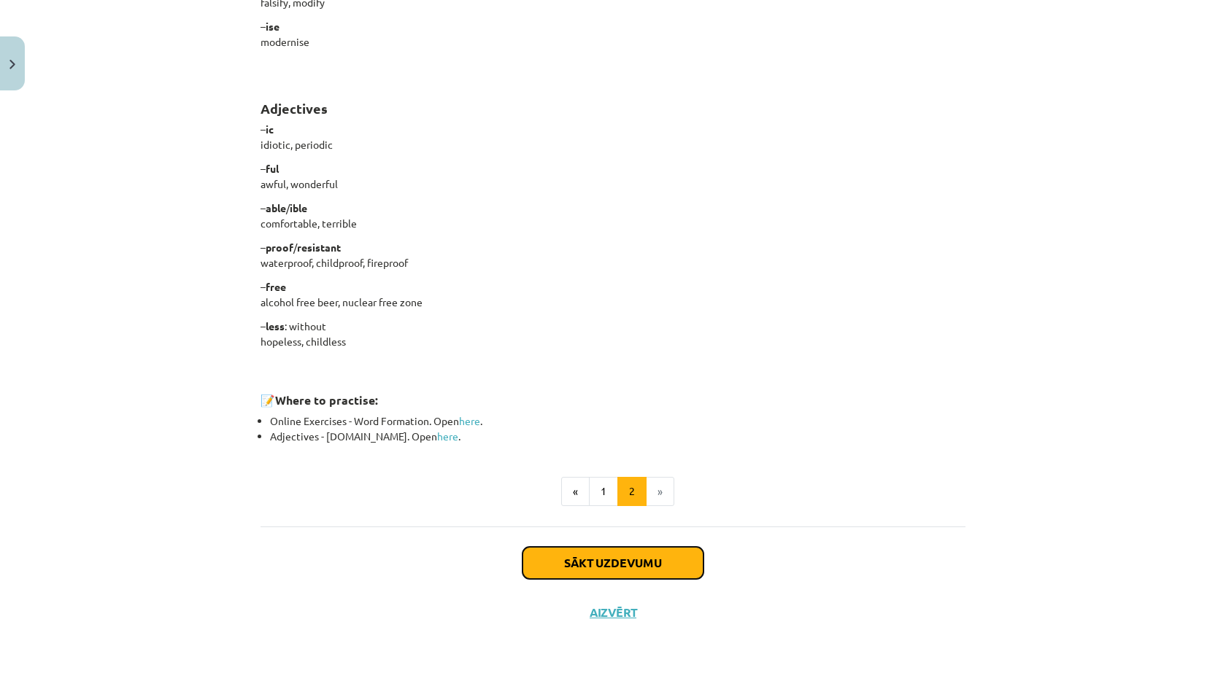
click at [588, 565] on button "Sākt uzdevumu" at bounding box center [612, 563] width 181 height 32
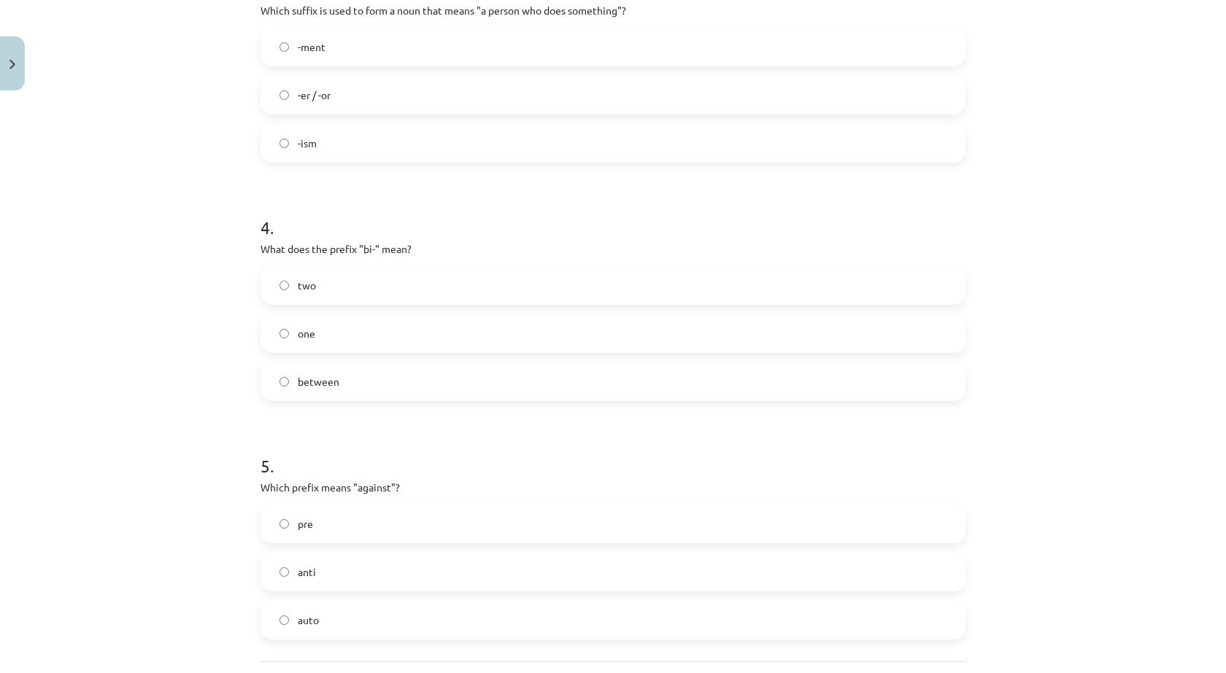
scroll to position [974, 0]
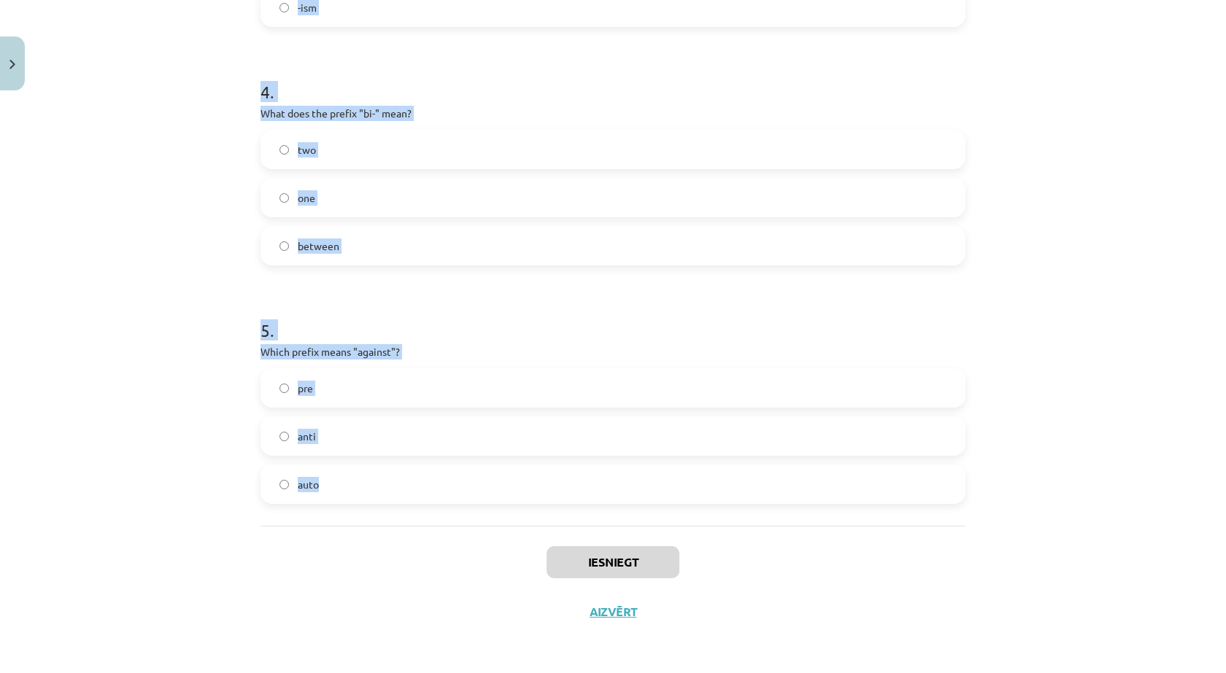
drag, startPoint x: 258, startPoint y: 287, endPoint x: 406, endPoint y: 394, distance: 183.0
click at [526, 466] on div "Mācību tēma: Angļu valodas i - 11. klases 1. ieskaites mācību materiāls #6 📝 To…" at bounding box center [613, 336] width 1226 height 673
copy form "1 . What does the prefix "sub-" mean? across above under 2 . Which of the follo…"
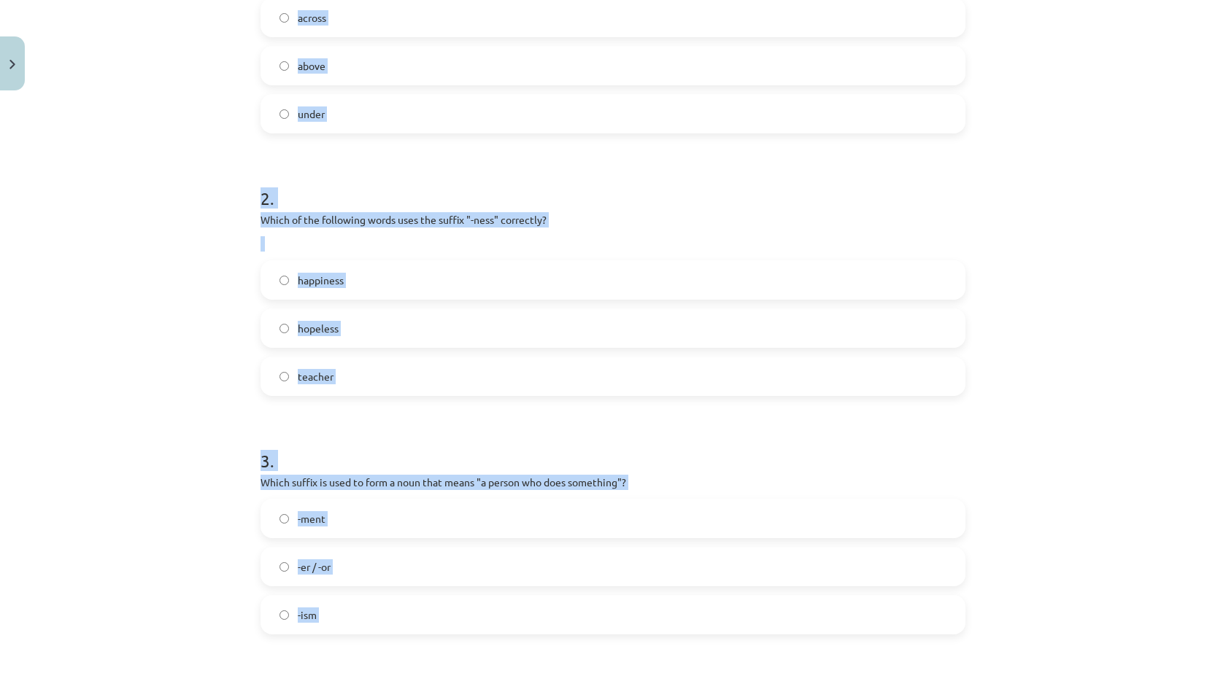
scroll to position [171, 0]
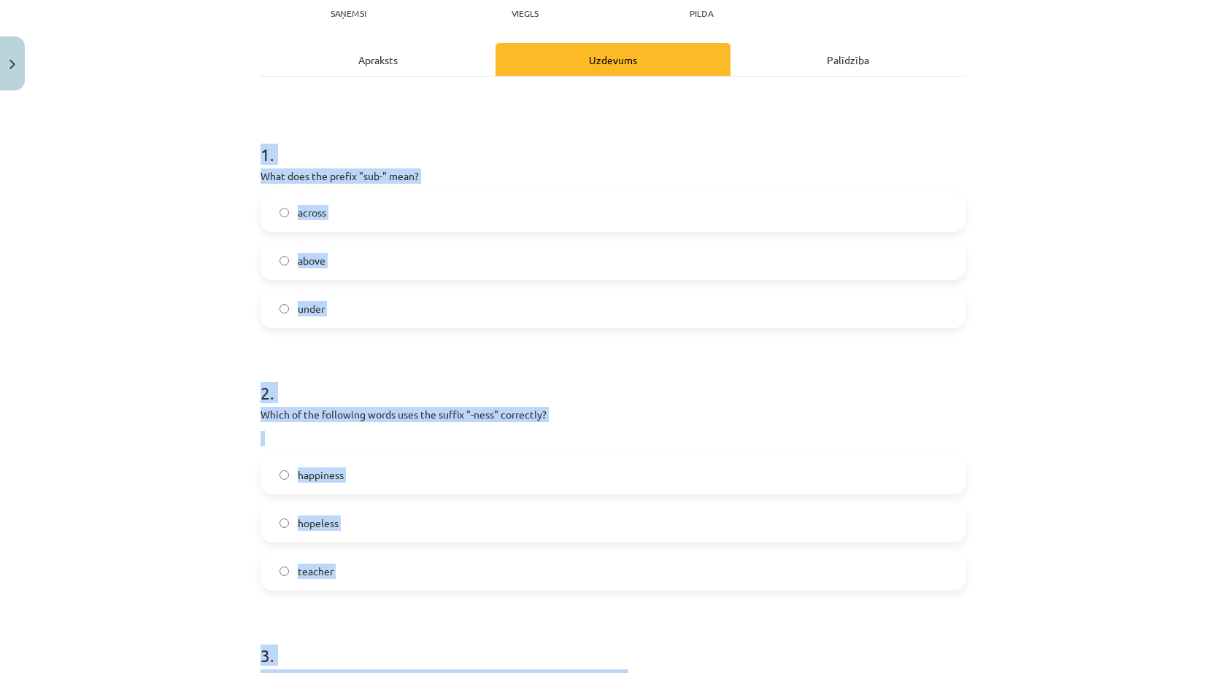
click at [337, 320] on label "under" at bounding box center [613, 308] width 702 height 36
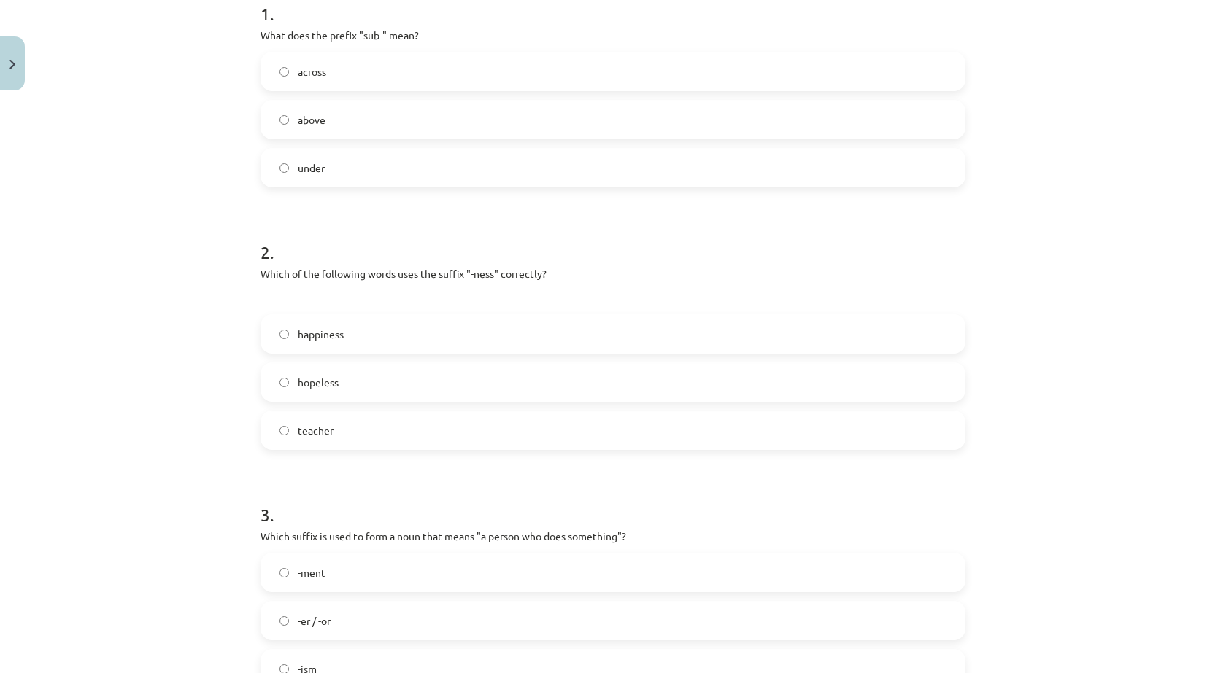
scroll to position [317, 0]
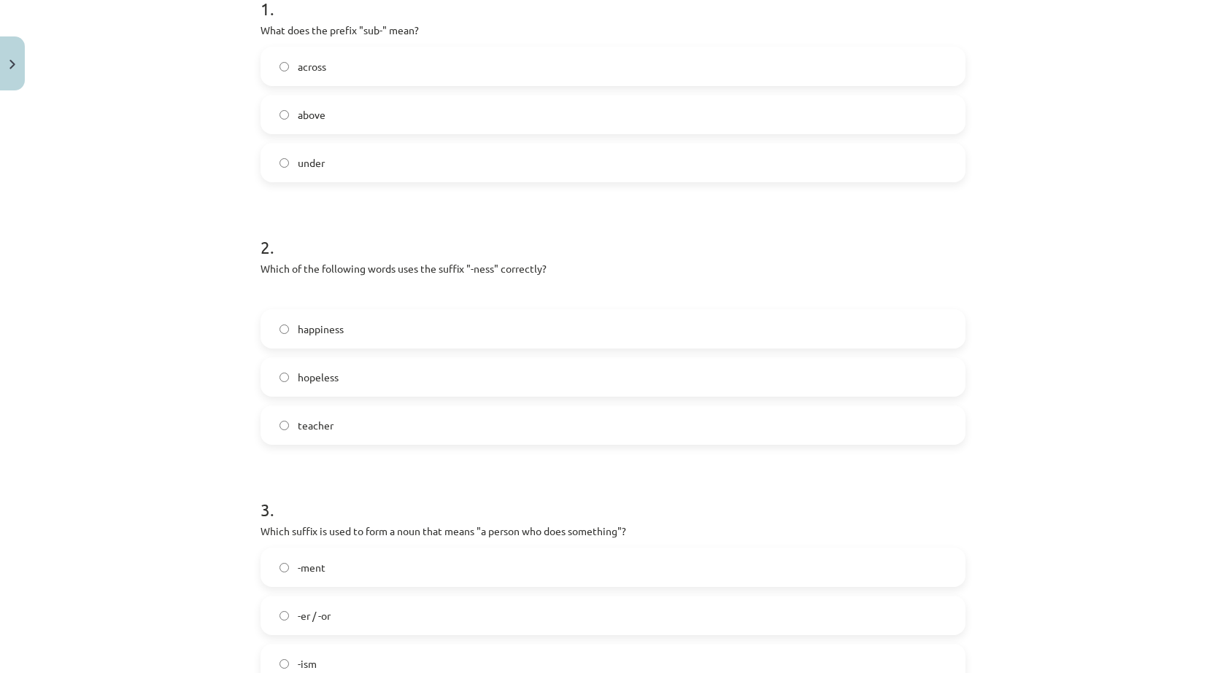
click at [341, 331] on label "happiness" at bounding box center [613, 329] width 702 height 36
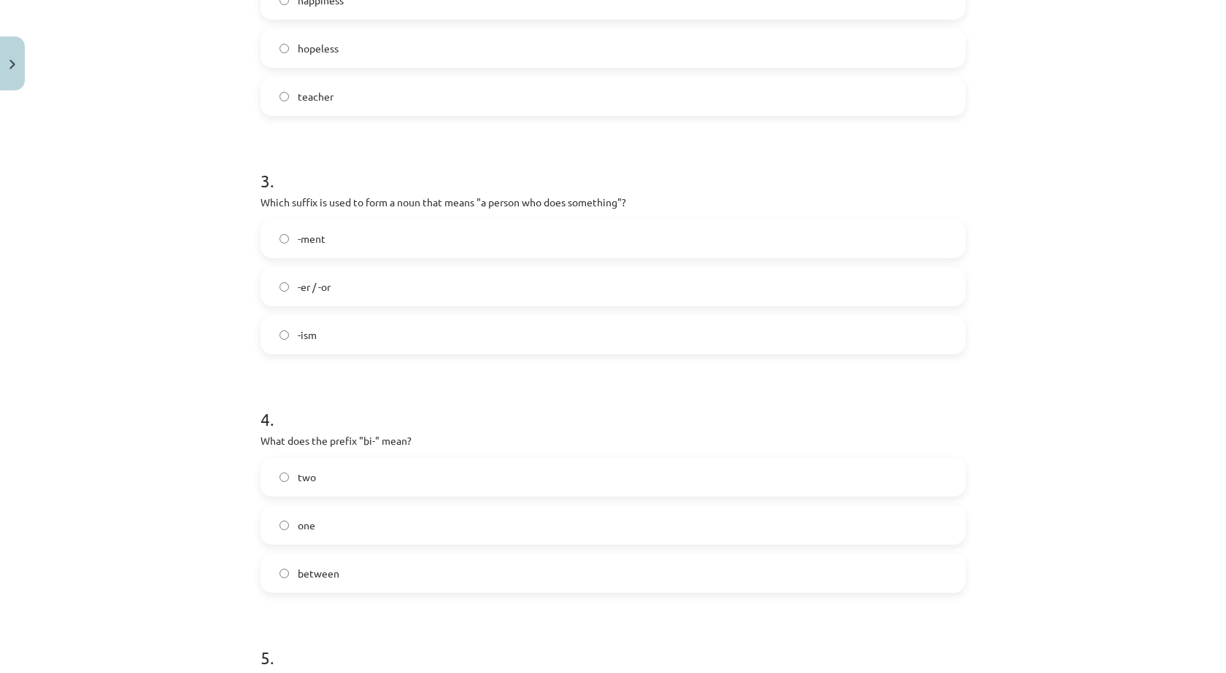
scroll to position [682, 0]
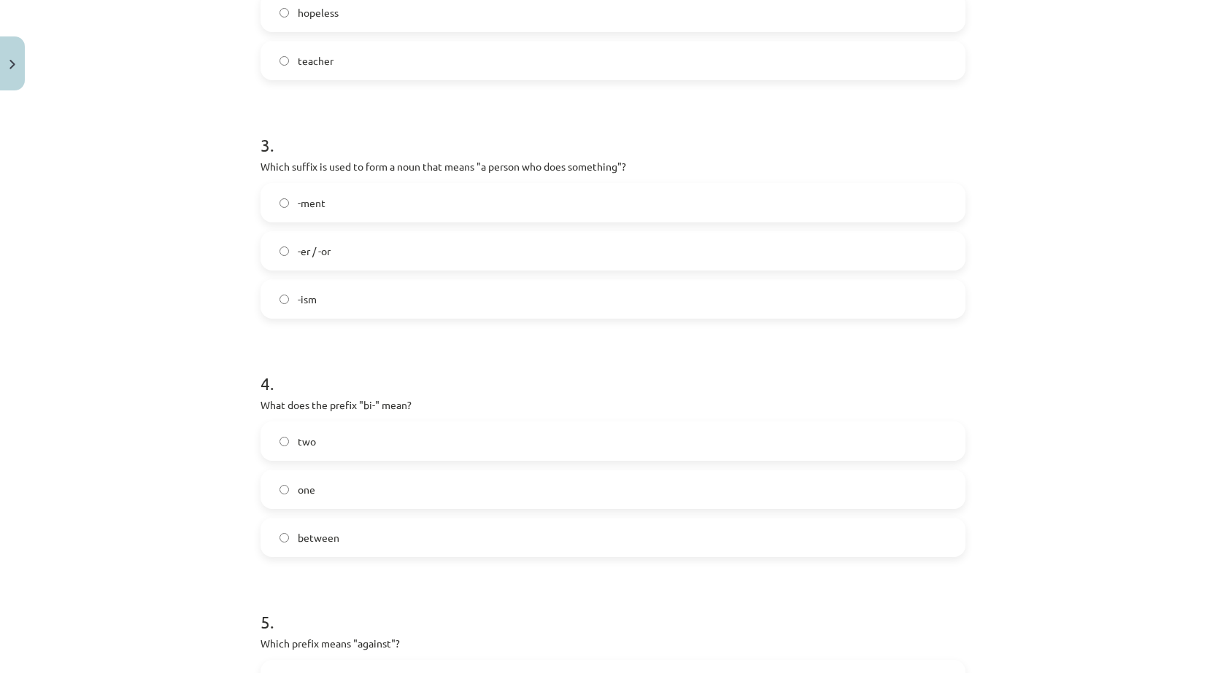
click at [366, 245] on label "-er / -or" at bounding box center [613, 251] width 702 height 36
click at [325, 453] on label "two" at bounding box center [613, 441] width 702 height 36
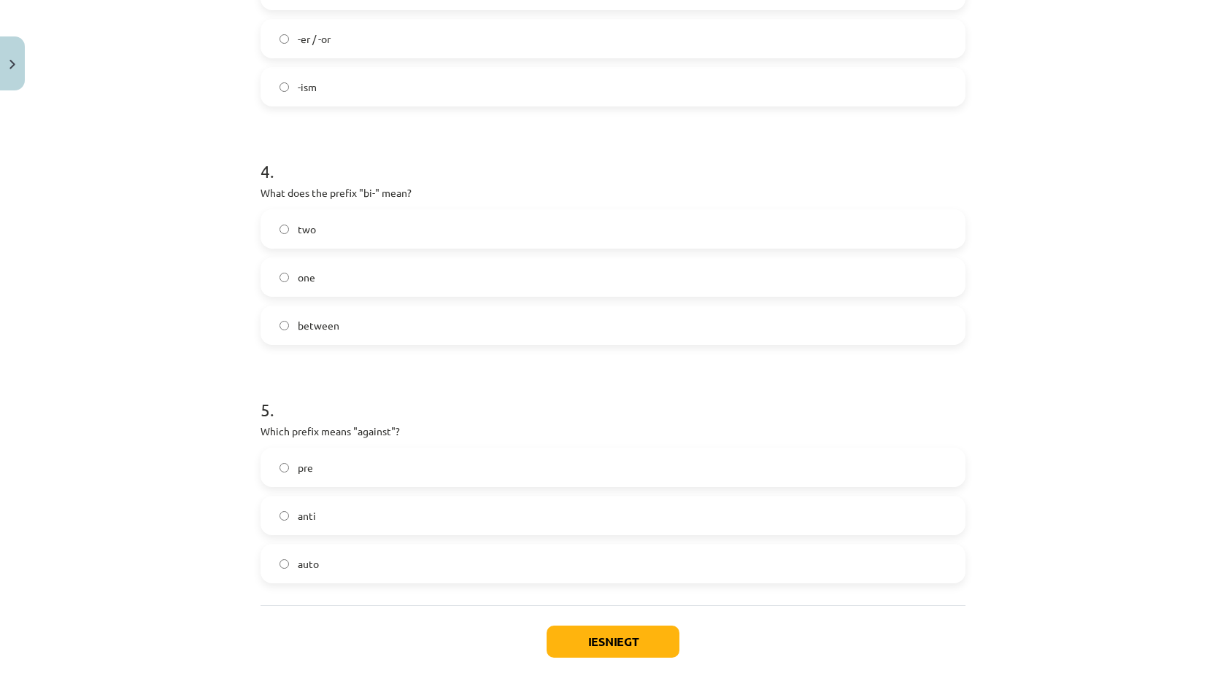
scroll to position [974, 0]
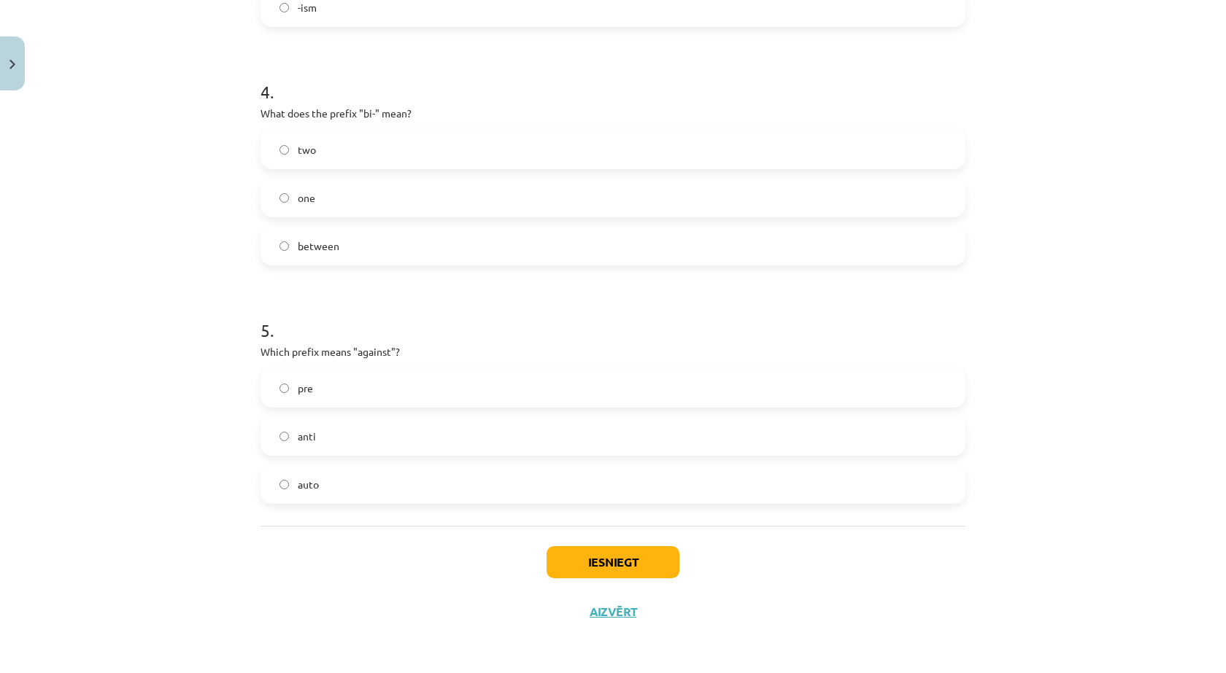
click at [323, 445] on label "anti" at bounding box center [613, 436] width 702 height 36
click at [619, 566] on button "Iesniegt" at bounding box center [613, 563] width 133 height 32
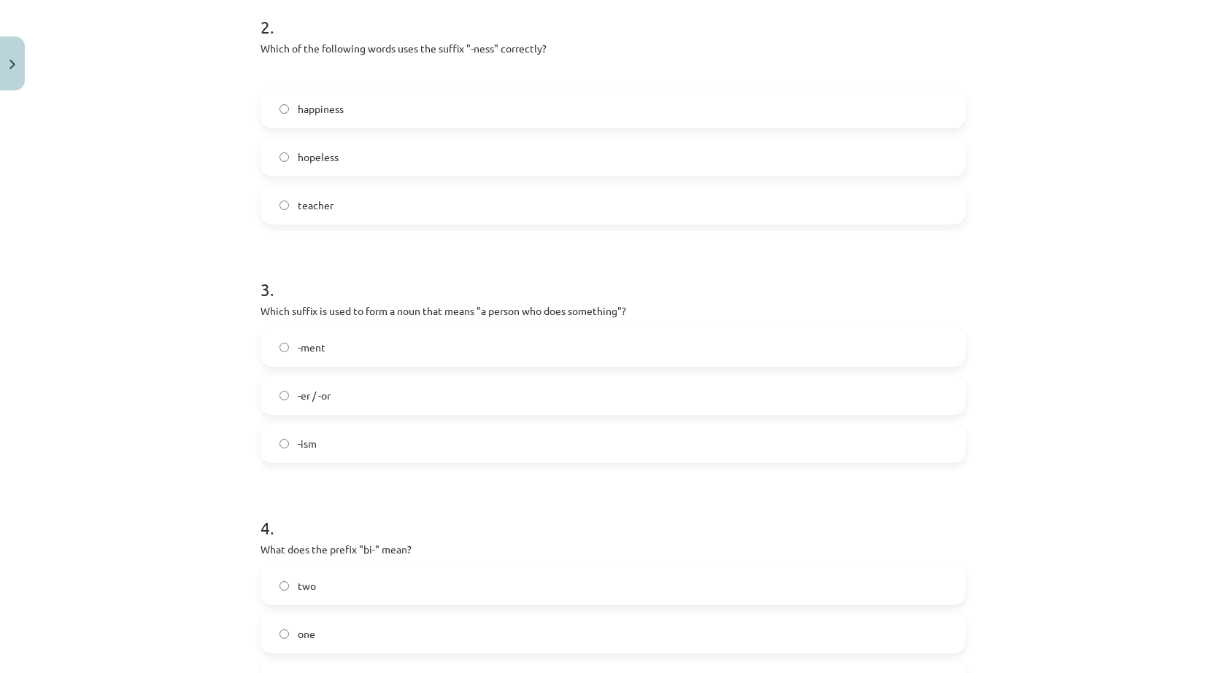
scroll to position [536, 0]
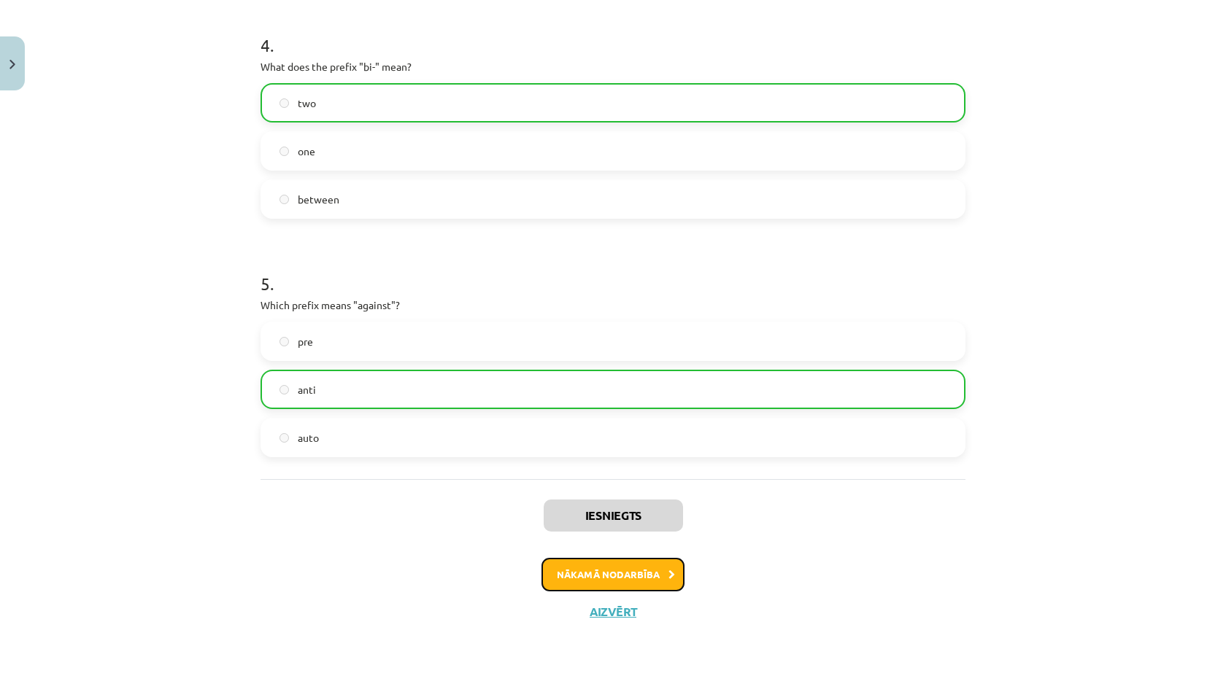
click at [618, 577] on button "Nākamā nodarbība" at bounding box center [612, 575] width 143 height 34
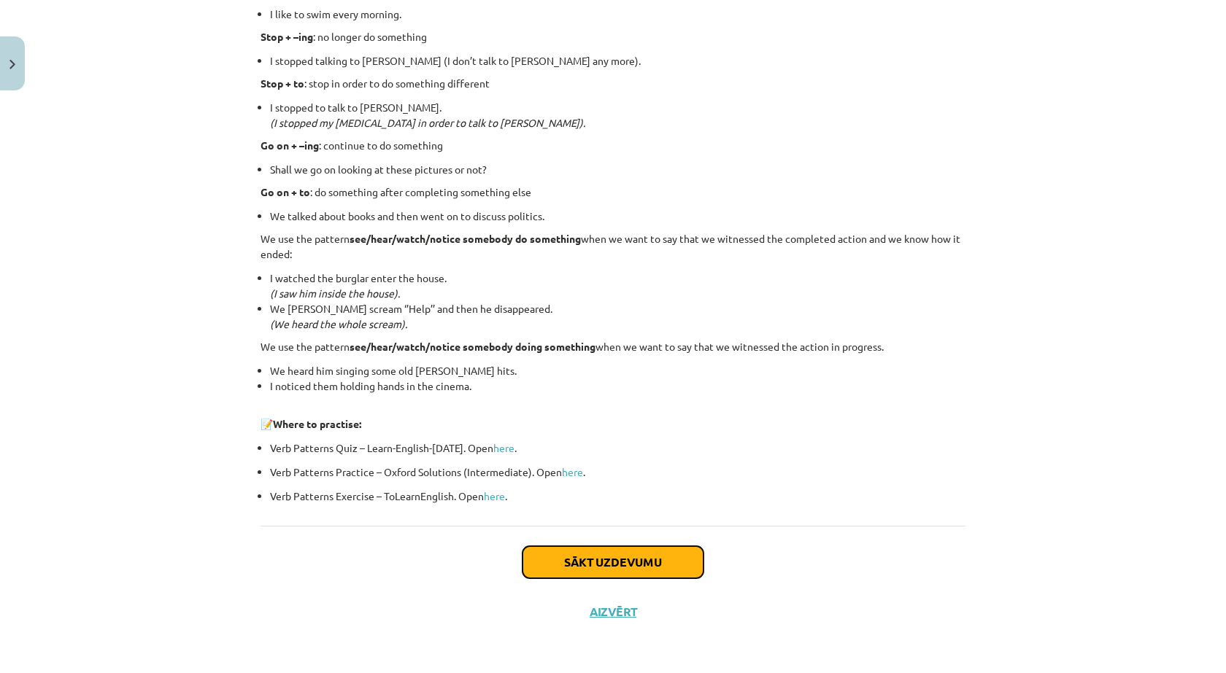
click at [620, 547] on button "Sākt uzdevumu" at bounding box center [612, 563] width 181 height 32
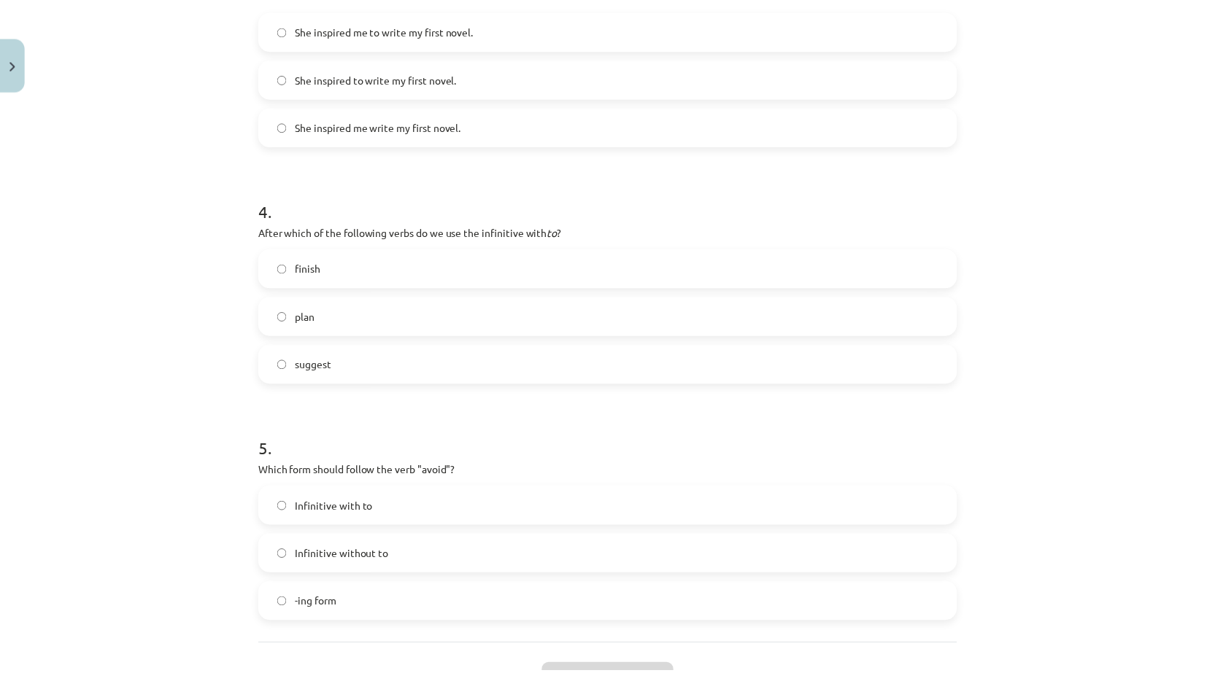
scroll to position [950, 0]
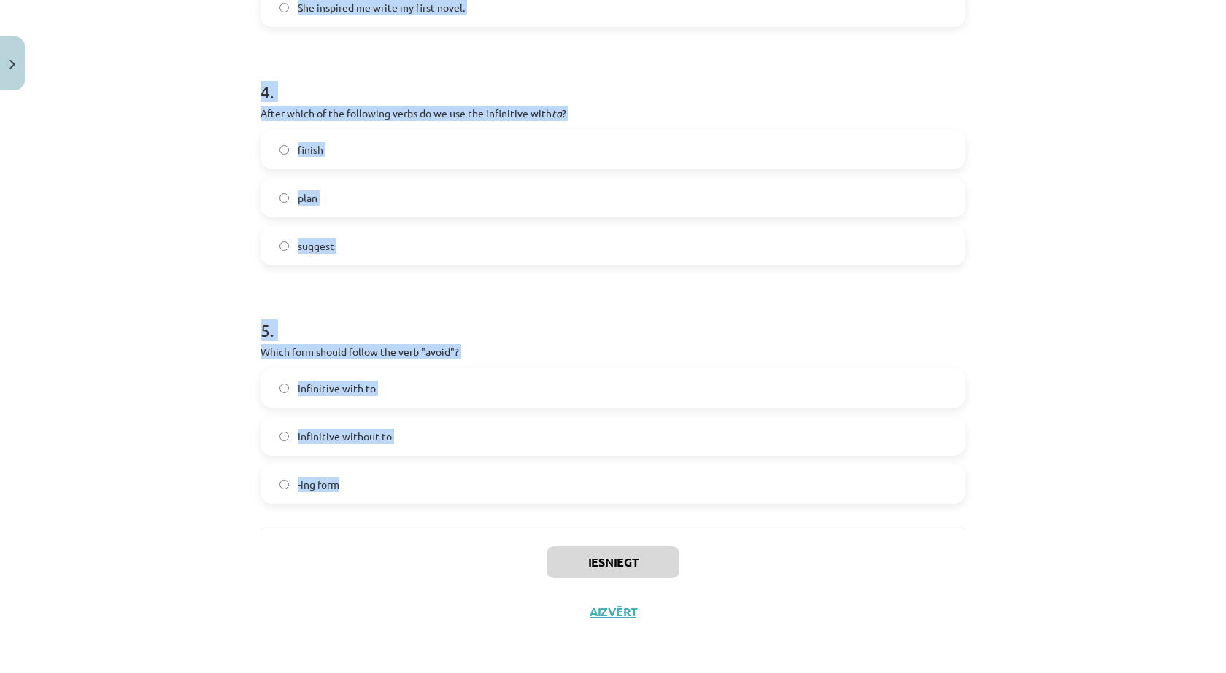
drag, startPoint x: 455, startPoint y: 331, endPoint x: 579, endPoint y: 496, distance: 205.9
click at [579, 496] on div "Mācību tēma: Angļu valodas i - 11. klases 1. ieskaites mācību materiāls #7 📝 To…" at bounding box center [613, 336] width 1226 height 673
copy form "1 . What is the difference in meaning between "stop talking" and "stop to talk"…"
click at [18, 77] on button "Close" at bounding box center [12, 63] width 25 height 54
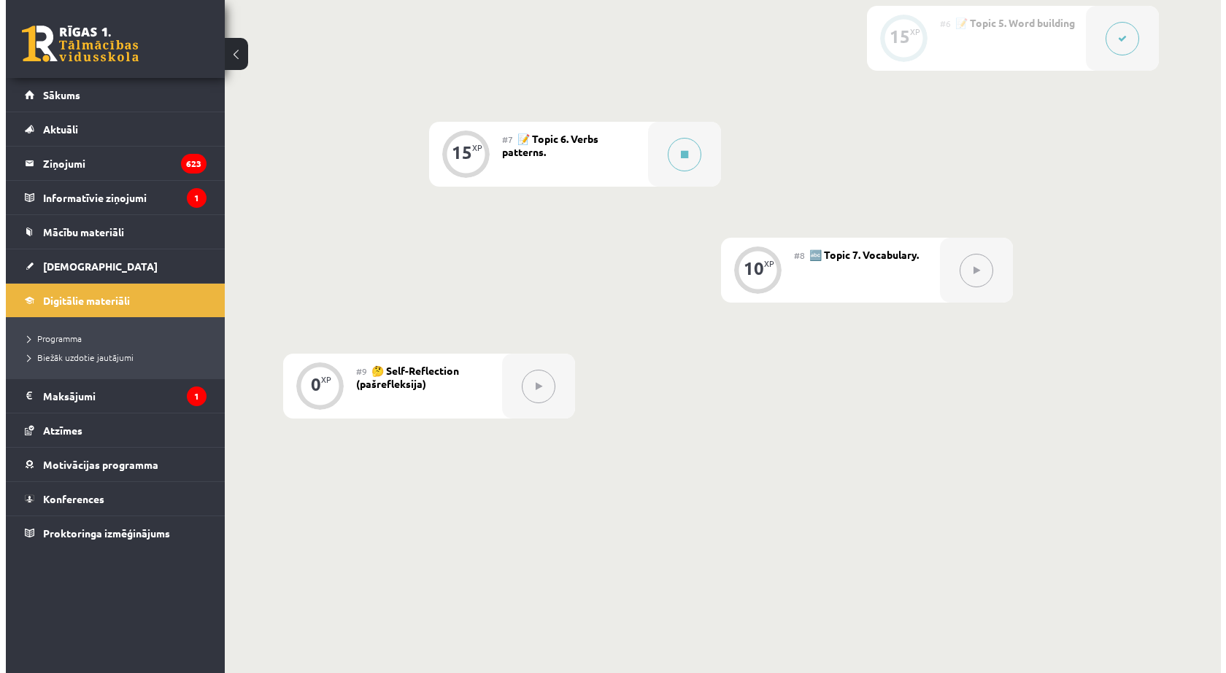
scroll to position [986, 0]
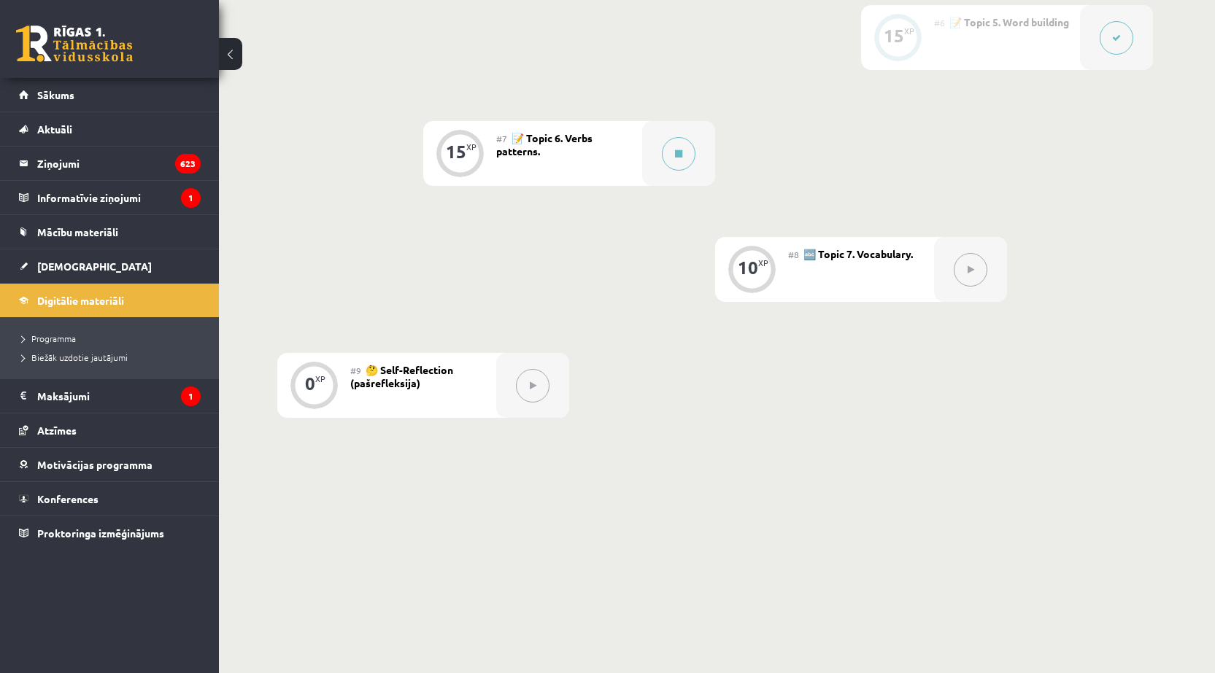
click at [585, 161] on div "#7 📝 Topic 6. Verbs patterns." at bounding box center [569, 153] width 146 height 65
click at [455, 163] on div "15 XP" at bounding box center [460, 152] width 44 height 44
click at [680, 161] on button at bounding box center [679, 154] width 34 height 34
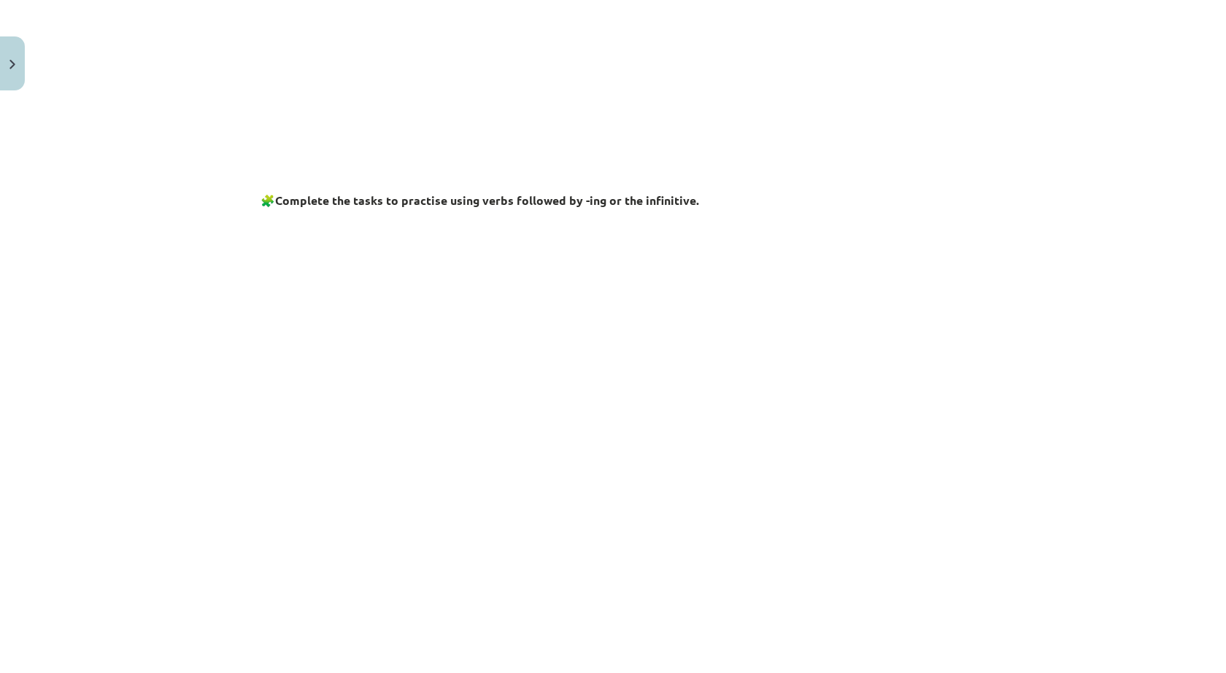
scroll to position [1816, 0]
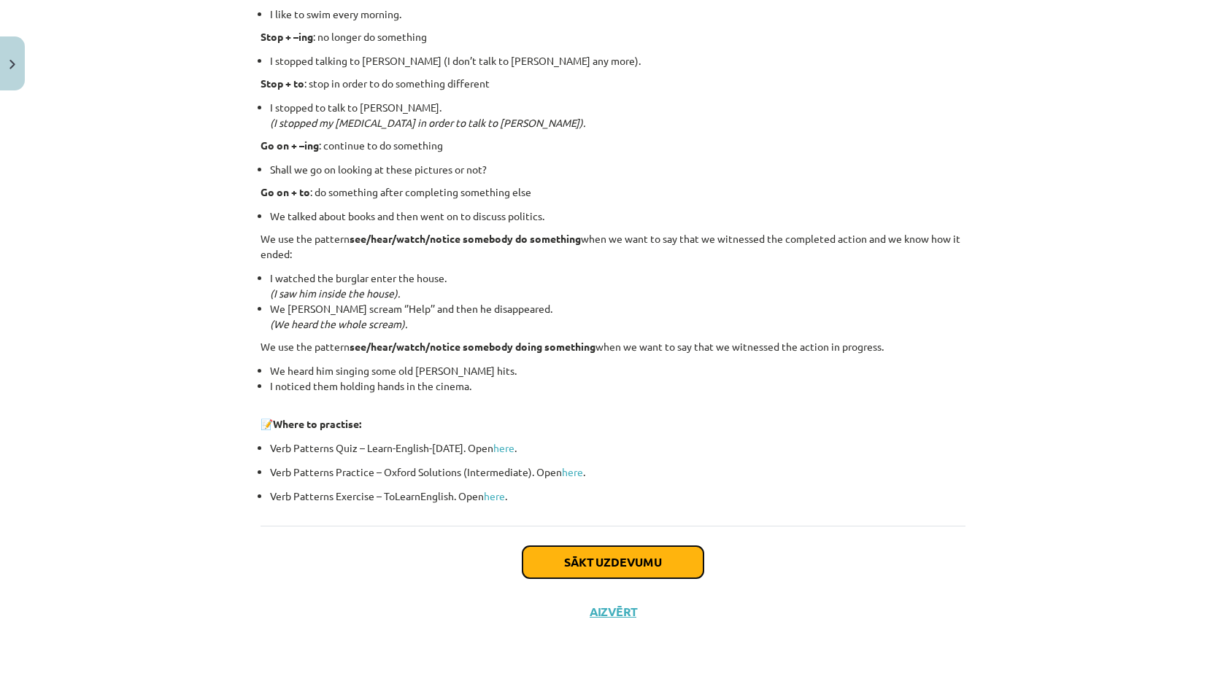
click at [644, 572] on button "Sākt uzdevumu" at bounding box center [612, 563] width 181 height 32
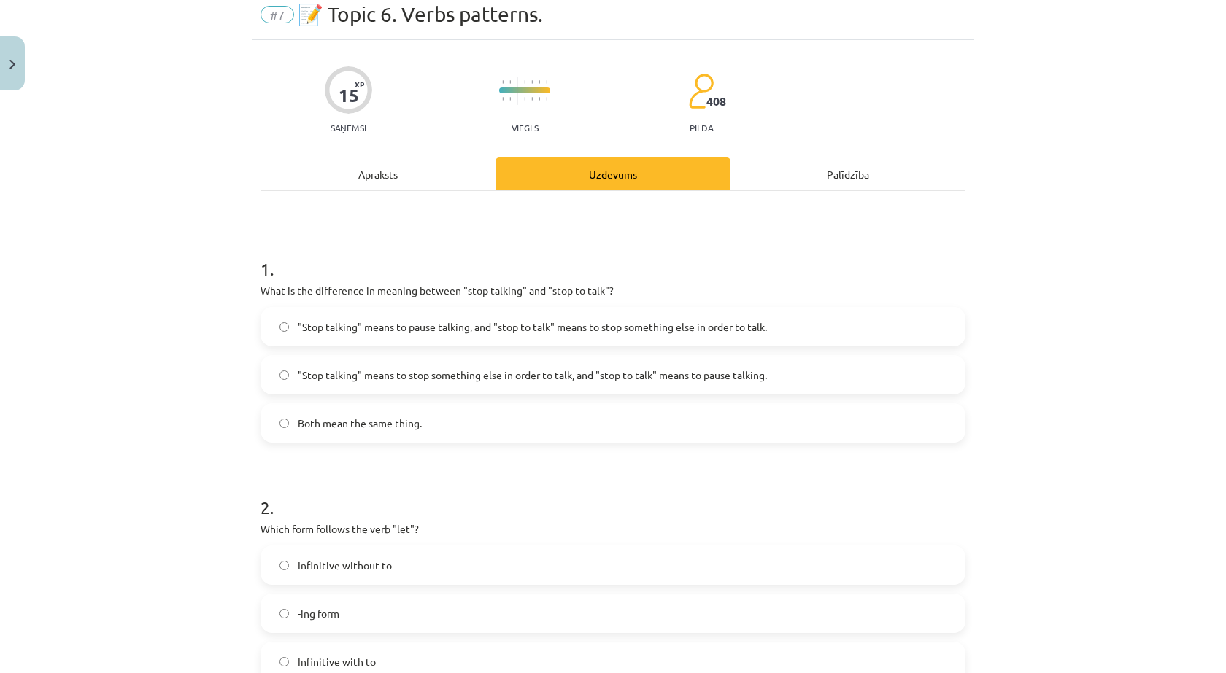
scroll to position [36, 0]
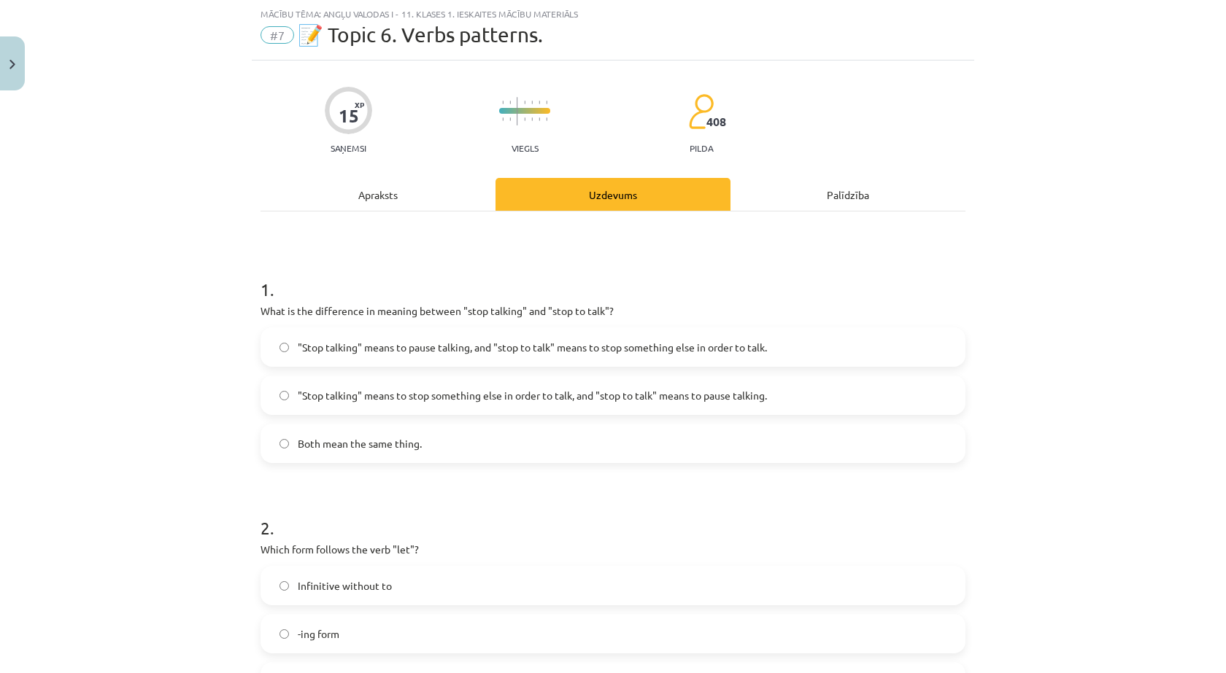
click at [450, 331] on label ""Stop talking" means to pause talking, and "stop to talk" means to stop somethi…" at bounding box center [613, 347] width 702 height 36
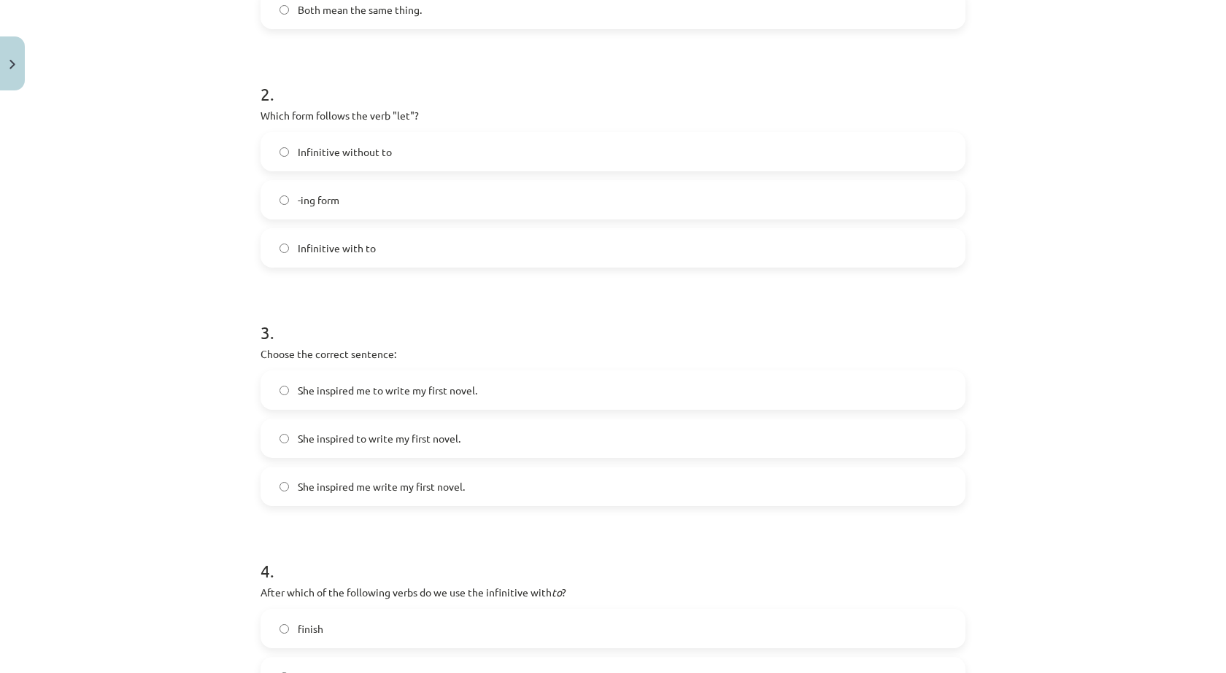
scroll to position [474, 0]
click at [398, 142] on label "Infinitive without to" at bounding box center [613, 148] width 702 height 36
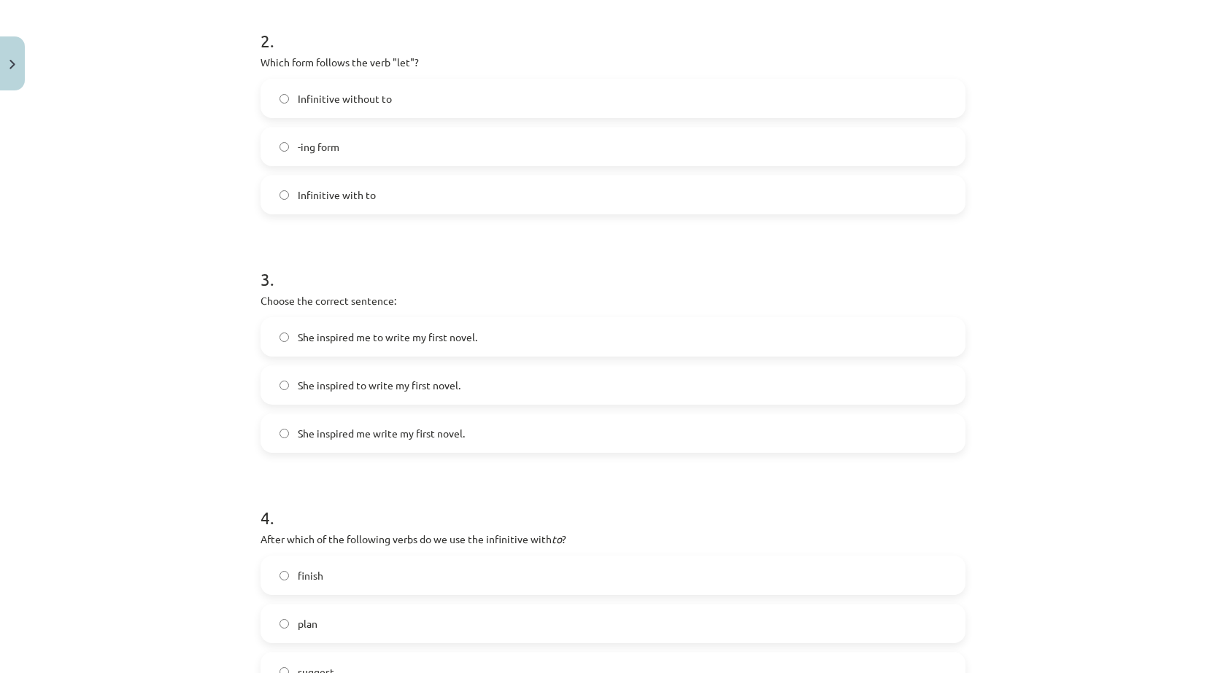
scroll to position [547, 0]
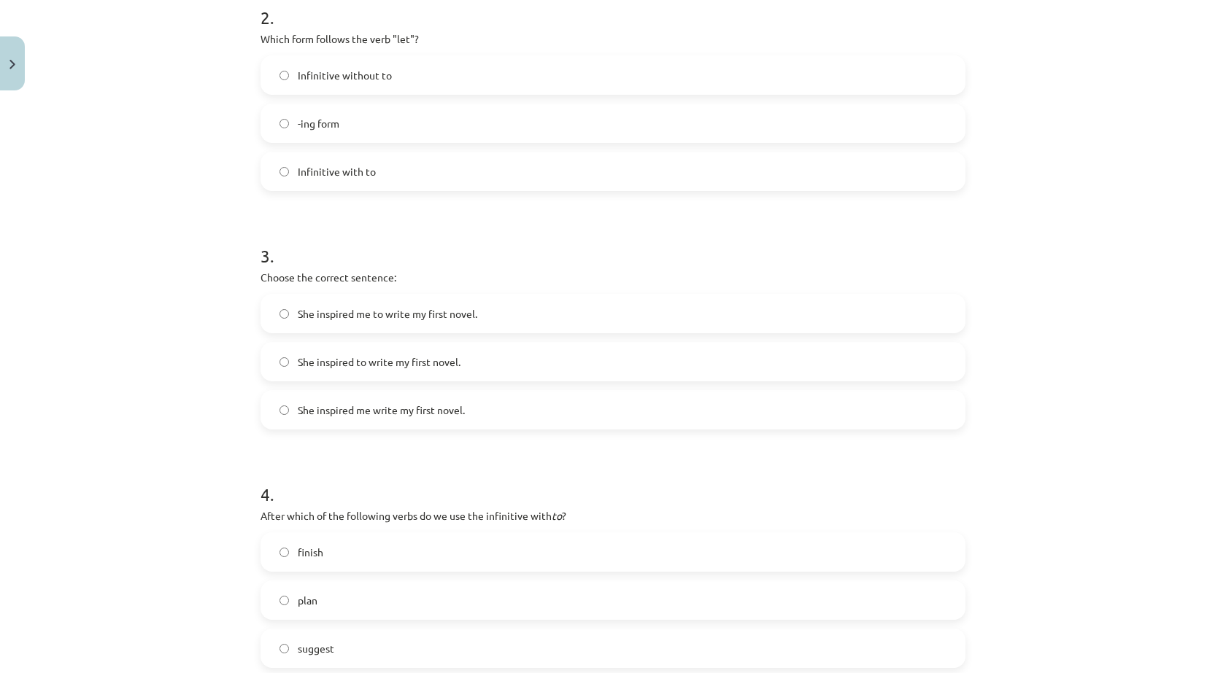
click at [394, 317] on span "She inspired me to write my first novel." at bounding box center [387, 313] width 179 height 15
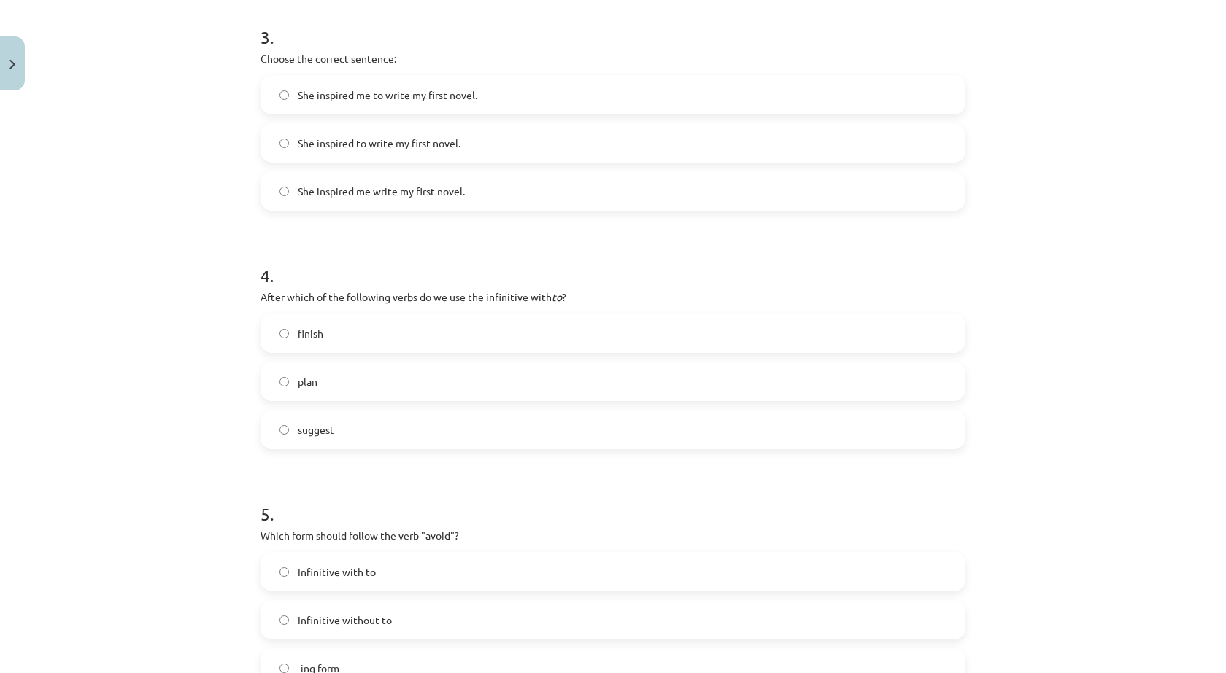
click at [345, 385] on label "plan" at bounding box center [613, 381] width 702 height 36
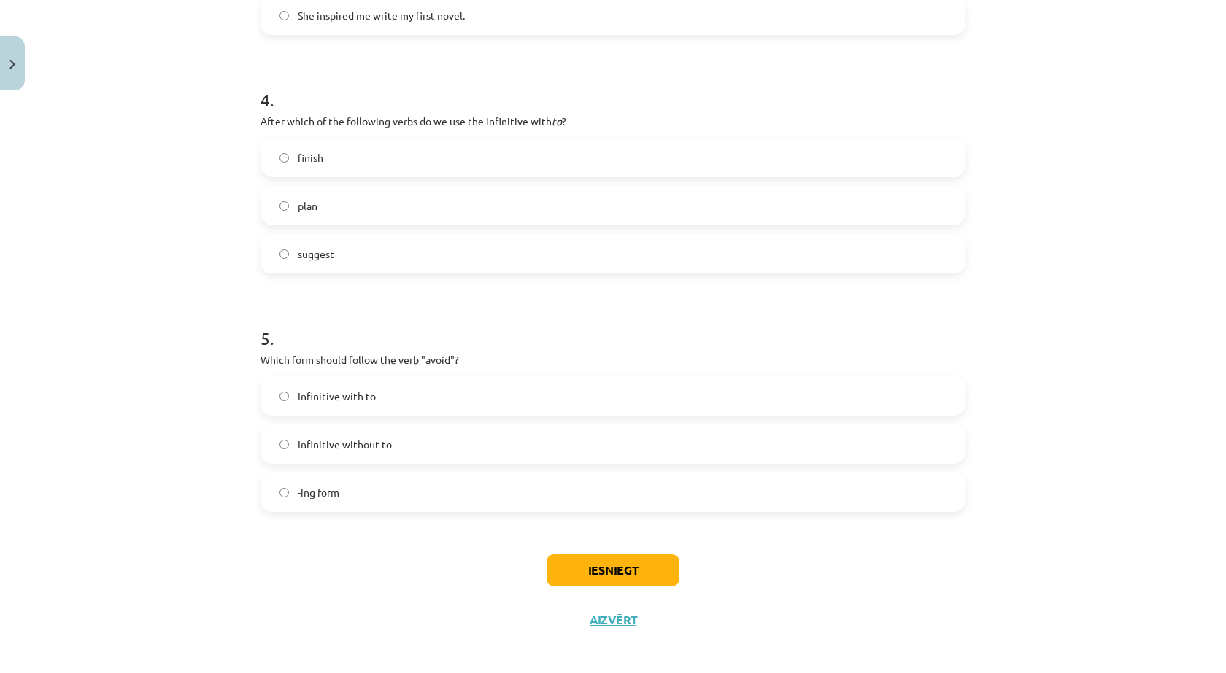
scroll to position [950, 0]
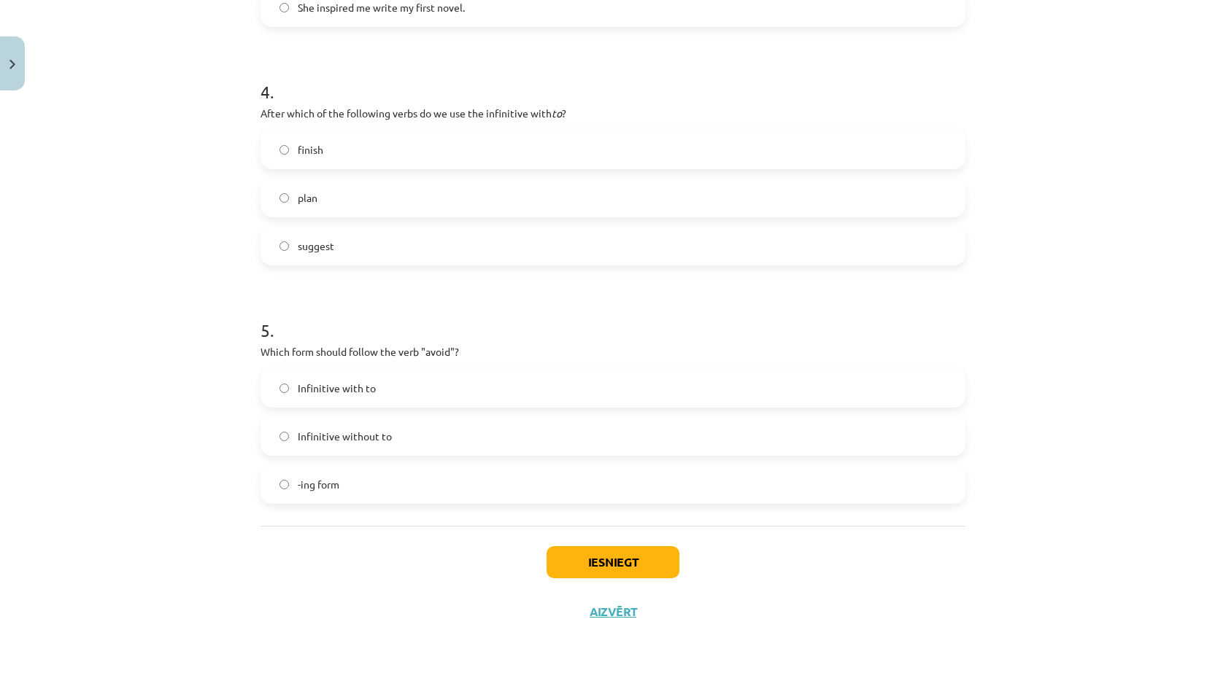
click at [323, 486] on span "-ing form" at bounding box center [319, 484] width 42 height 15
click at [598, 557] on button "Iesniegt" at bounding box center [613, 563] width 133 height 32
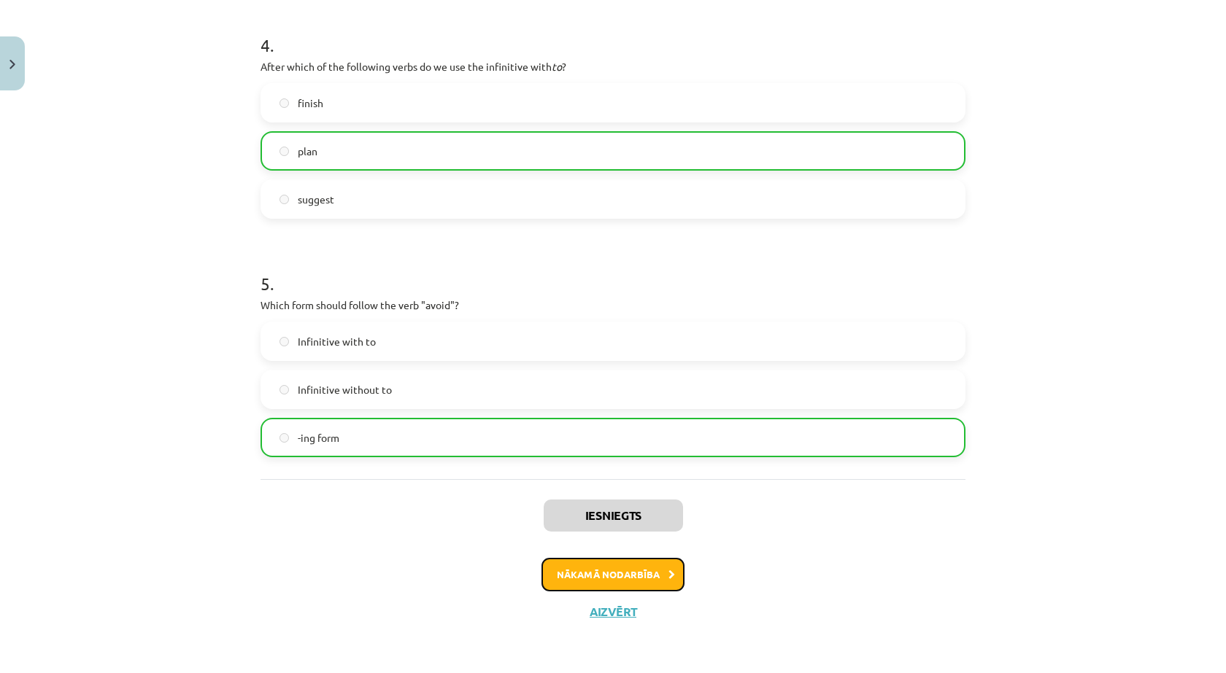
click at [633, 574] on button "Nākamā nodarbība" at bounding box center [612, 575] width 143 height 34
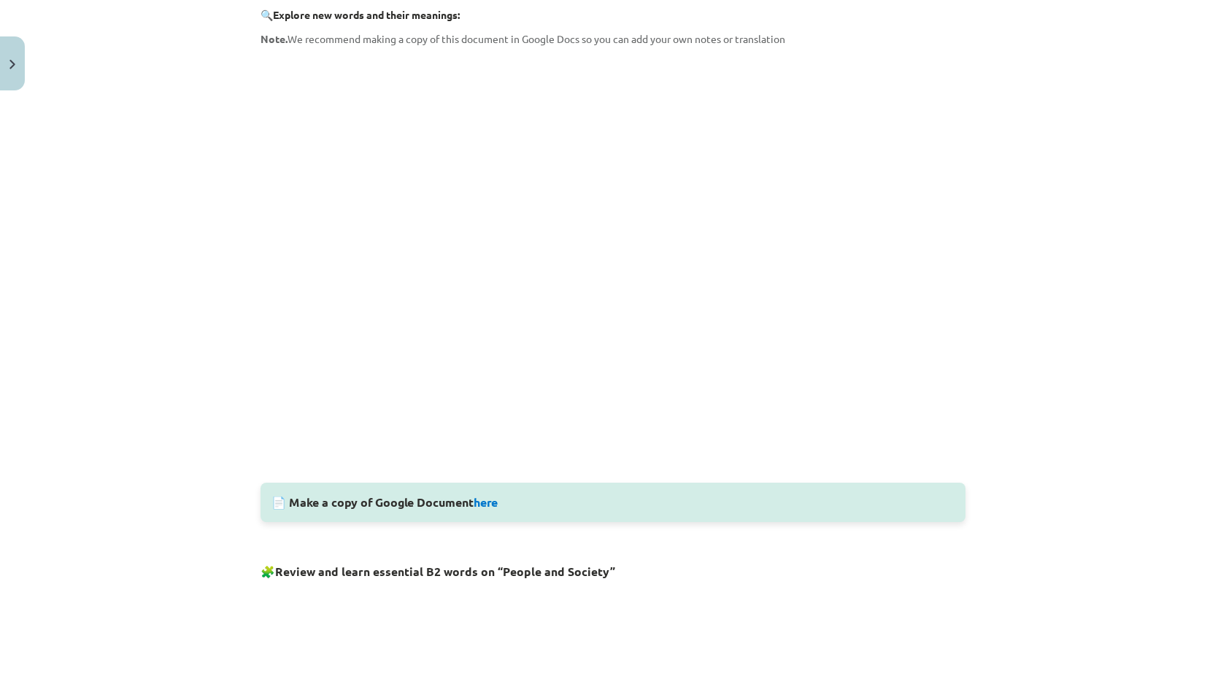
scroll to position [0, 0]
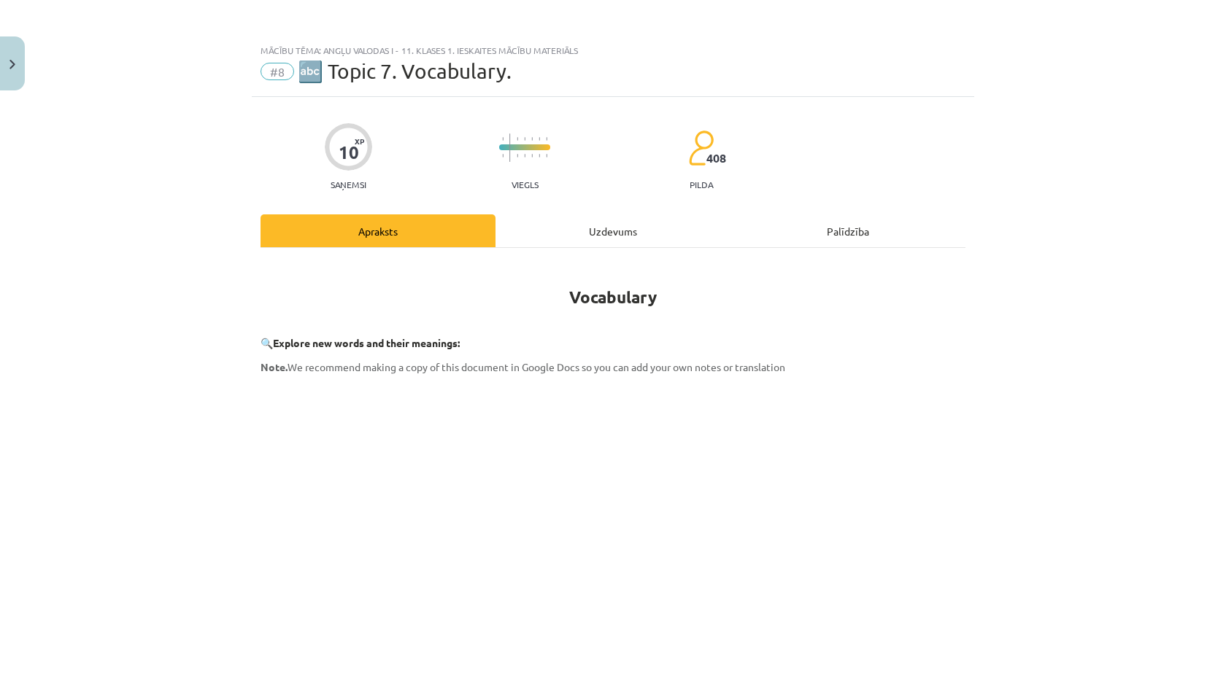
click at [598, 242] on div "Uzdevums" at bounding box center [612, 231] width 235 height 33
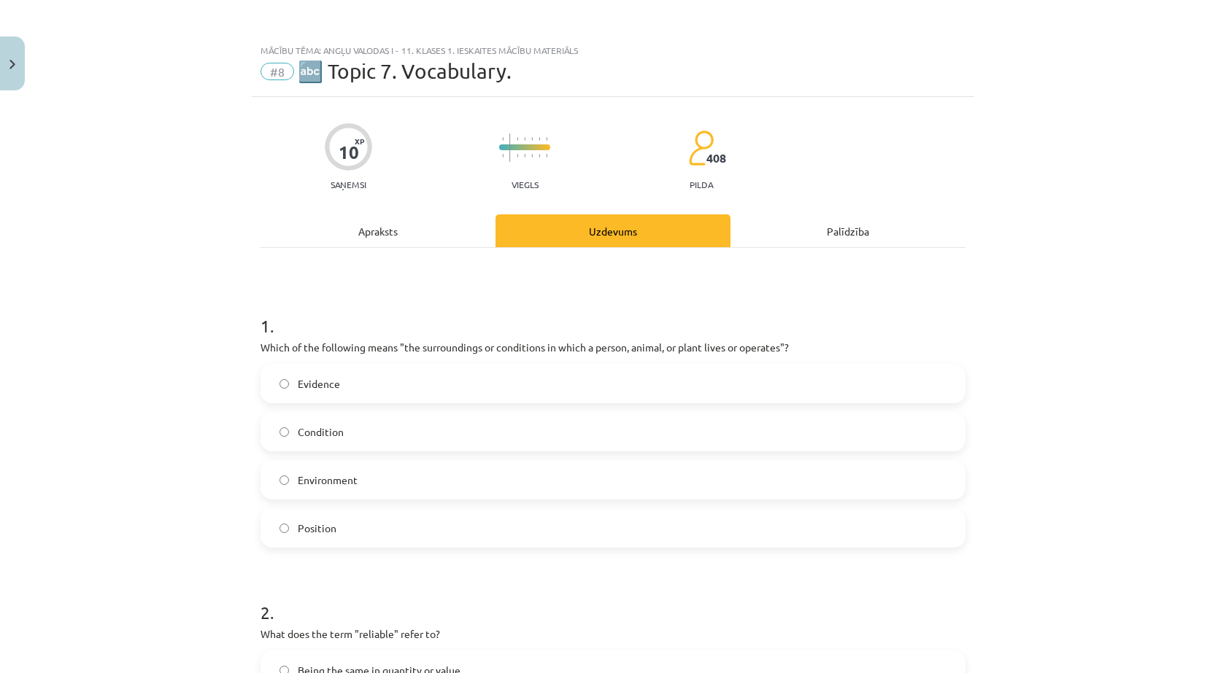
scroll to position [36, 0]
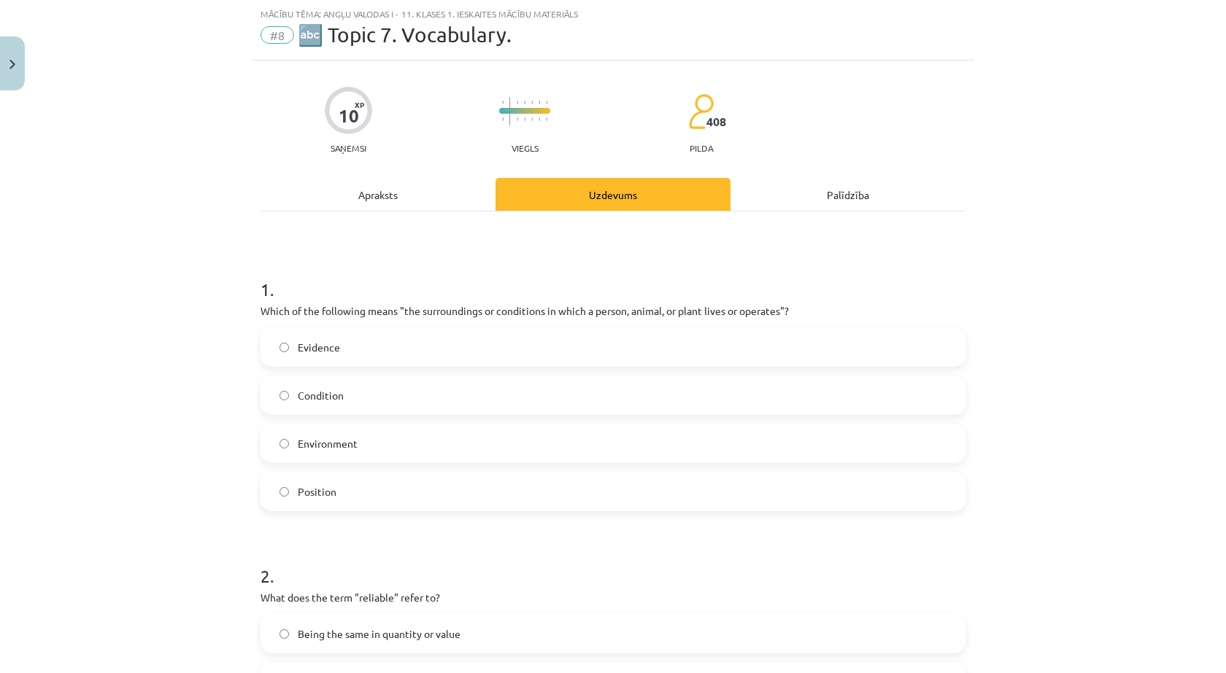
click at [350, 204] on div "Apraksts" at bounding box center [377, 194] width 235 height 33
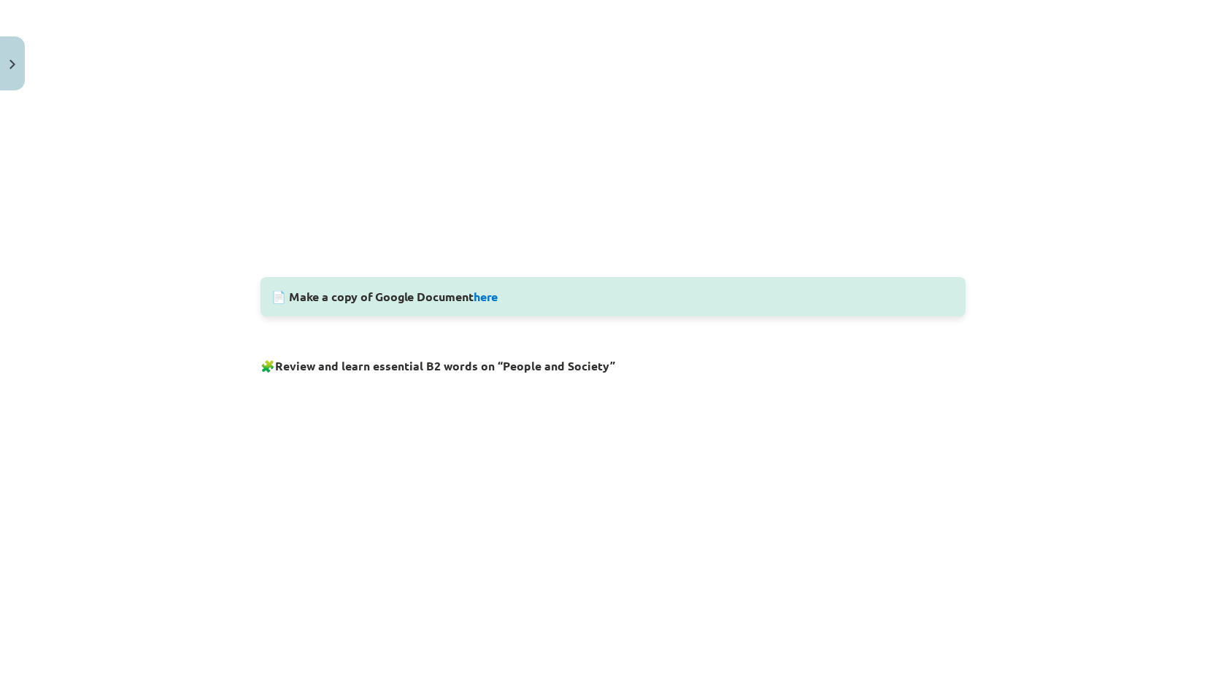
scroll to position [547, 0]
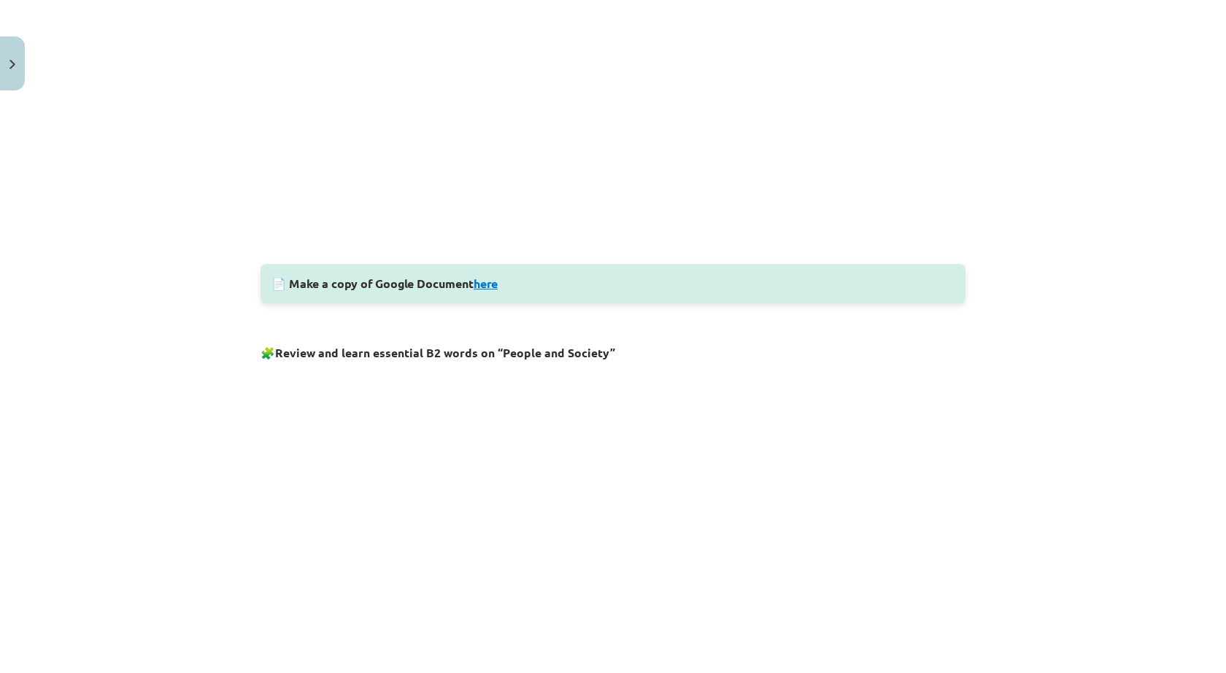
click at [486, 287] on link "here" at bounding box center [486, 283] width 24 height 15
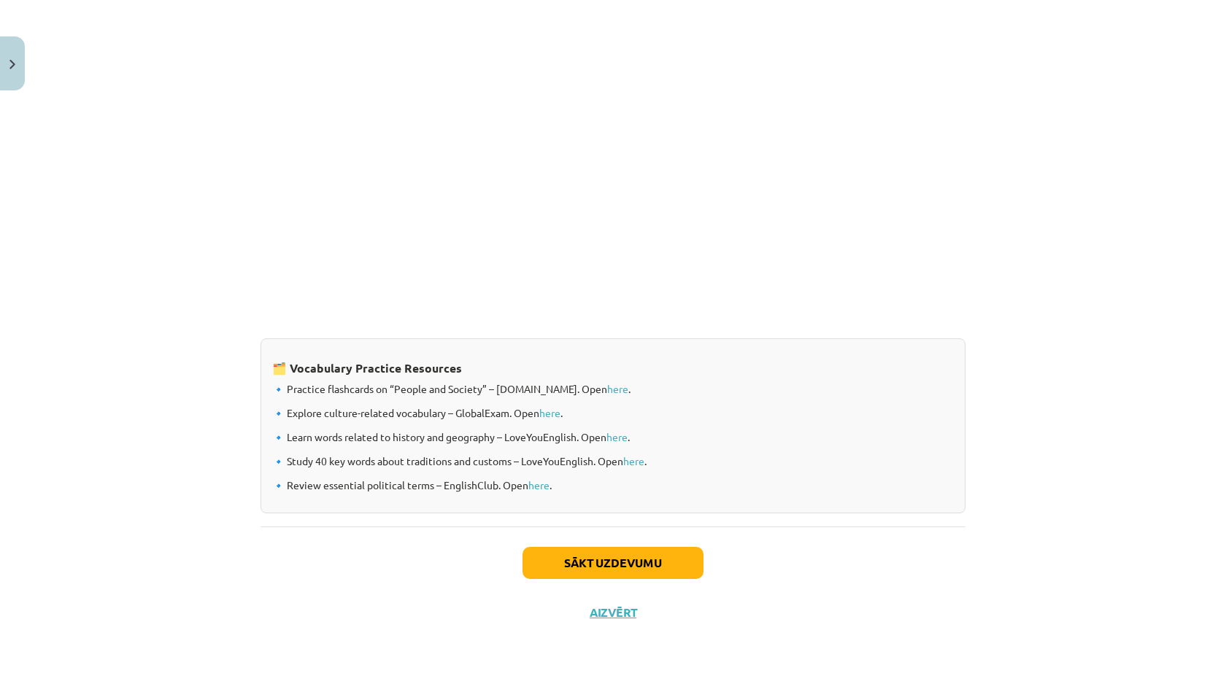
scroll to position [611, 0]
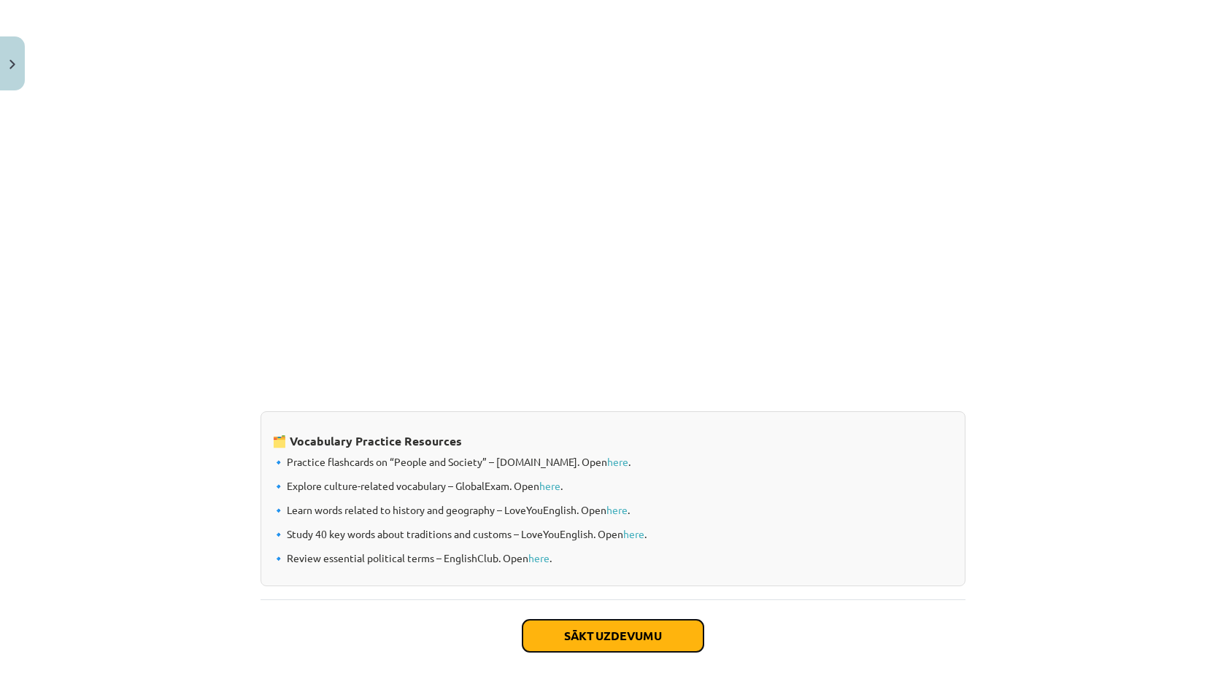
click at [633, 643] on button "Sākt uzdevumu" at bounding box center [612, 636] width 181 height 32
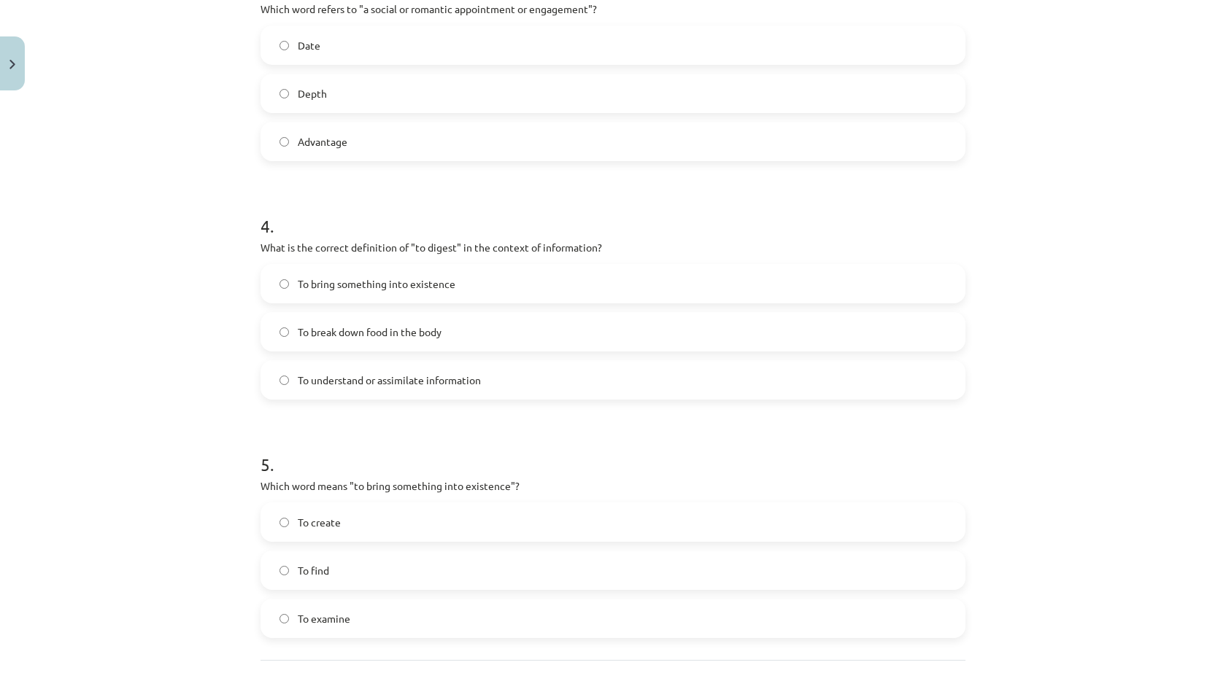
scroll to position [998, 0]
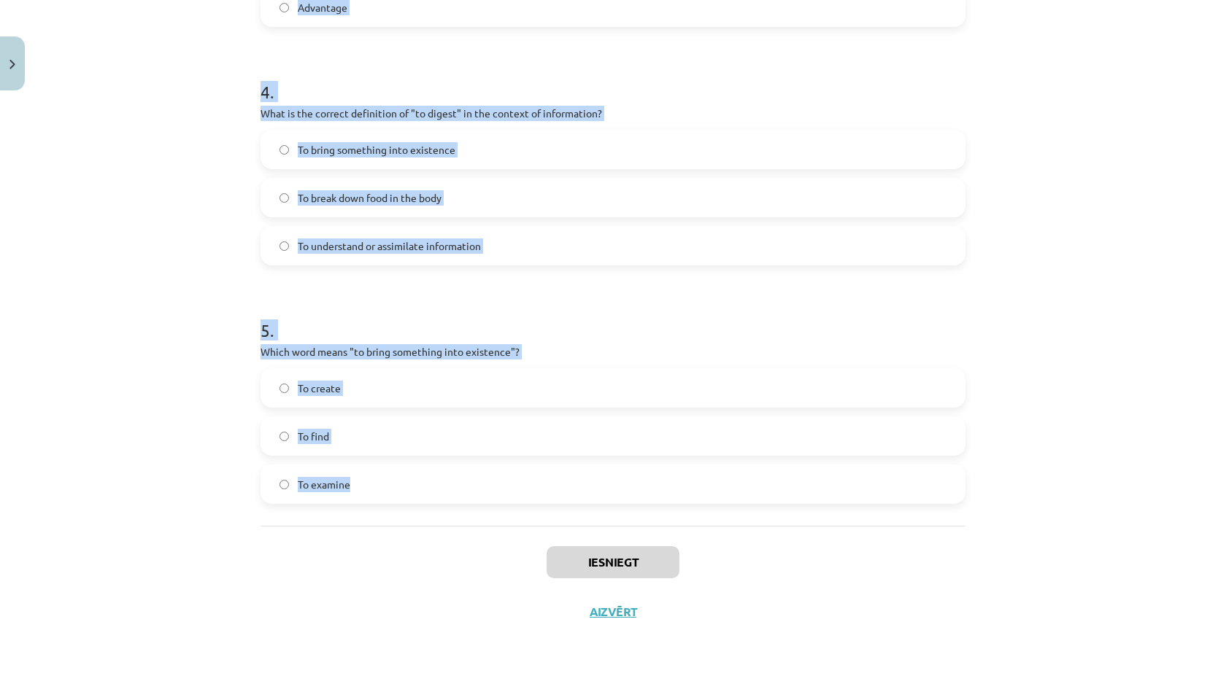
drag, startPoint x: 245, startPoint y: 269, endPoint x: 387, endPoint y: 374, distance: 176.9
click at [665, 473] on div "Mācību tēma: Angļu valodas i - 11. klases 1. ieskaites mācību materiāls #8 🔤 To…" at bounding box center [613, 336] width 1226 height 673
copy form "1 . Which of the following means "the surroundings or conditions in which a per…"
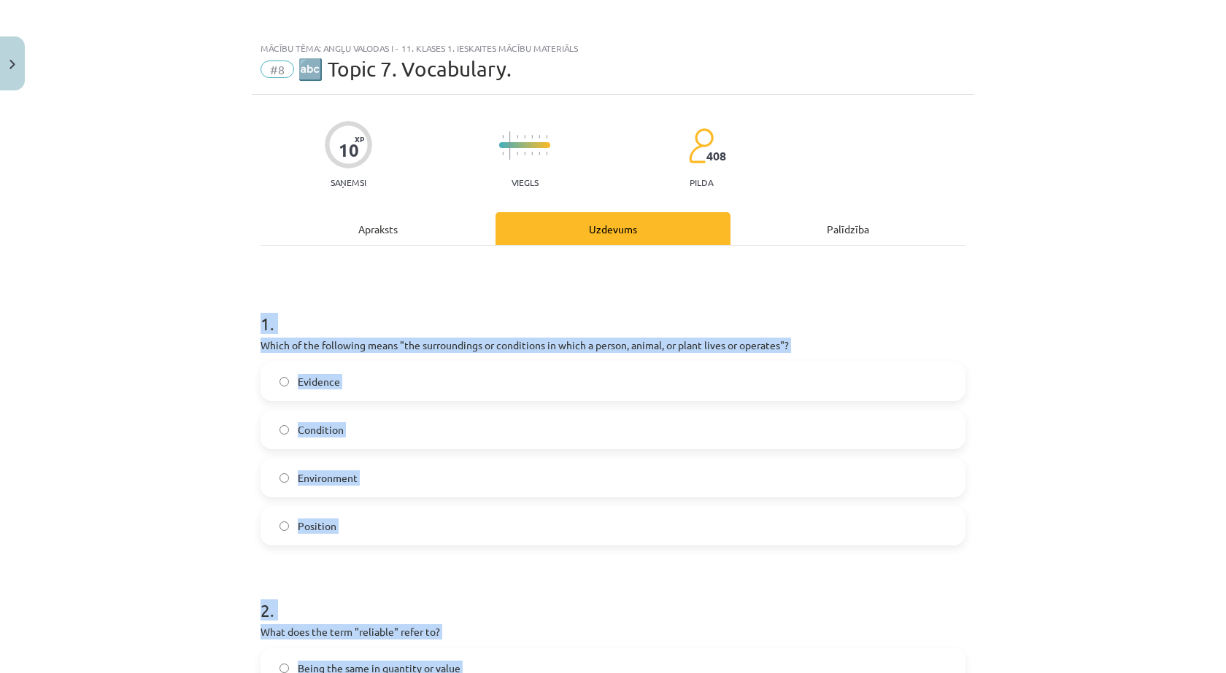
scroll to position [0, 0]
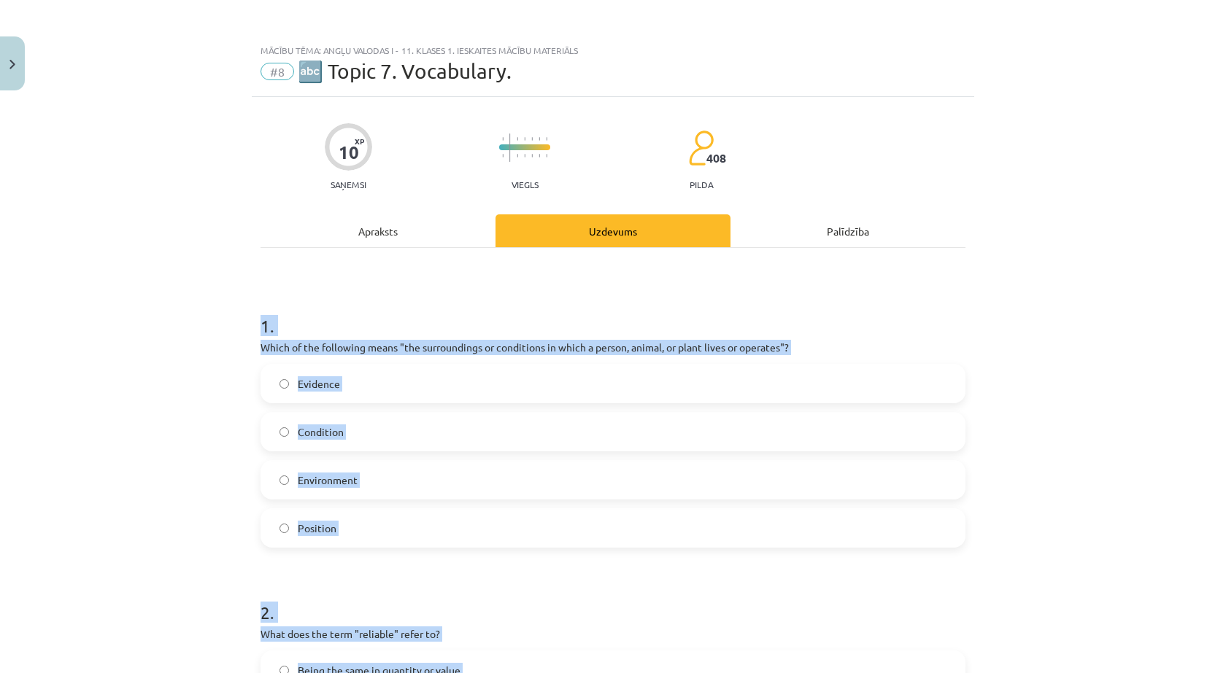
click at [371, 477] on label "Environment" at bounding box center [613, 480] width 702 height 36
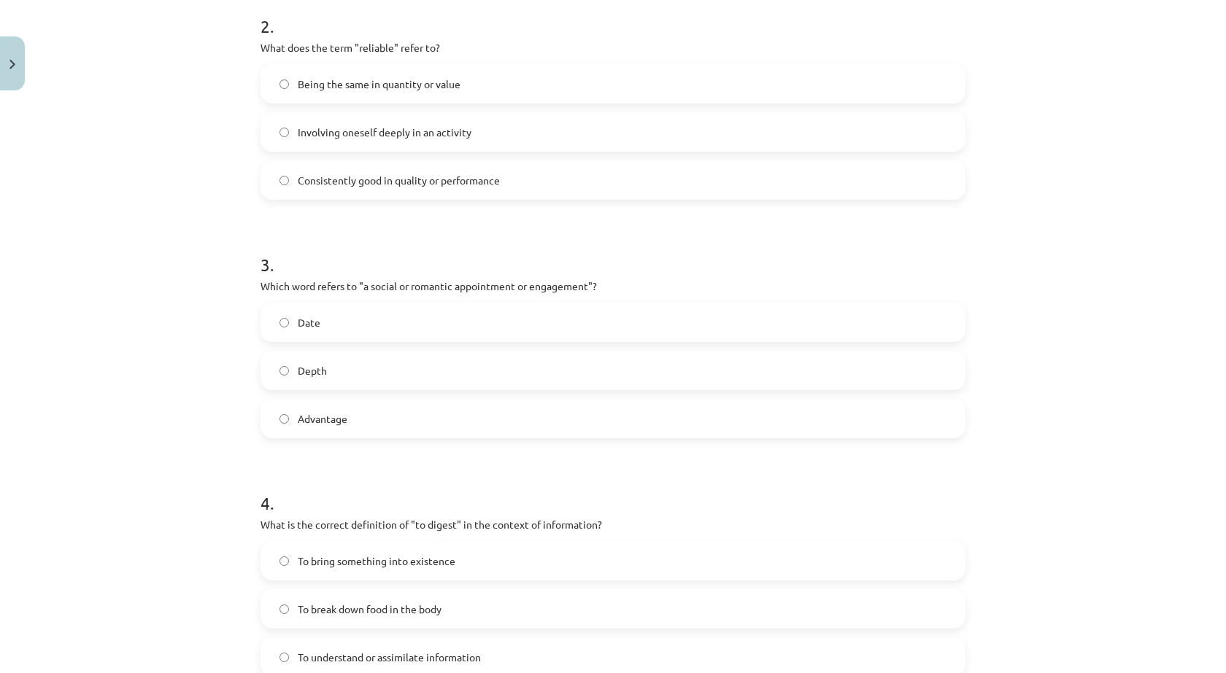
scroll to position [584, 0]
click at [399, 176] on span "Consistently good in quality or performance" at bounding box center [399, 183] width 202 height 15
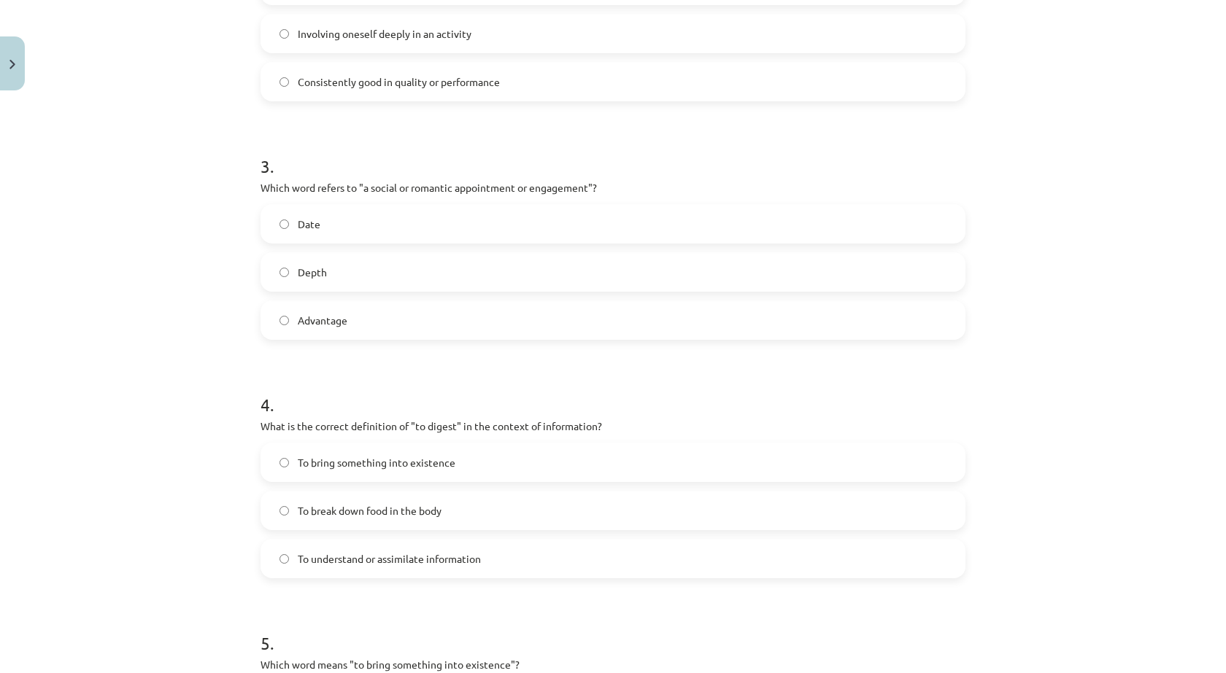
scroll to position [803, 0]
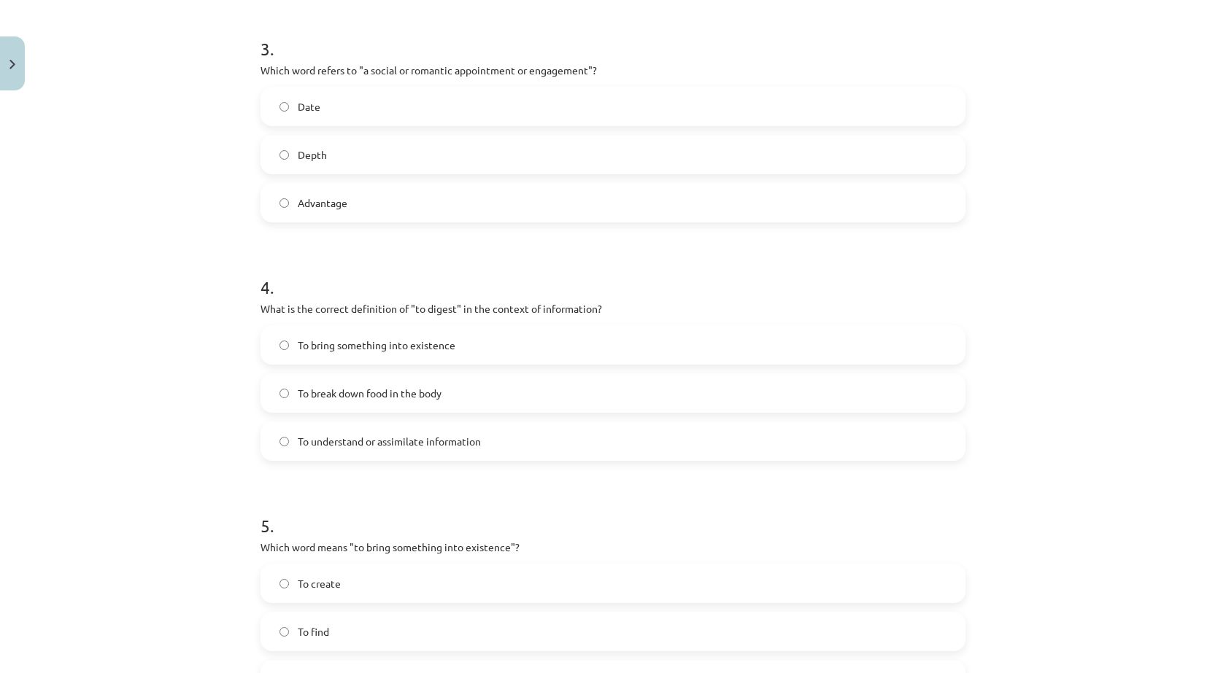
click at [430, 100] on label "Date" at bounding box center [613, 106] width 702 height 36
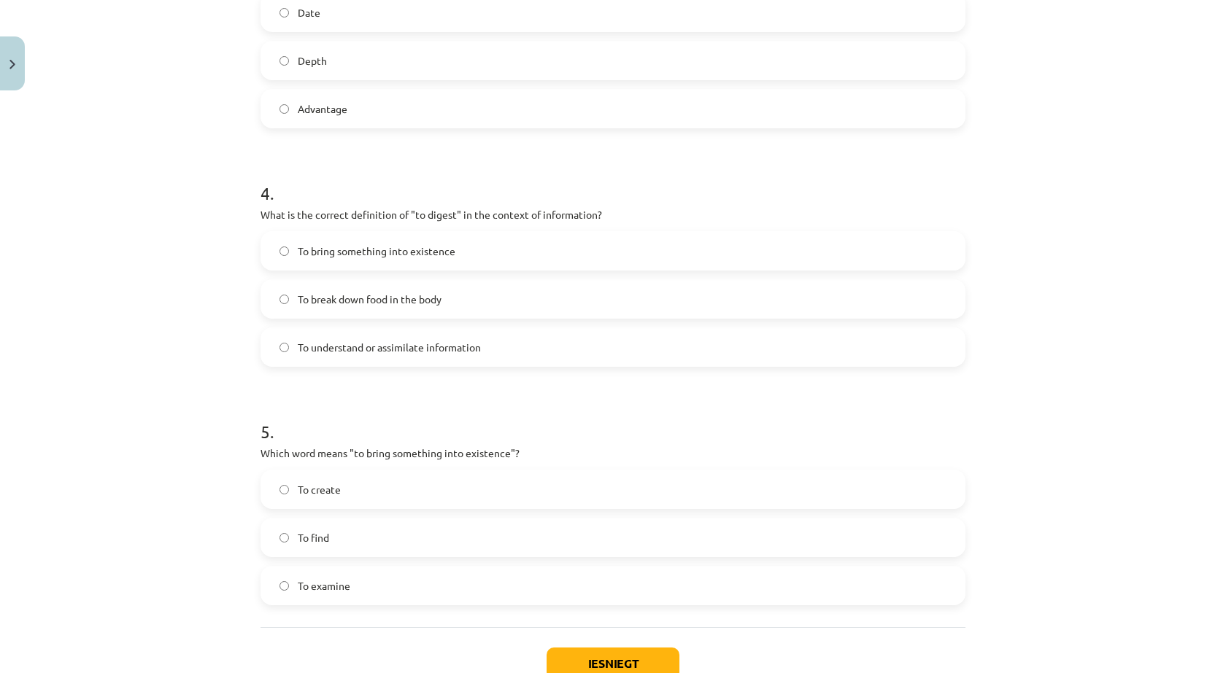
scroll to position [998, 0]
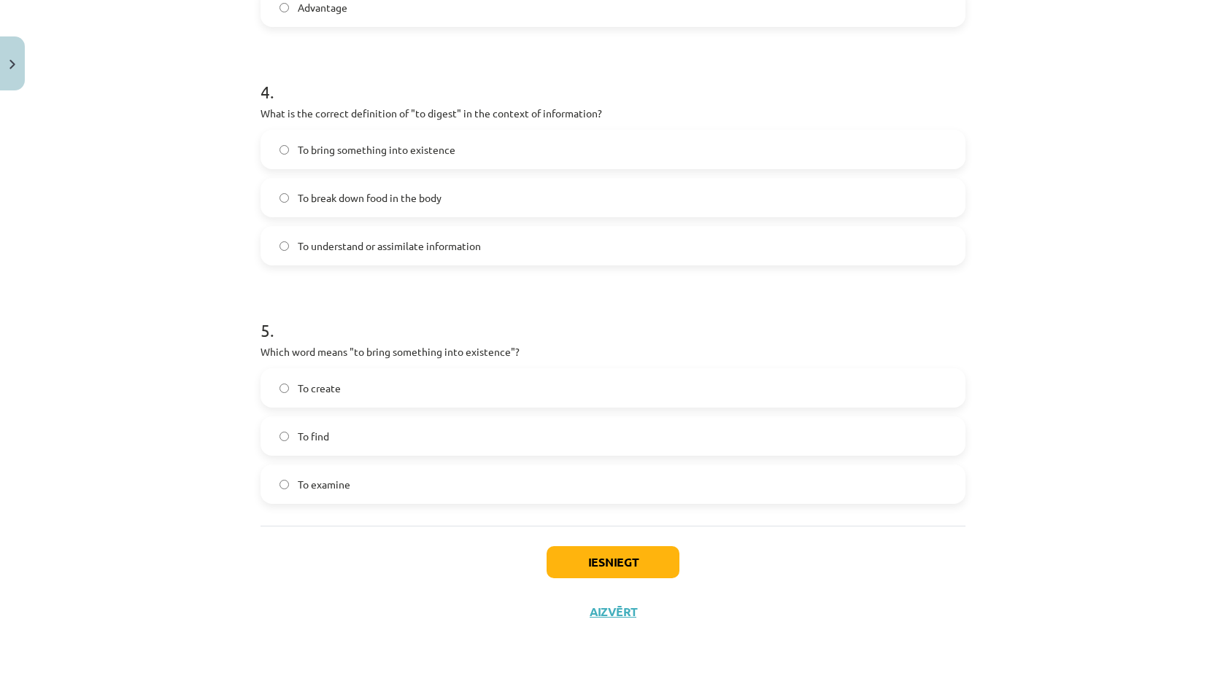
click at [449, 212] on label "To break down food in the body" at bounding box center [613, 197] width 702 height 36
click at [436, 254] on label "To understand or assimilate information" at bounding box center [613, 246] width 702 height 36
click at [350, 393] on label "To create" at bounding box center [613, 388] width 702 height 36
click at [611, 565] on button "Iesniegt" at bounding box center [613, 563] width 133 height 32
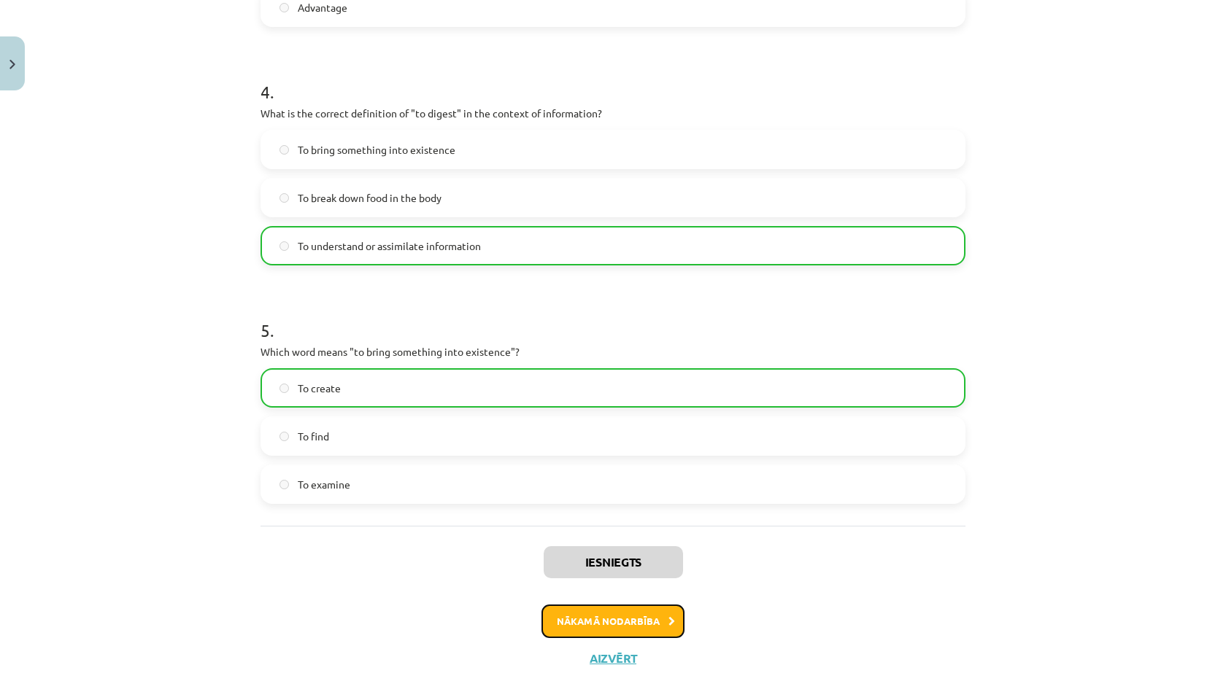
click at [624, 615] on button "Nākamā nodarbība" at bounding box center [612, 622] width 143 height 34
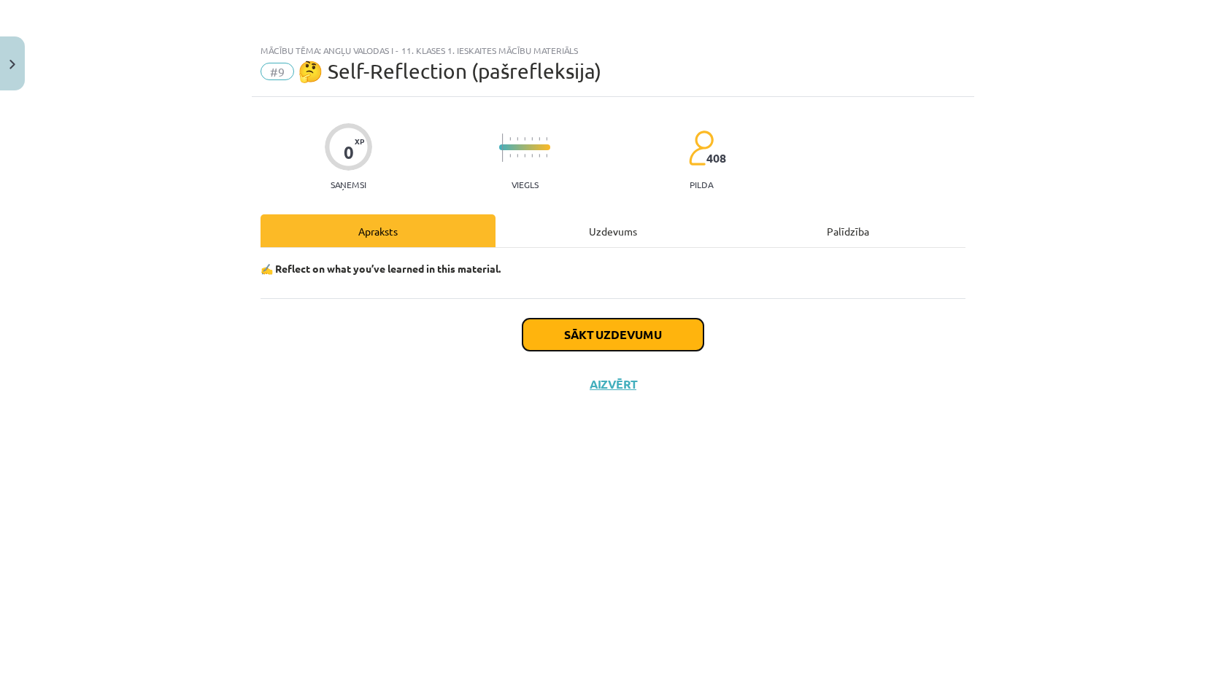
click at [614, 339] on button "Sākt uzdevumu" at bounding box center [612, 335] width 181 height 32
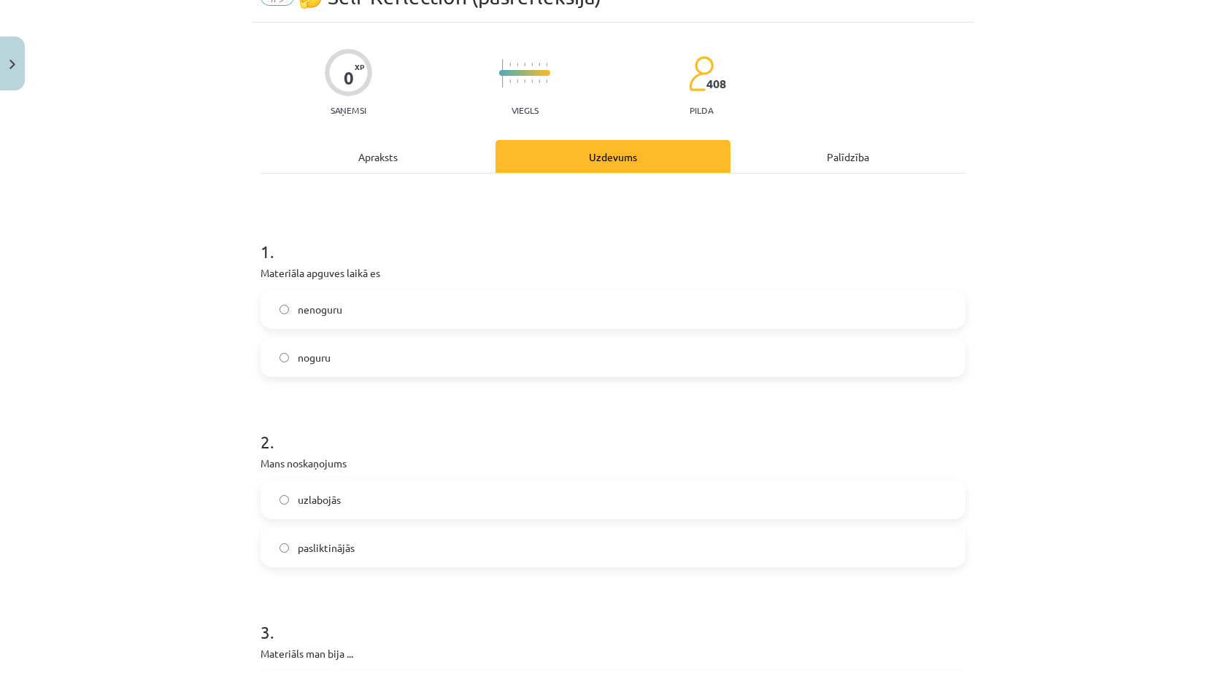
scroll to position [146, 0]
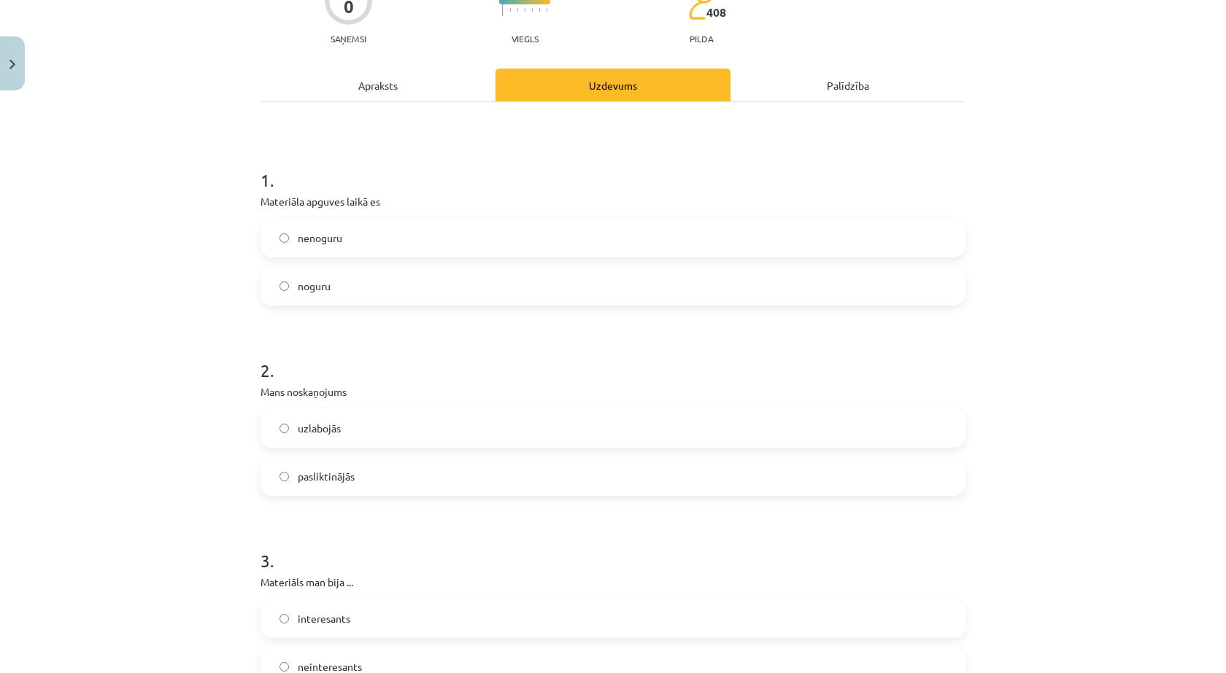
click at [379, 241] on label "nenoguru" at bounding box center [613, 238] width 702 height 36
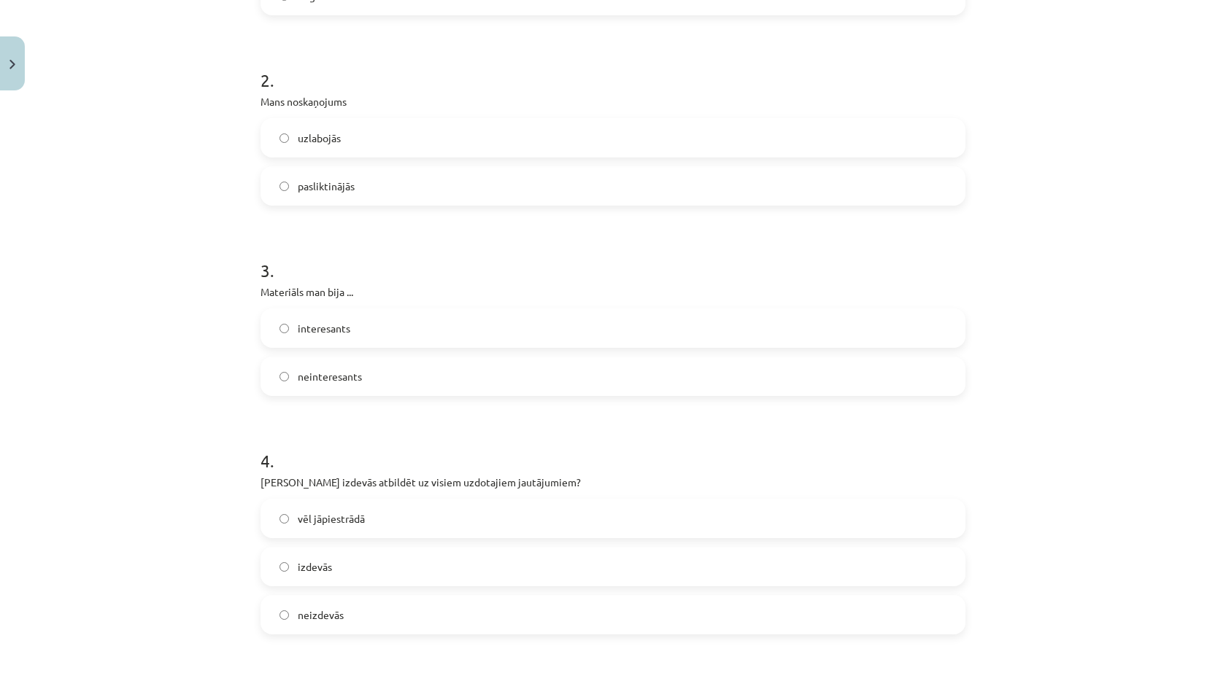
scroll to position [438, 0]
click at [405, 329] on label "interesants" at bounding box center [613, 327] width 702 height 36
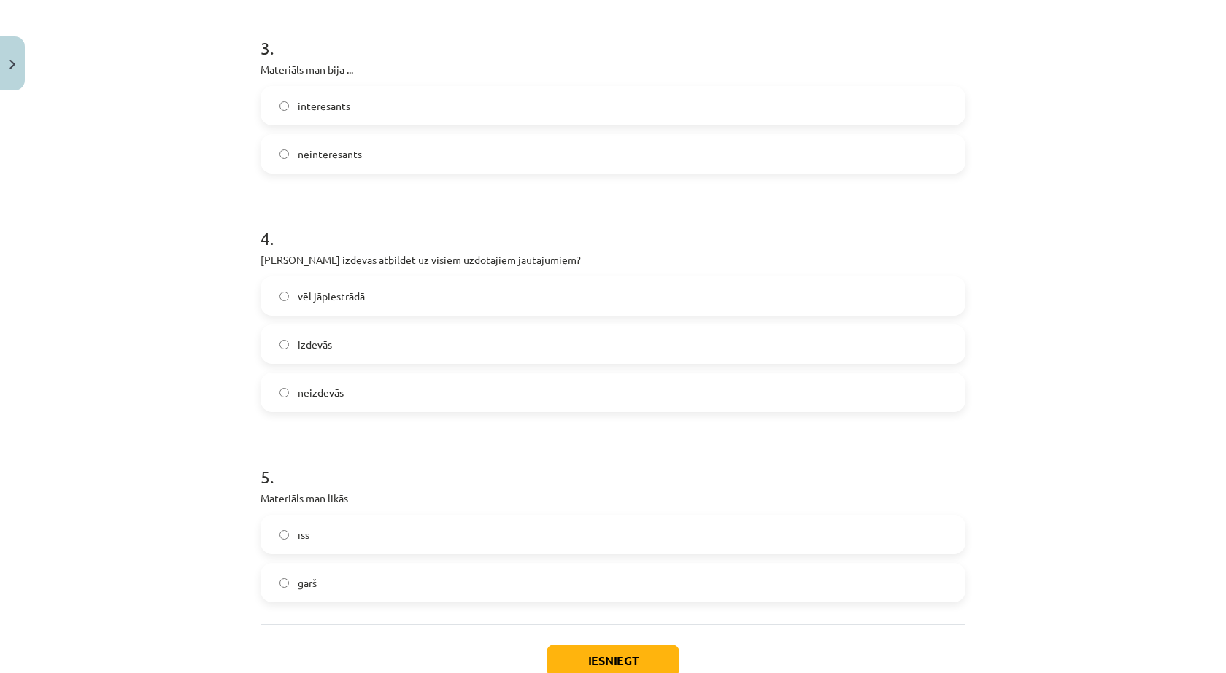
scroll to position [730, 0]
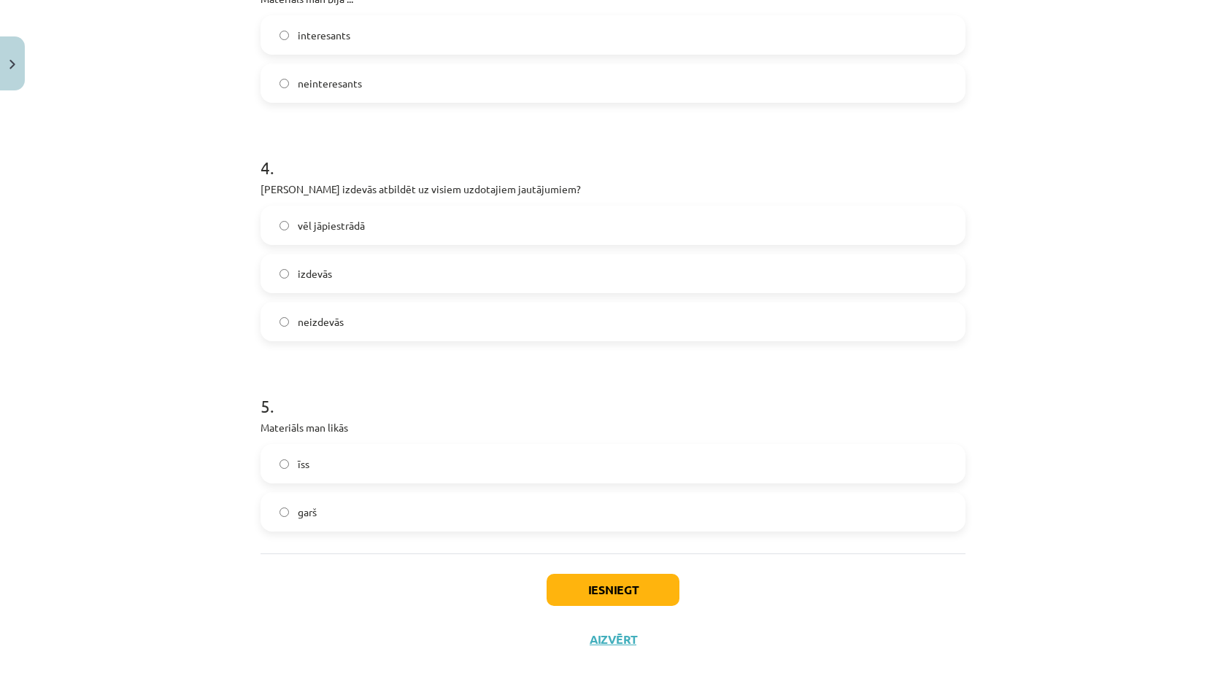
click at [271, 274] on label "izdevās" at bounding box center [613, 273] width 702 height 36
click at [580, 576] on button "Iesniegt" at bounding box center [613, 590] width 133 height 32
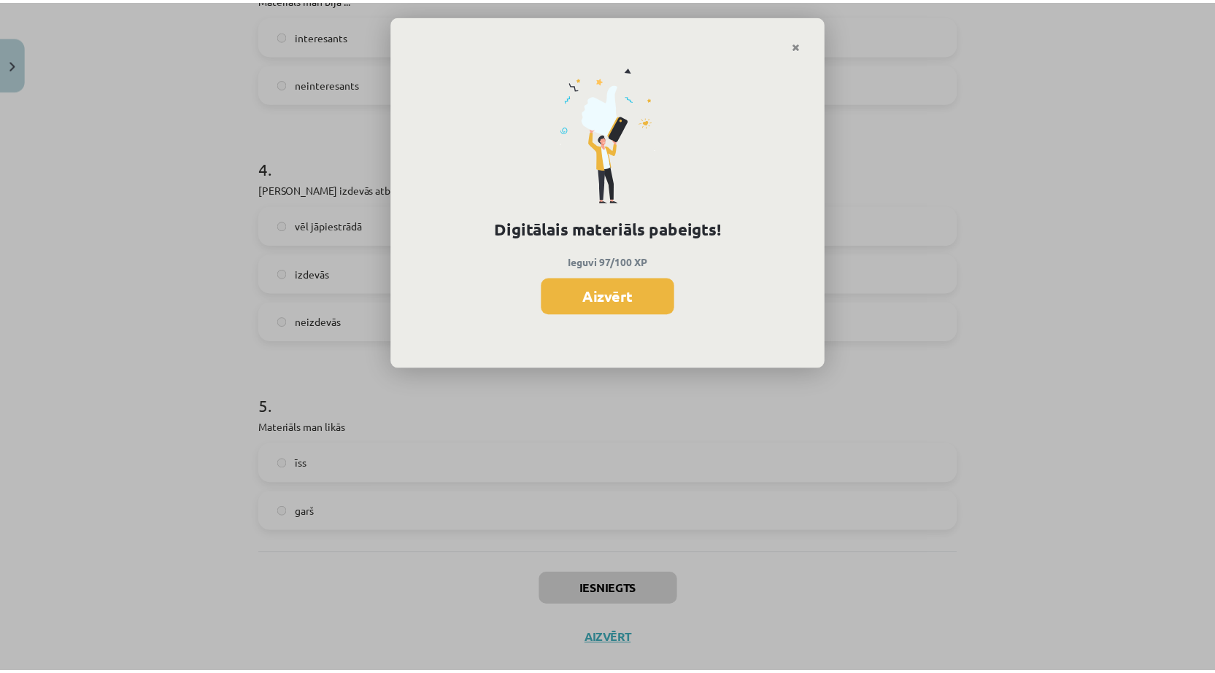
scroll to position [985, 0]
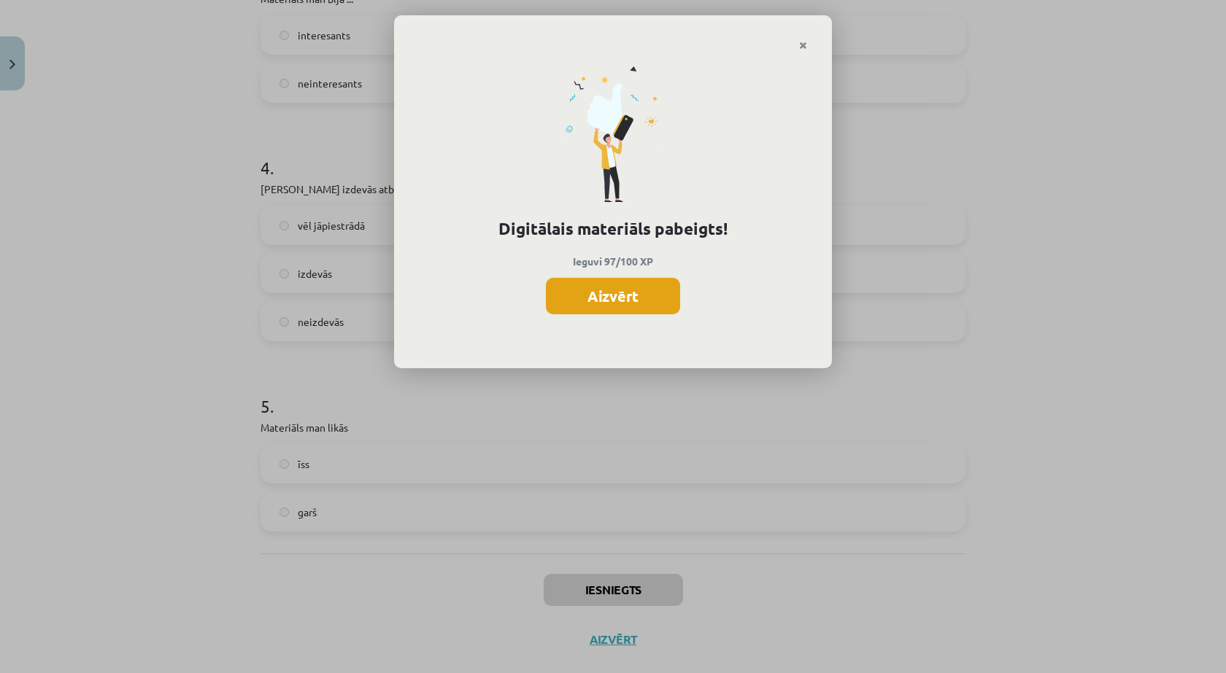
click at [604, 295] on button "Aizvērt" at bounding box center [613, 296] width 134 height 36
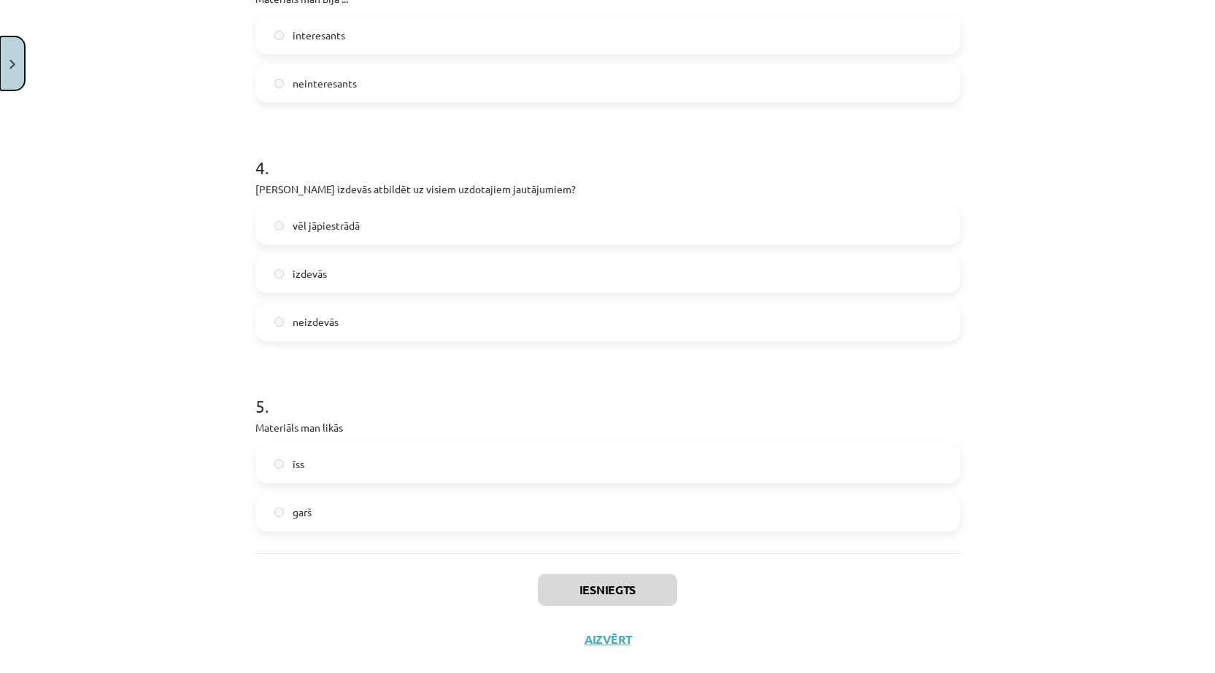
click at [18, 52] on button "Close" at bounding box center [12, 63] width 25 height 54
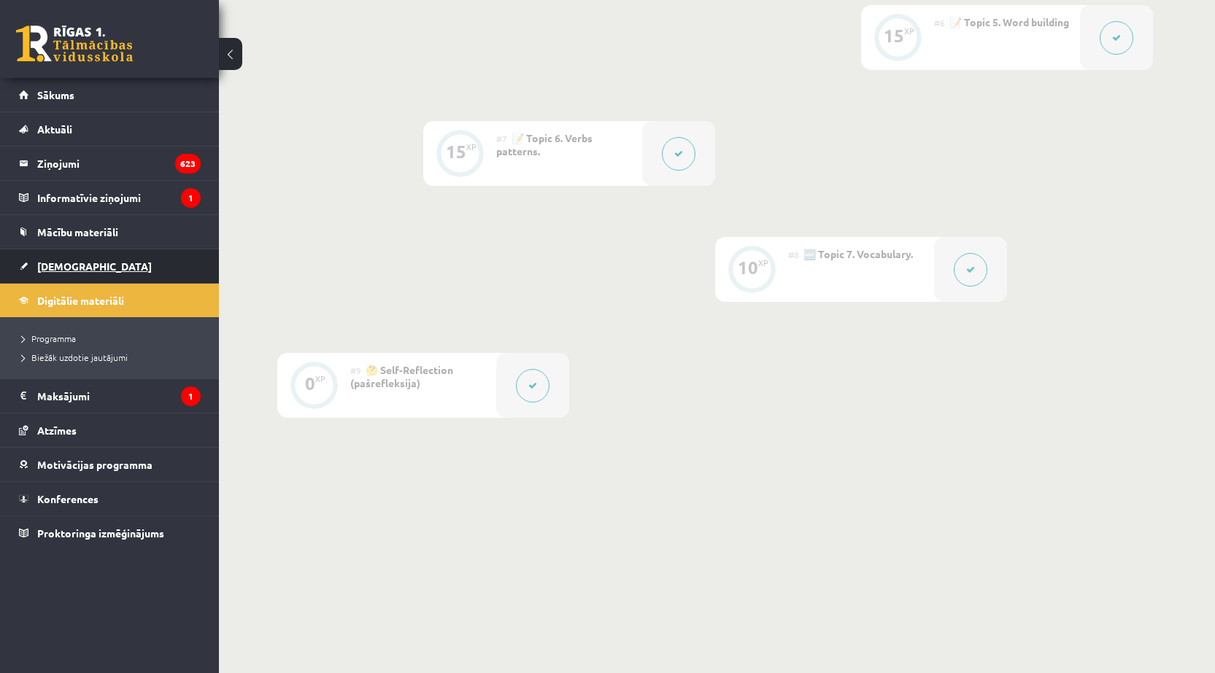
click at [74, 265] on span "[DEMOGRAPHIC_DATA]" at bounding box center [94, 266] width 115 height 13
